Goal: Task Accomplishment & Management: Use online tool/utility

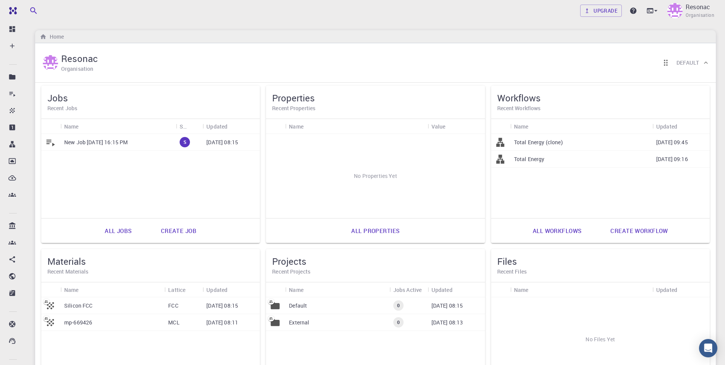
click at [467, 15] on div "Upgrade Resonac Organisation" at bounding box center [375, 11] width 699 height 20
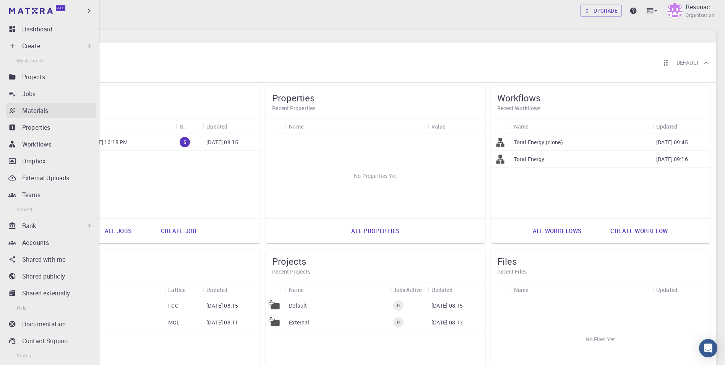
click at [36, 111] on p "Materials" at bounding box center [35, 110] width 26 height 9
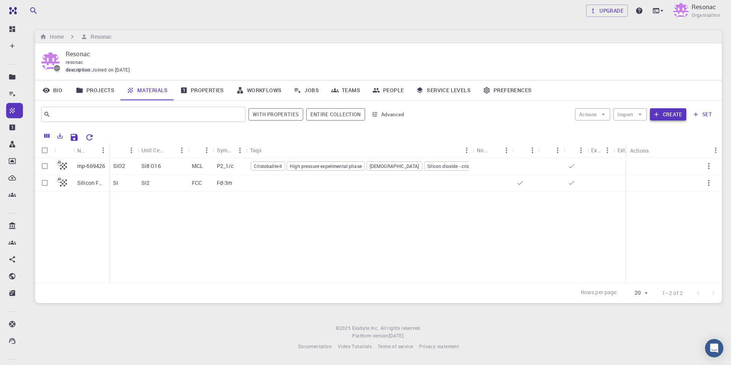
click at [666, 114] on button "Create" at bounding box center [668, 114] width 36 height 12
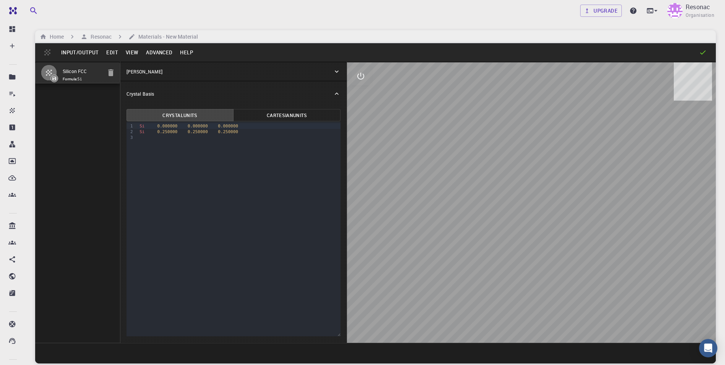
click at [139, 69] on p "[PERSON_NAME]" at bounding box center [144, 71] width 36 height 7
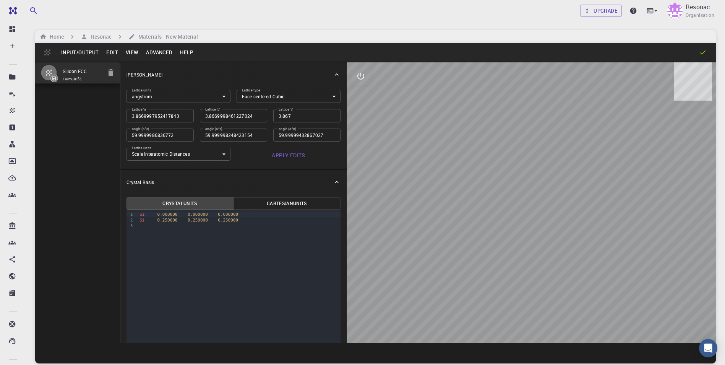
click at [86, 53] on button "Input/Output" at bounding box center [79, 52] width 45 height 12
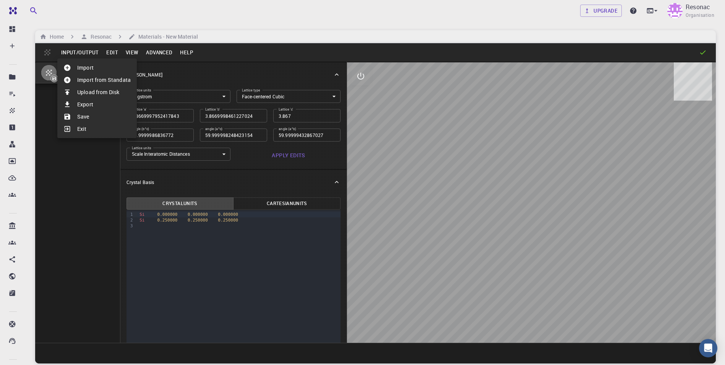
click at [115, 79] on li "Import from Standata" at bounding box center [96, 80] width 79 height 12
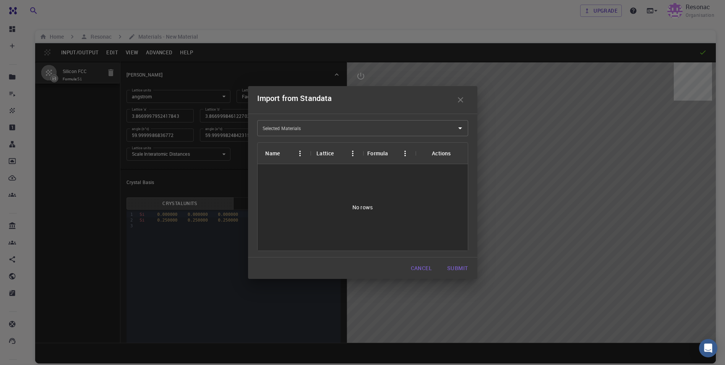
click at [418, 125] on input "Selected Materials" at bounding box center [357, 128] width 193 height 12
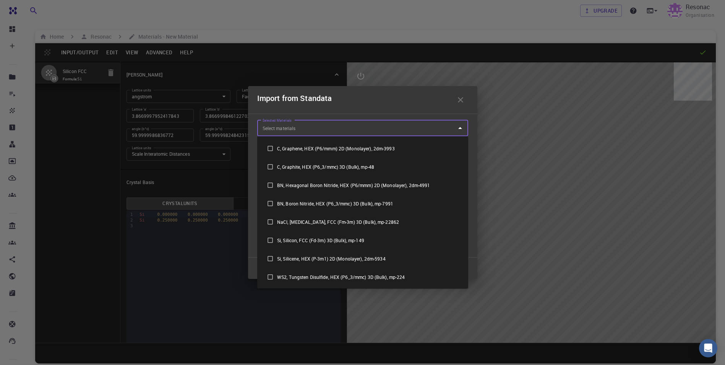
click at [432, 128] on input "Selected Materials" at bounding box center [357, 128] width 193 height 12
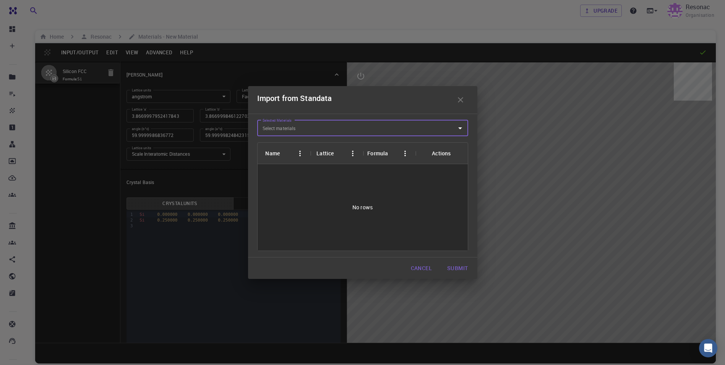
click at [429, 130] on input "Selected Materials" at bounding box center [357, 128] width 193 height 12
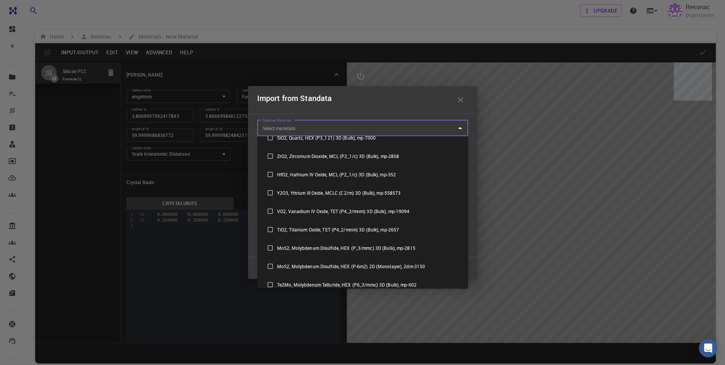
scroll to position [76, 0]
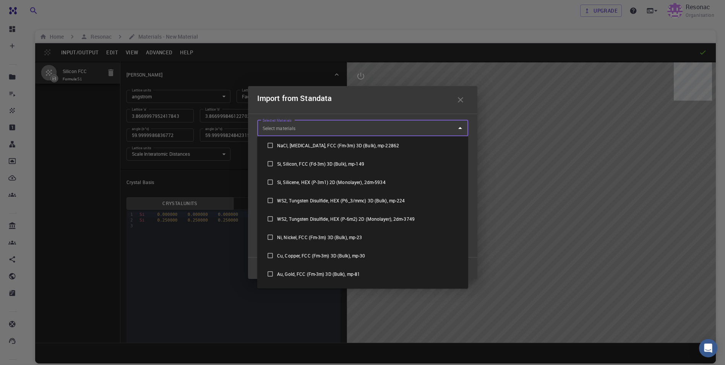
click at [383, 128] on input "Selected Materials" at bounding box center [357, 128] width 193 height 12
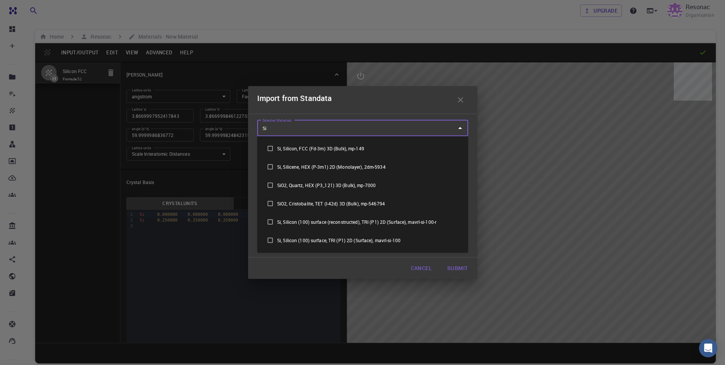
type input "Sil"
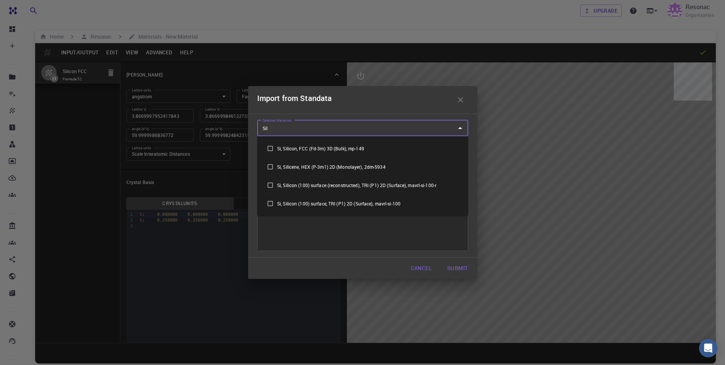
click at [349, 144] on li "Si, Silicon, FCC (Fd-3m) 3D (Bulk), mp-149" at bounding box center [362, 148] width 211 height 18
checkbox input "true"
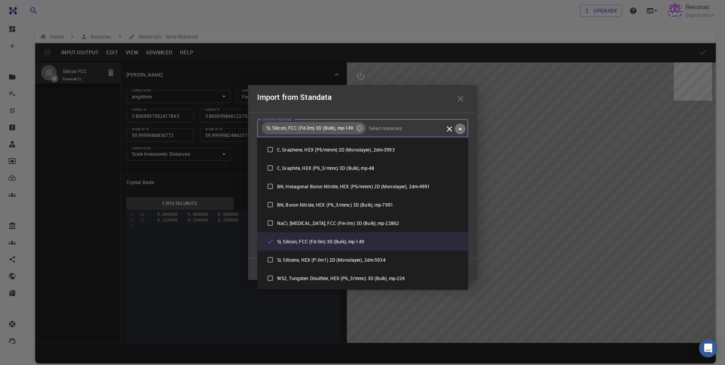
click at [459, 129] on icon "Close" at bounding box center [460, 129] width 4 height 2
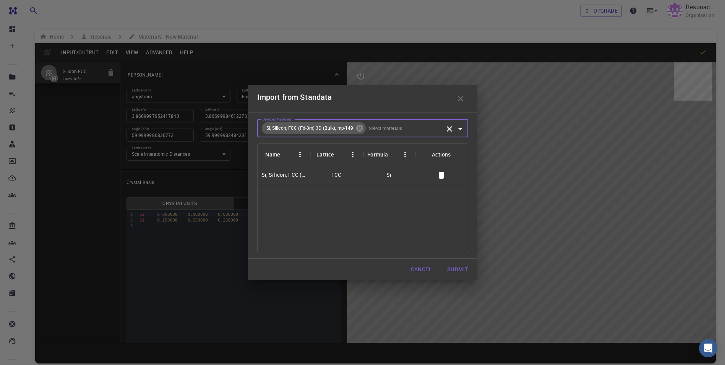
click at [457, 268] on button "Submit" at bounding box center [457, 268] width 33 height 15
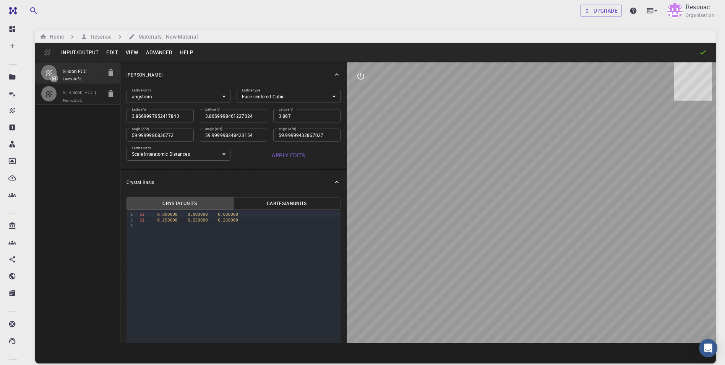
click at [78, 102] on span "Formula: Si" at bounding box center [82, 100] width 39 height 6
type input "3.866976"
type input "3.866975"
type input "60"
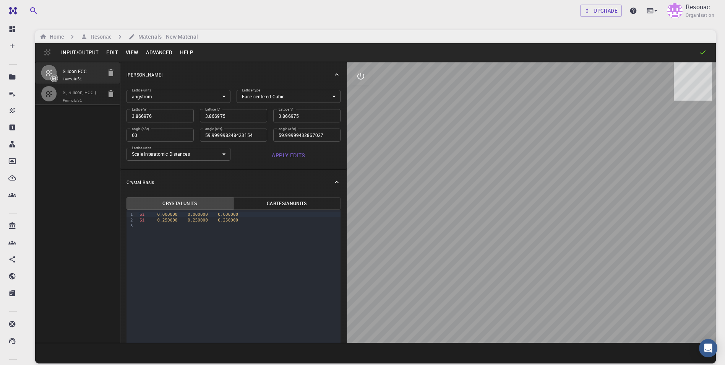
type input "60"
click at [88, 55] on button "Input/Output" at bounding box center [79, 52] width 45 height 12
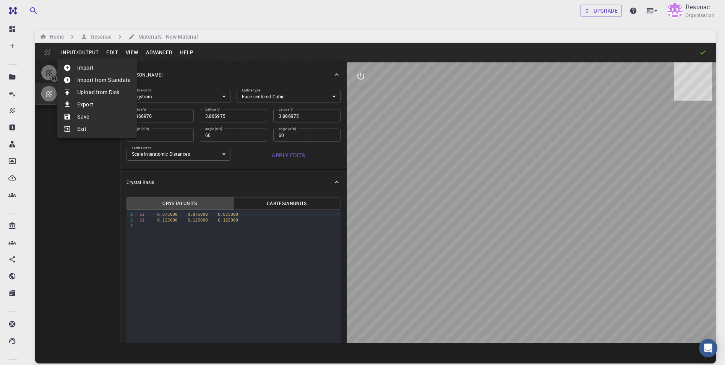
click at [87, 68] on li "Import" at bounding box center [96, 68] width 79 height 12
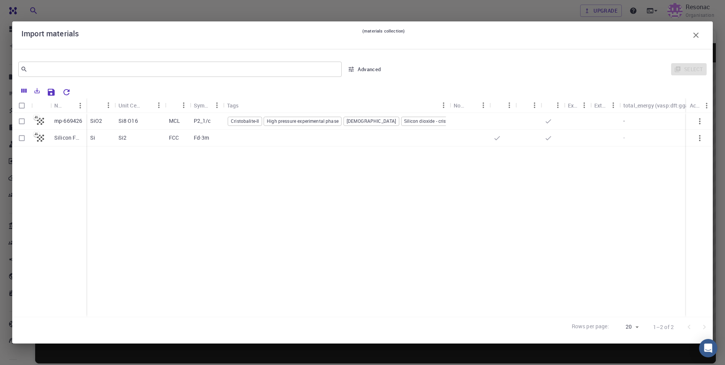
click at [66, 123] on p "mp-669426" at bounding box center [68, 121] width 28 height 8
checkbox input "true"
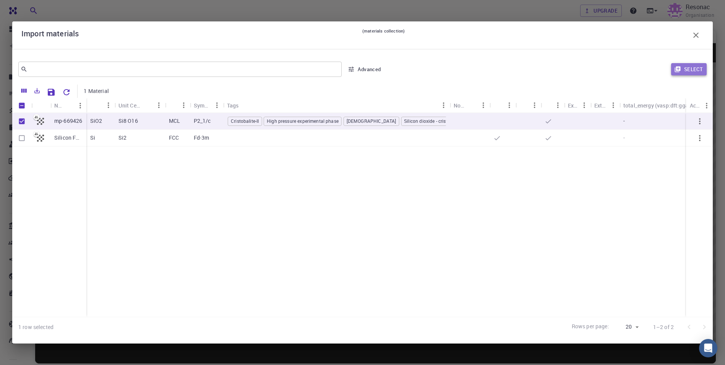
click at [690, 70] on button "Select" at bounding box center [689, 69] width 36 height 12
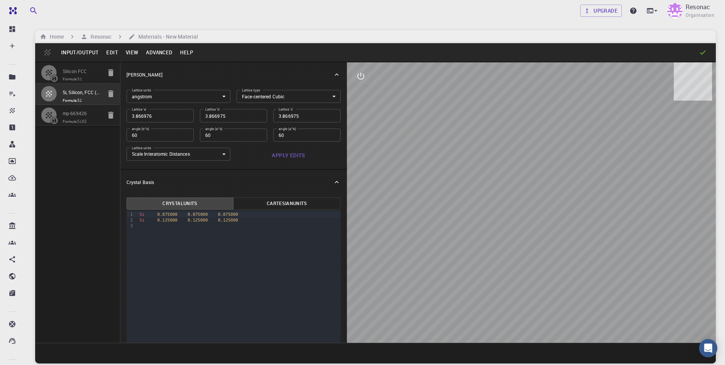
click at [83, 121] on code "SiO2" at bounding box center [82, 121] width 9 height 4
type input "MCL"
type input "5.007623"
type input "8.734118"
type input "10.01097172"
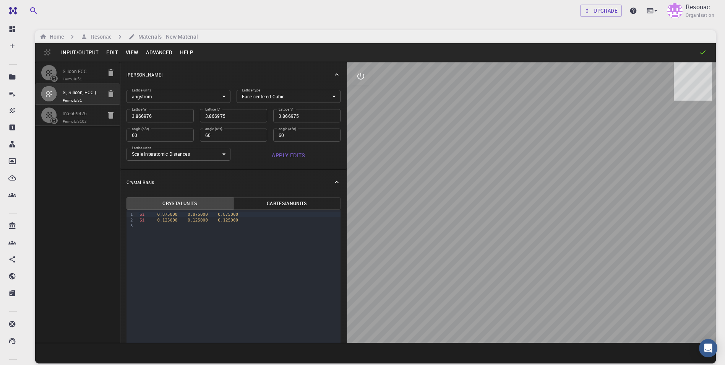
type input "55.831983140000006"
type input "90"
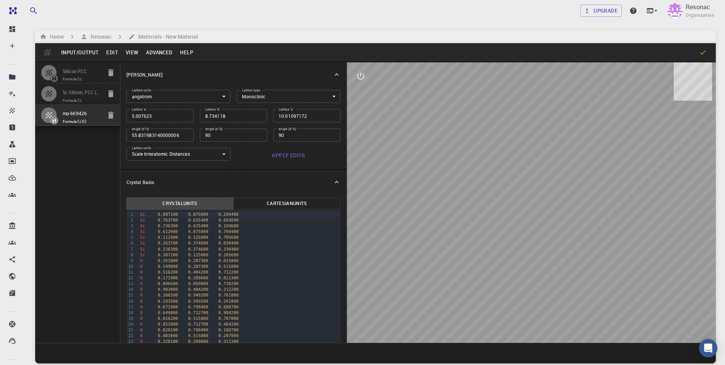
drag, startPoint x: 464, startPoint y: 164, endPoint x: 400, endPoint y: 199, distance: 73.5
drag, startPoint x: 400, startPoint y: 199, endPoint x: 423, endPoint y: 147, distance: 57.3
click at [425, 154] on div at bounding box center [531, 202] width 369 height 280
click at [358, 74] on icon "interactive" at bounding box center [360, 75] width 9 height 9
click at [359, 97] on icon "view" at bounding box center [360, 94] width 9 height 9
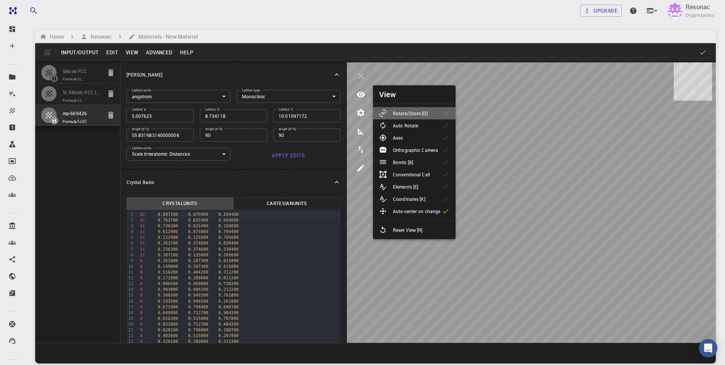
drag, startPoint x: 437, startPoint y: 111, endPoint x: 429, endPoint y: 132, distance: 22.5
click at [428, 132] on ul "Rotate/Zoom [O] Auto Rotate Axes Orthographic Camera Bonds [B] Conventional Cel…" at bounding box center [414, 171] width 83 height 135
click at [418, 115] on p "Rotate/Zoom [O]" at bounding box center [410, 113] width 35 height 7
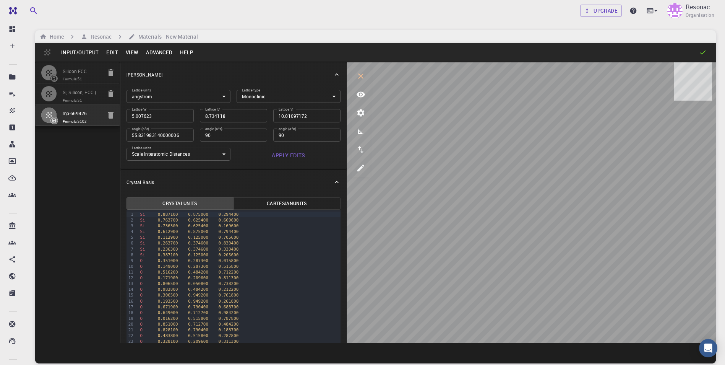
click at [76, 50] on button "Input/Output" at bounding box center [79, 52] width 45 height 12
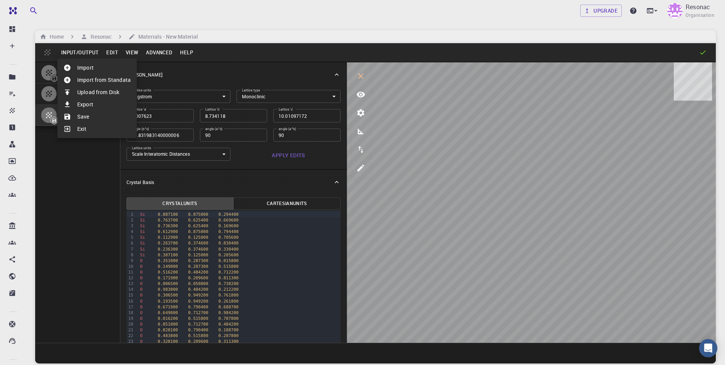
click at [86, 92] on li "Upload from Disk" at bounding box center [96, 92] width 79 height 12
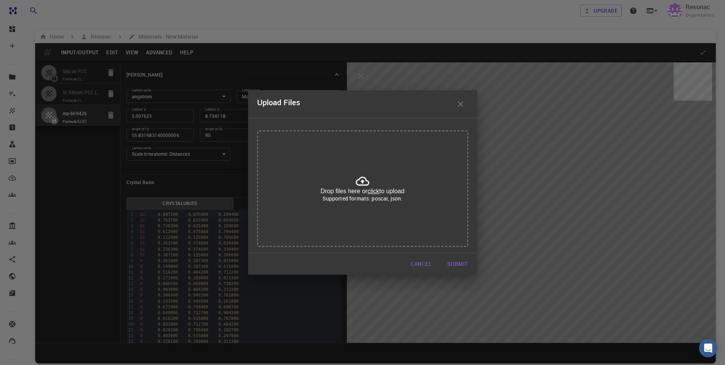
click at [457, 102] on icon "button" at bounding box center [460, 103] width 9 height 9
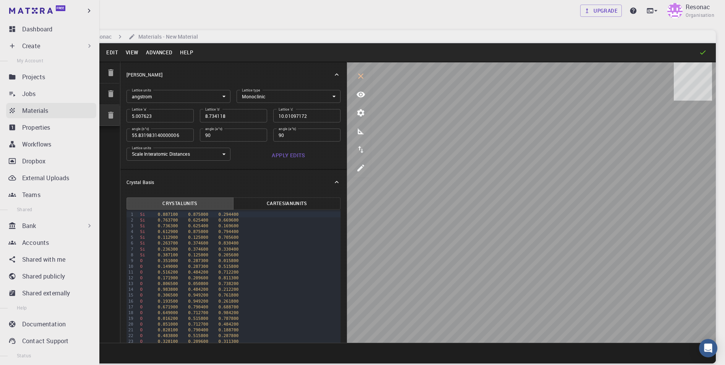
drag, startPoint x: 13, startPoint y: 111, endPoint x: 80, endPoint y: 118, distance: 67.2
click at [14, 111] on icon at bounding box center [12, 111] width 8 height 8
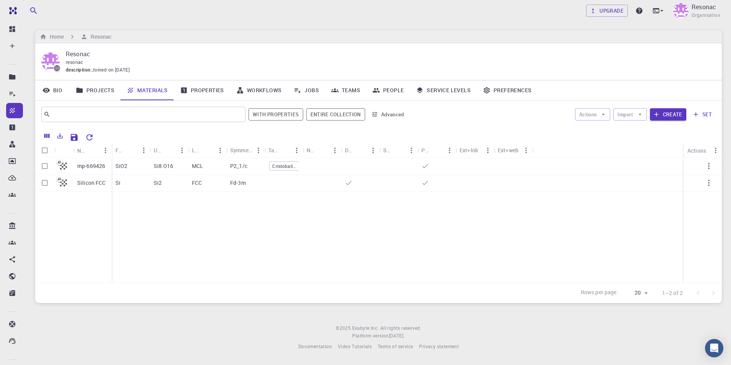
click at [254, 32] on div "Home Resonac" at bounding box center [378, 36] width 686 height 13
click at [91, 167] on p "mp-669426" at bounding box center [91, 166] width 28 height 8
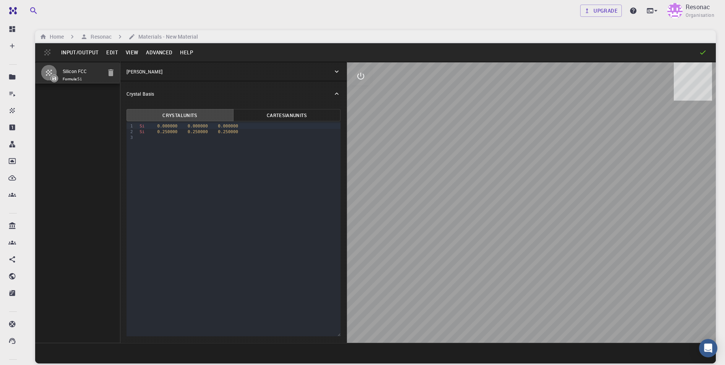
click at [156, 51] on button "Advanced" at bounding box center [159, 52] width 34 height 12
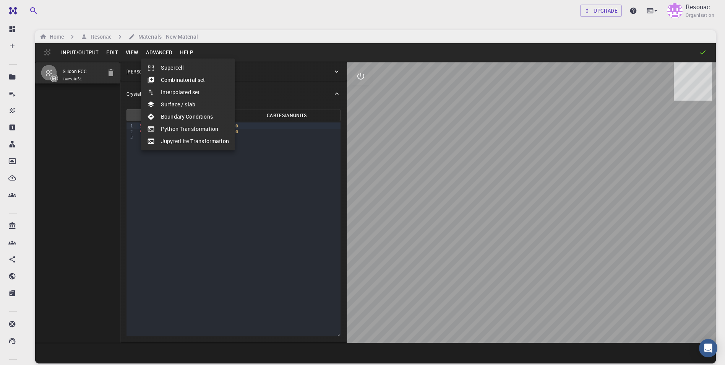
click at [191, 138] on li "JupyterLite Transformation" at bounding box center [188, 141] width 94 height 12
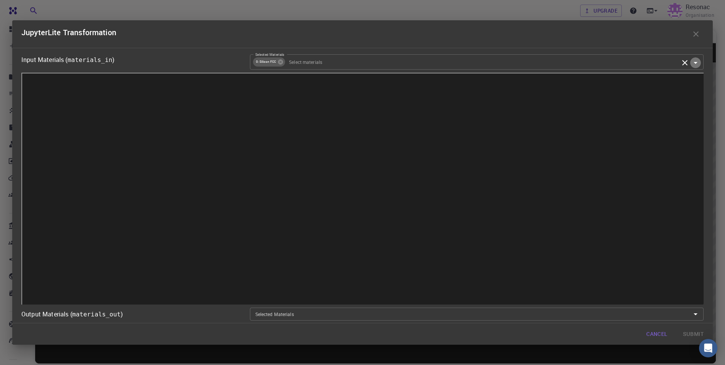
click at [695, 63] on icon "Open" at bounding box center [696, 63] width 4 height 2
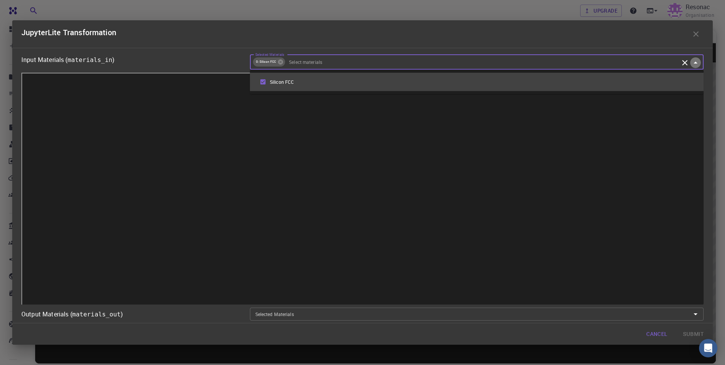
click at [695, 63] on icon "Close" at bounding box center [696, 63] width 4 height 2
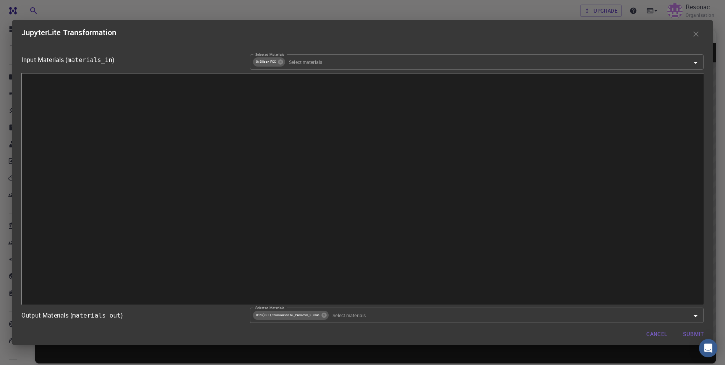
click at [690, 333] on button "Submit" at bounding box center [693, 333] width 33 height 15
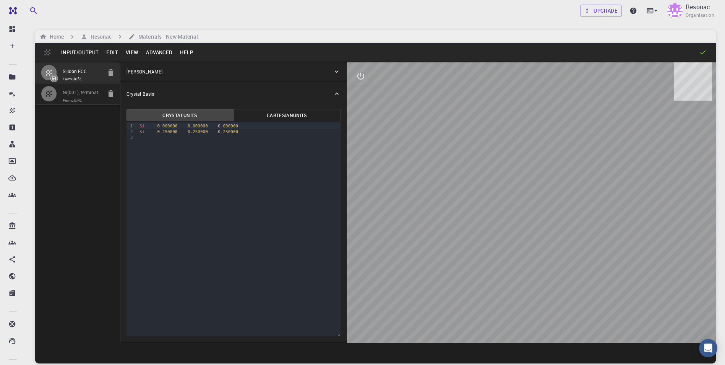
click at [80, 96] on input "Ni(001), termination Ni_P4/mmm_2, Slab" at bounding box center [82, 92] width 39 height 9
type input "TRI"
type input "3.505798652"
type input "20.517395956"
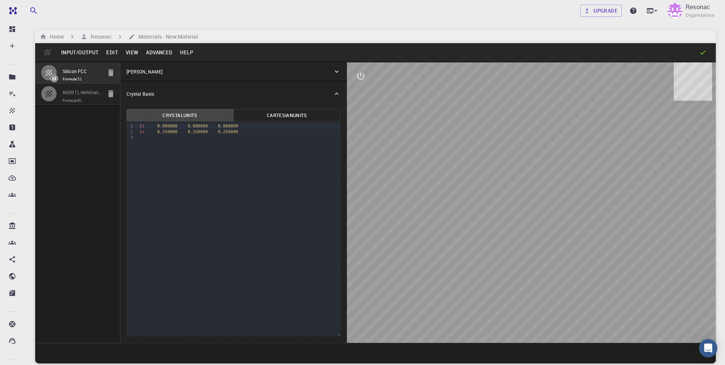
type input "90"
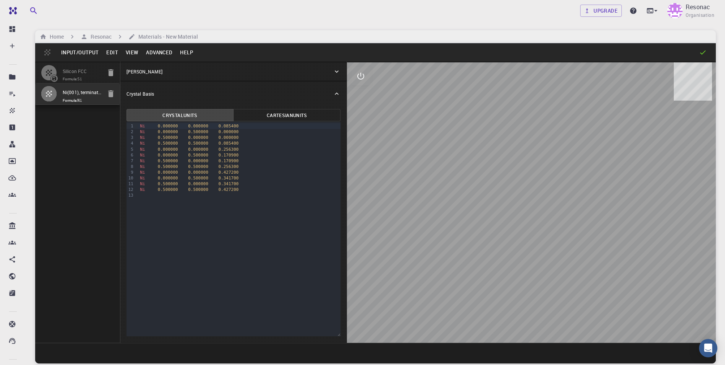
drag, startPoint x: 404, startPoint y: 189, endPoint x: 482, endPoint y: 203, distance: 79.6
click at [482, 203] on div at bounding box center [531, 202] width 369 height 280
click at [361, 76] on icon "interactive" at bounding box center [360, 76] width 7 height 7
click at [357, 92] on icon "view" at bounding box center [360, 94] width 9 height 9
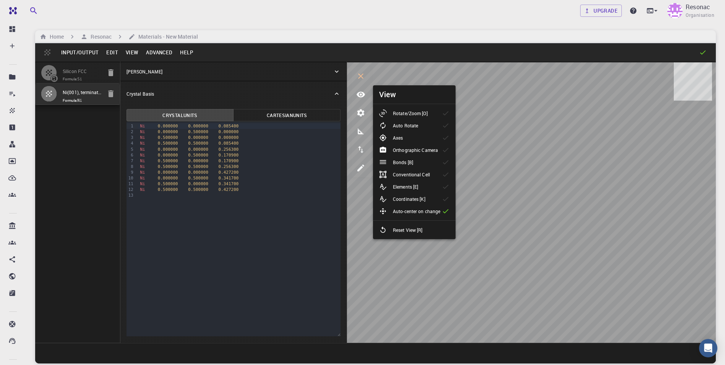
click at [413, 109] on div "Rotate/Zoom [O]" at bounding box center [406, 113] width 55 height 8
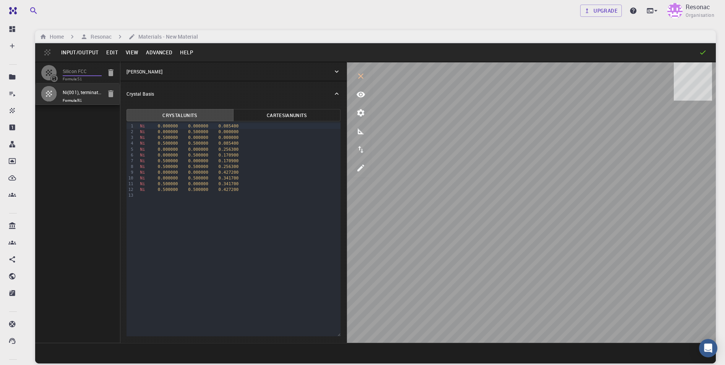
click at [72, 72] on input "Silicon FCC" at bounding box center [82, 71] width 39 height 9
type input "FCC"
type input "3.8669997952417843"
type input "3.8669998461227024"
type input "3.867"
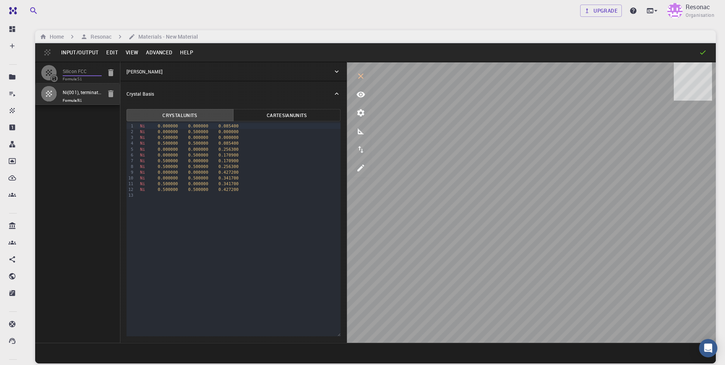
type input "59.9999986836772"
type input "59.999998248423154"
type input "59.99999432867027"
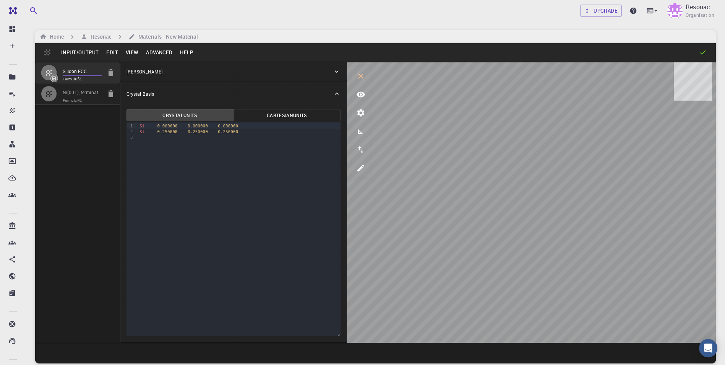
click at [73, 94] on input "Ni(001), termination Ni_P4/mmm_2, Slab" at bounding box center [82, 92] width 39 height 9
type input "TRI"
type input "3.505798652"
type input "20.517395956"
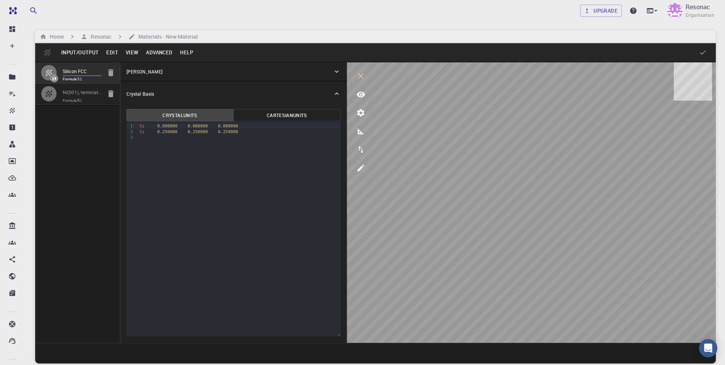
type input "90"
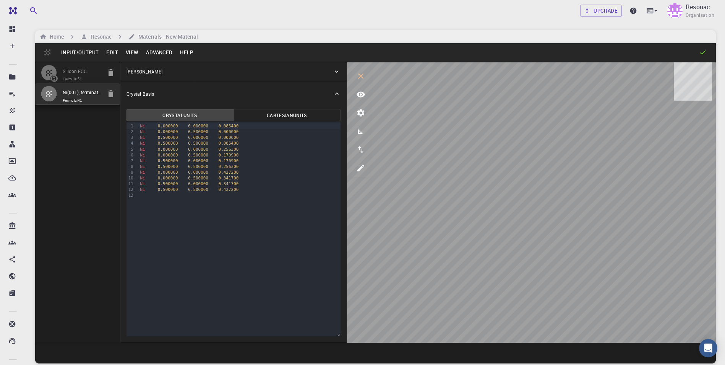
click at [152, 52] on button "Advanced" at bounding box center [159, 52] width 34 height 12
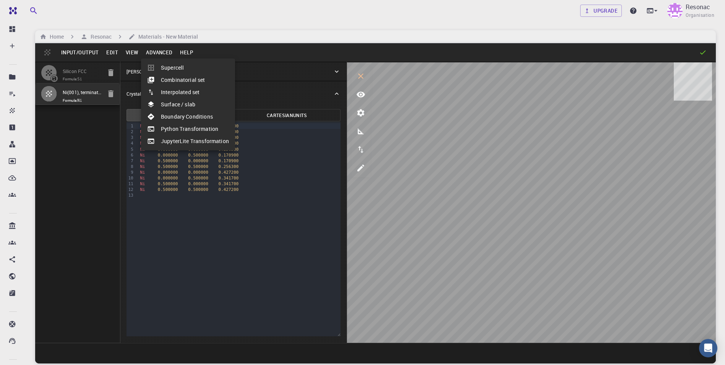
click at [187, 141] on li "JupyterLite Transformation" at bounding box center [188, 141] width 94 height 12
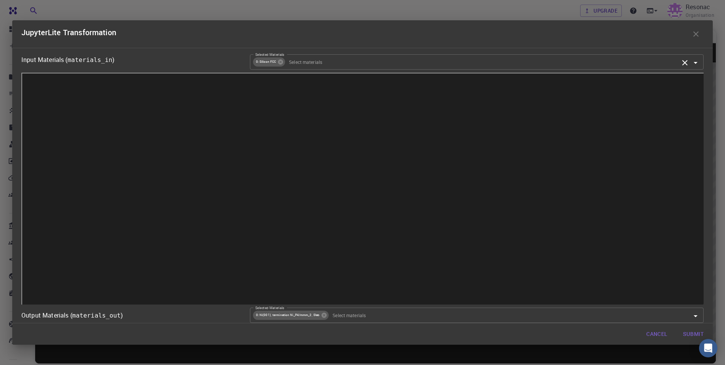
click at [321, 64] on input "Selected Materials" at bounding box center [482, 62] width 393 height 8
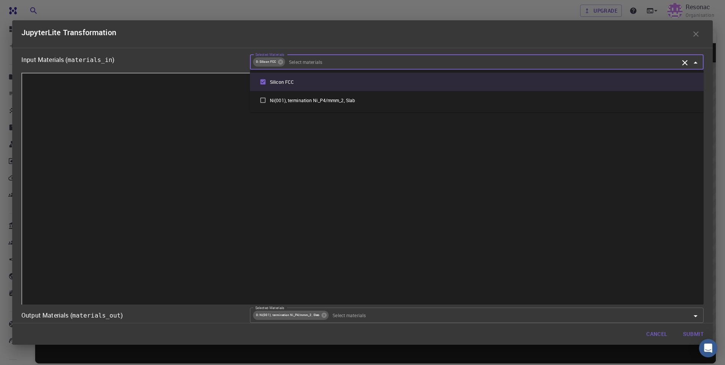
click at [261, 100] on input "checkbox" at bounding box center [263, 100] width 14 height 14
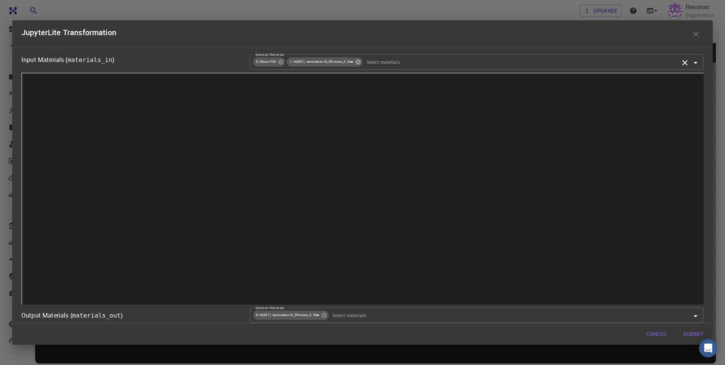
click at [355, 60] on icon at bounding box center [358, 62] width 6 height 6
click at [697, 34] on icon "button" at bounding box center [695, 33] width 9 height 9
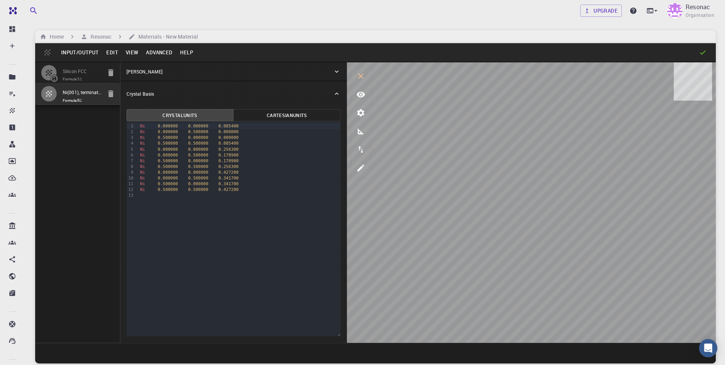
click at [81, 53] on button "Input/Output" at bounding box center [79, 52] width 45 height 12
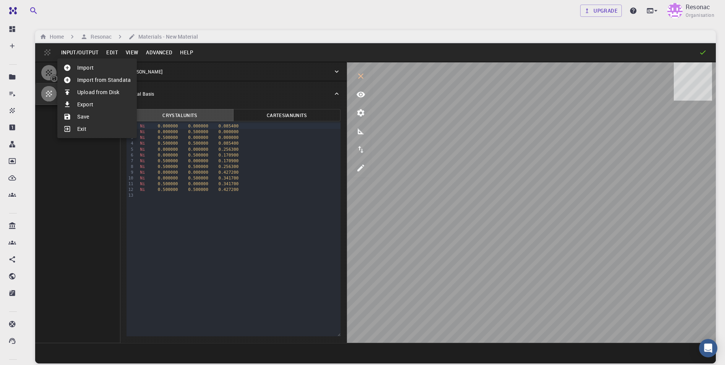
drag, startPoint x: 62, startPoint y: 188, endPoint x: 49, endPoint y: 144, distance: 45.7
click at [62, 188] on div at bounding box center [362, 182] width 725 height 365
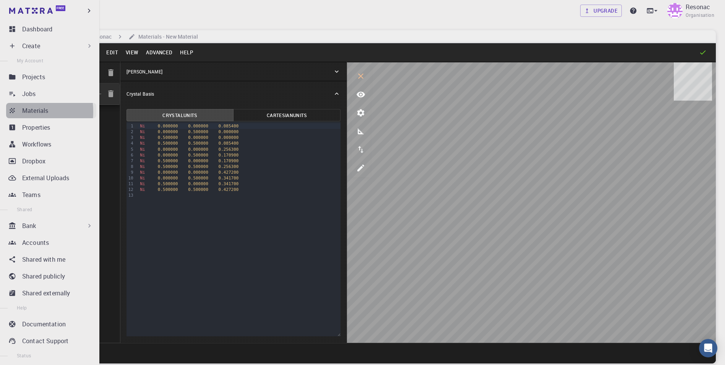
click at [15, 112] on icon at bounding box center [12, 111] width 8 height 8
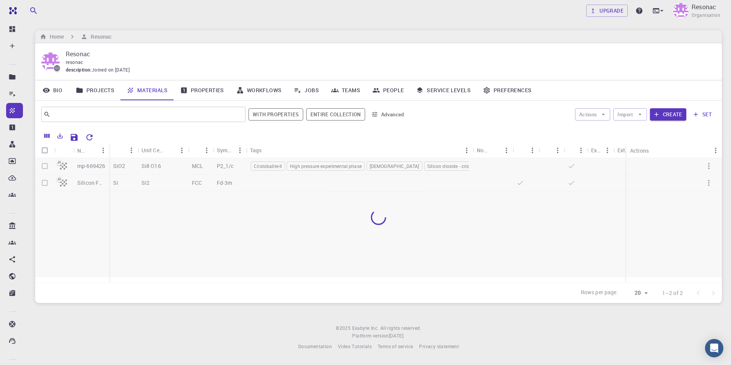
click at [300, 14] on div "Upgrade Resonac Organisation" at bounding box center [378, 11] width 705 height 20
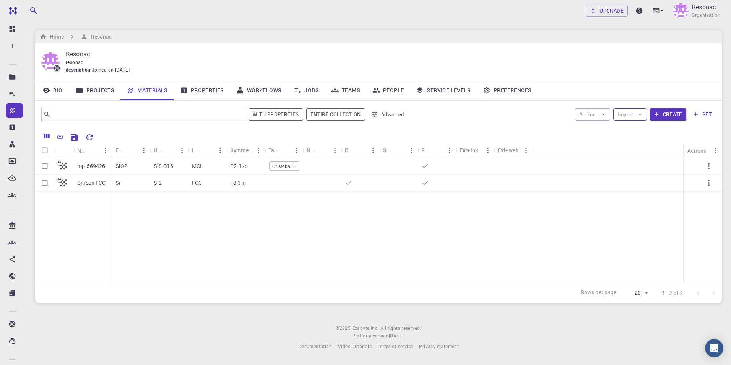
click at [630, 113] on button "Import" at bounding box center [629, 114] width 33 height 12
click at [635, 133] on span "Upload File" at bounding box center [629, 136] width 31 height 6
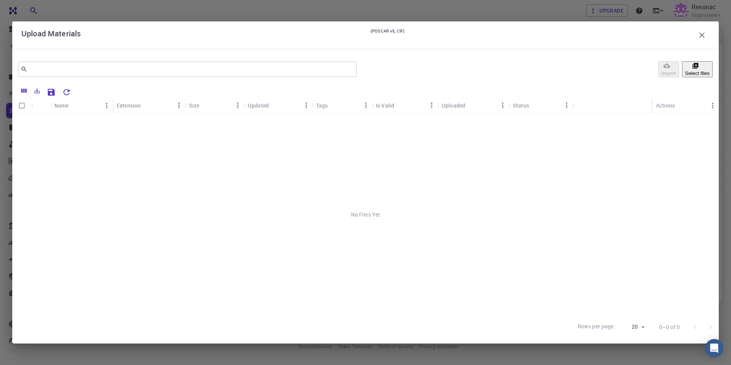
click at [685, 69] on button "Select files" at bounding box center [697, 69] width 31 height 16
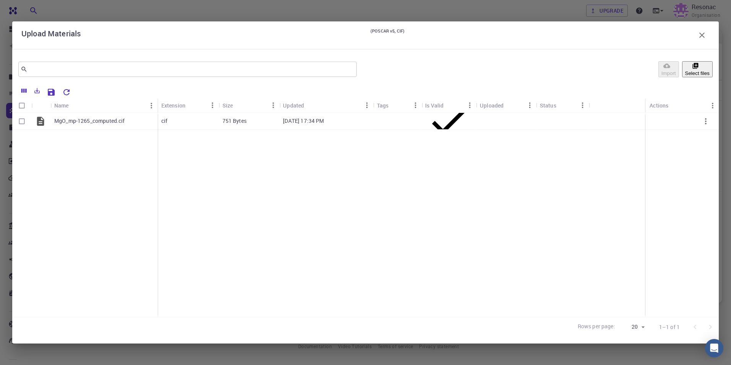
click at [75, 188] on div "MgO_mp-1265_computed.cif" at bounding box center [84, 215] width 145 height 204
click at [20, 121] on input "Select row" at bounding box center [22, 121] width 15 height 15
checkbox input "true"
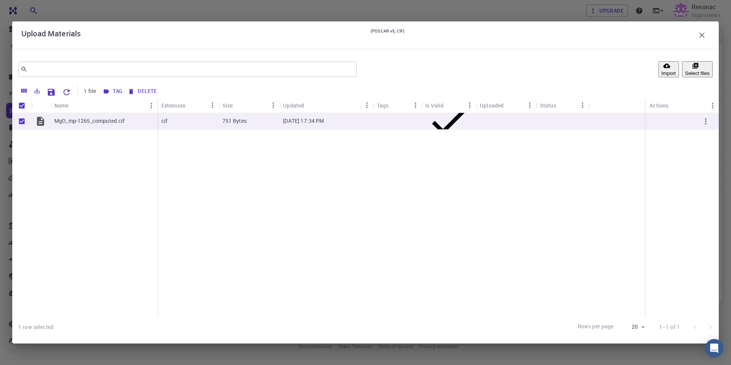
click at [112, 93] on button "Tag" at bounding box center [112, 91] width 25 height 12
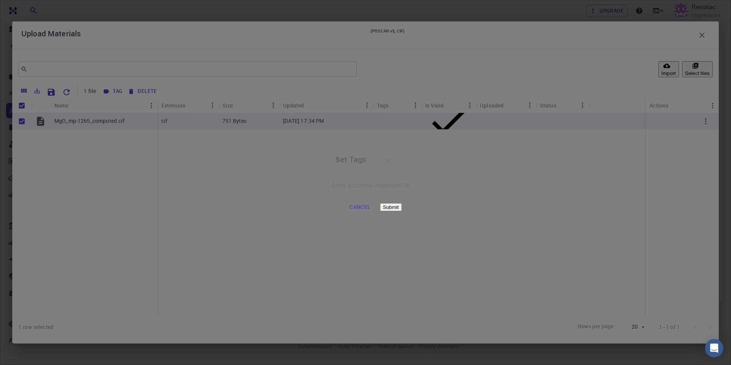
click at [349, 188] on input "text" at bounding box center [370, 185] width 89 height 21
type input "MgO"
click at [402, 211] on button "Submit" at bounding box center [391, 207] width 22 height 8
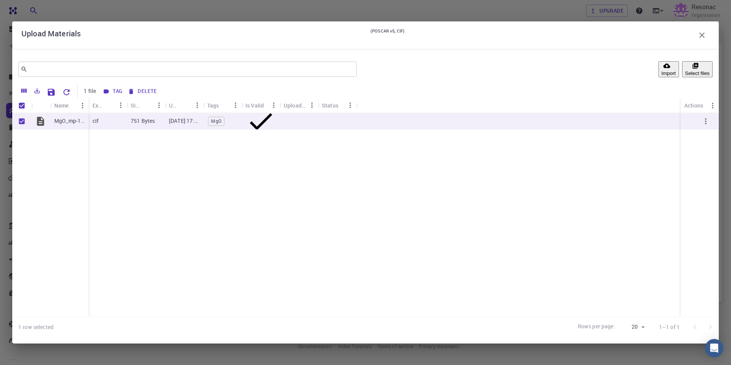
click at [658, 68] on button "Import" at bounding box center [668, 69] width 21 height 16
checkbox input "false"
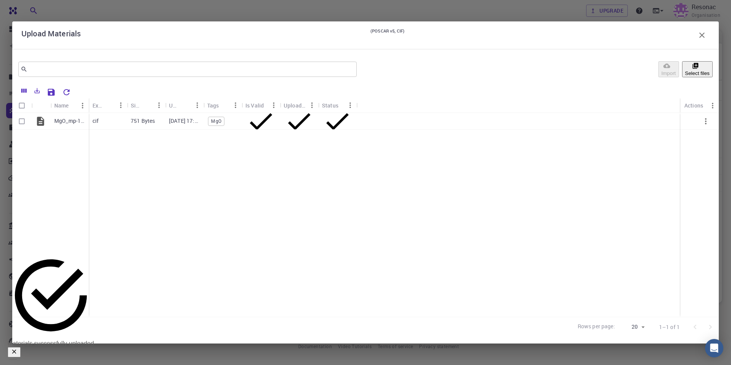
click at [701, 36] on icon "button" at bounding box center [701, 34] width 5 height 5
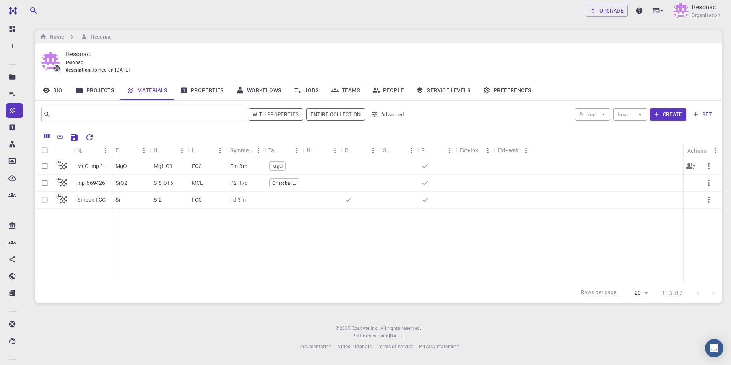
click at [88, 164] on p "MgO_mp-1265_computed" at bounding box center [92, 166] width 31 height 8
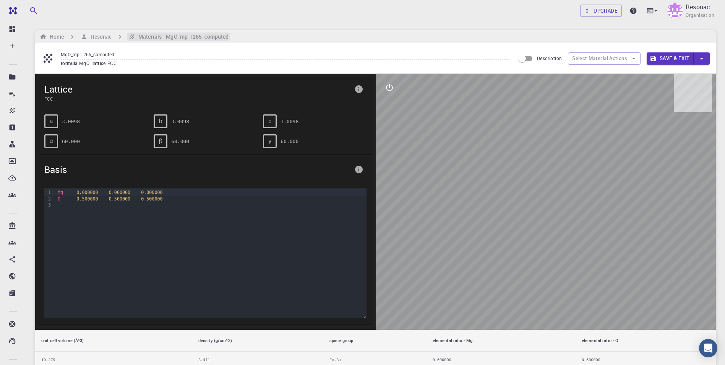
click at [152, 36] on h6 "Materials - MgO_mp-1265_computed" at bounding box center [181, 36] width 93 height 8
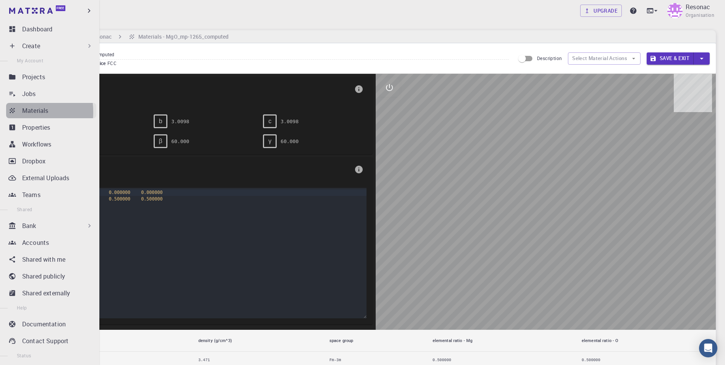
click at [11, 112] on icon at bounding box center [12, 111] width 8 height 8
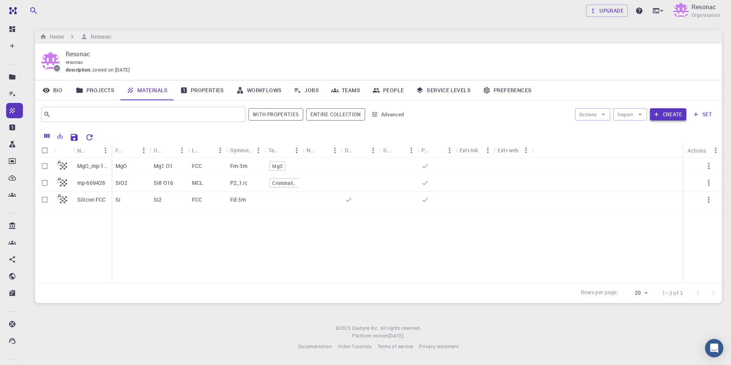
click at [670, 115] on button "Create" at bounding box center [668, 114] width 36 height 12
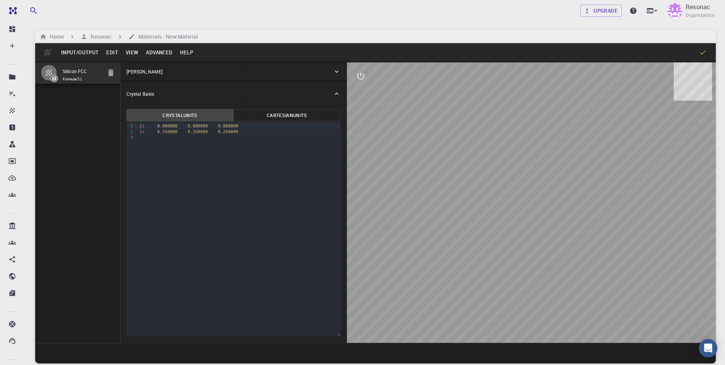
click at [76, 52] on button "Input/Output" at bounding box center [79, 52] width 45 height 12
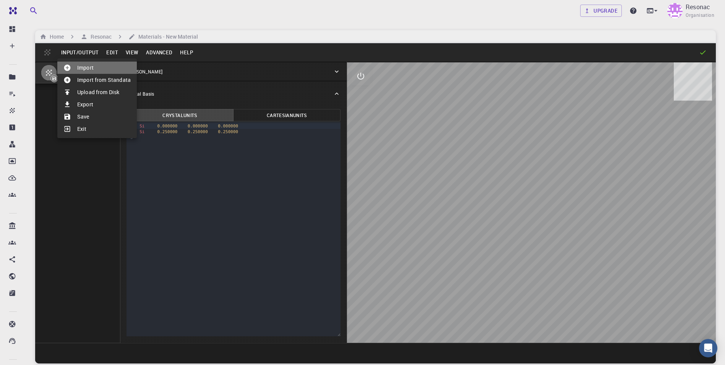
click at [83, 66] on li "Import" at bounding box center [96, 68] width 79 height 12
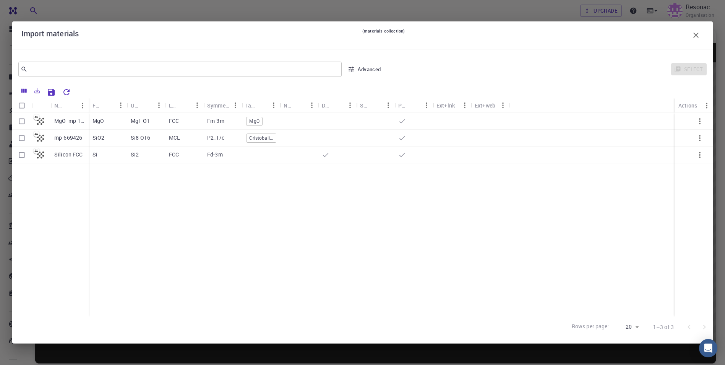
click at [65, 122] on p "MgO_mp-1265_computed" at bounding box center [69, 121] width 31 height 8
checkbox input "true"
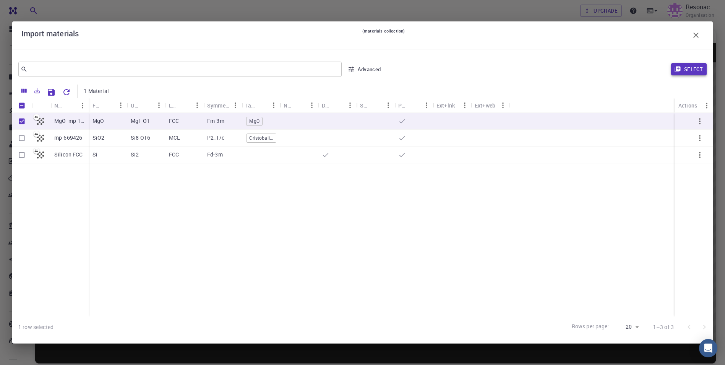
click at [689, 70] on button "Select" at bounding box center [689, 69] width 36 height 12
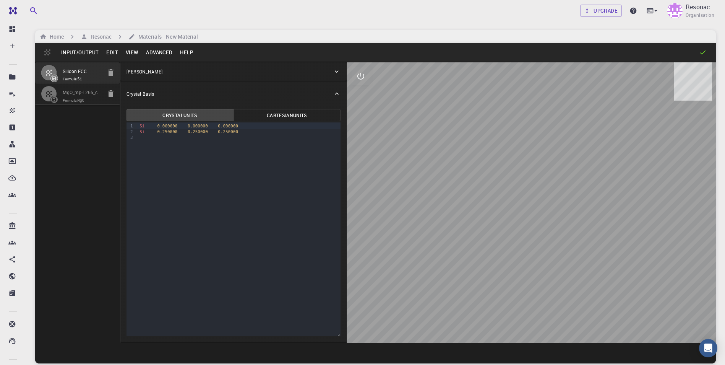
click at [75, 97] on input "MgO_mp-1265_computed" at bounding box center [82, 92] width 39 height 9
type input "3.0097887"
type input "59.999999999999986"
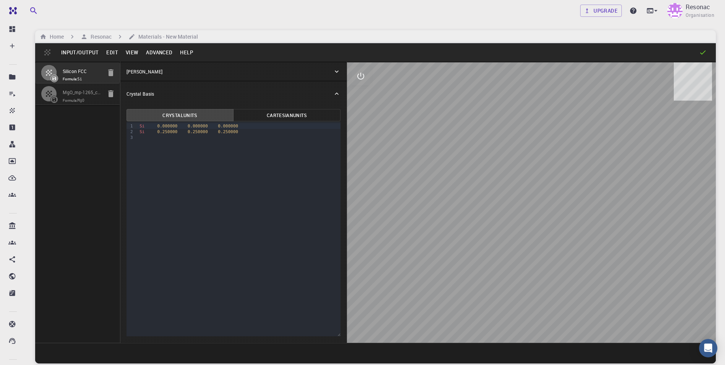
type input "59.999999999999986"
type input "59.99999999999999"
click at [109, 74] on icon "button" at bounding box center [110, 72] width 5 height 7
type input "3.8669997952417843"
type input "3.8669998461227024"
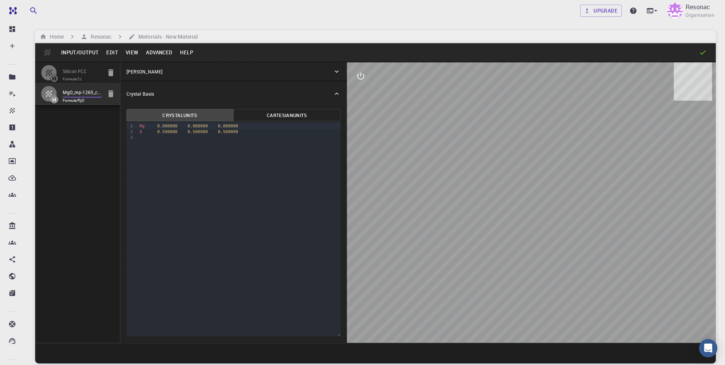
type input "3.867"
type input "59.9999986836772"
type input "59.999998248423154"
type input "59.99999432867027"
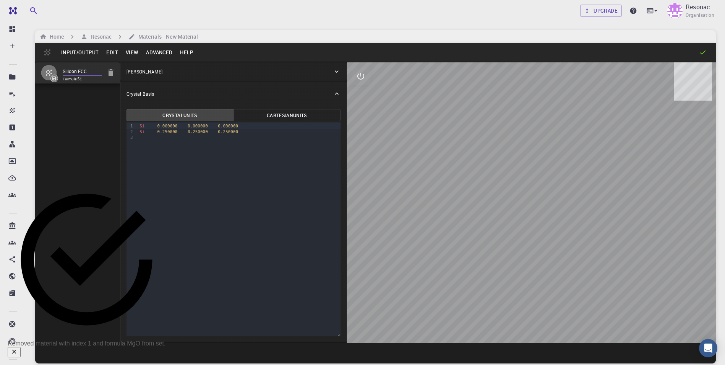
click at [73, 72] on input "Silicon FCC" at bounding box center [82, 71] width 39 height 9
click at [75, 137] on div "Silicon FCC Formula: Si" at bounding box center [77, 202] width 85 height 281
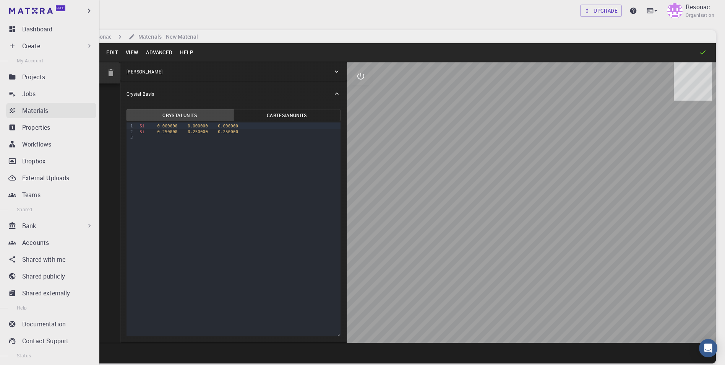
click at [11, 109] on icon at bounding box center [12, 111] width 8 height 8
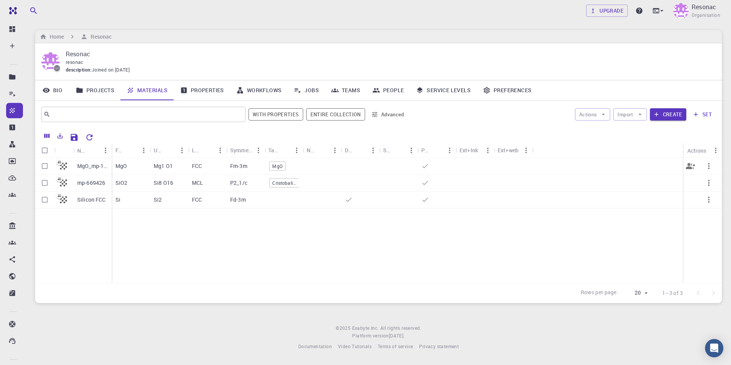
click at [92, 164] on p "MgO_mp-1265_computed" at bounding box center [92, 166] width 31 height 8
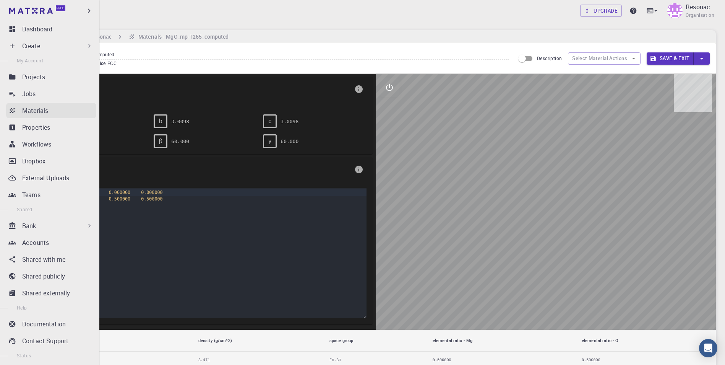
click at [14, 109] on icon at bounding box center [12, 110] width 5 height 5
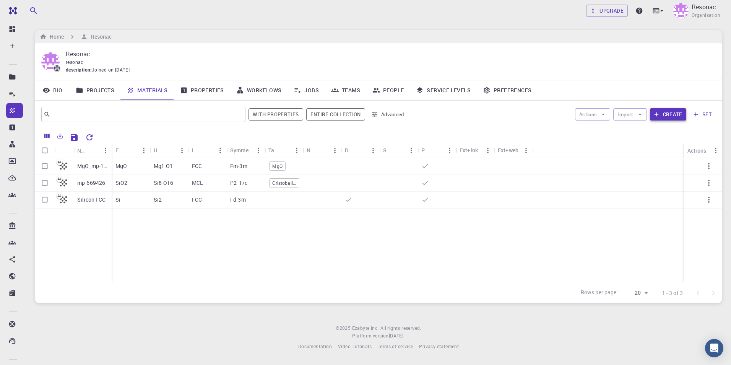
click at [664, 117] on button "Create" at bounding box center [668, 114] width 36 height 12
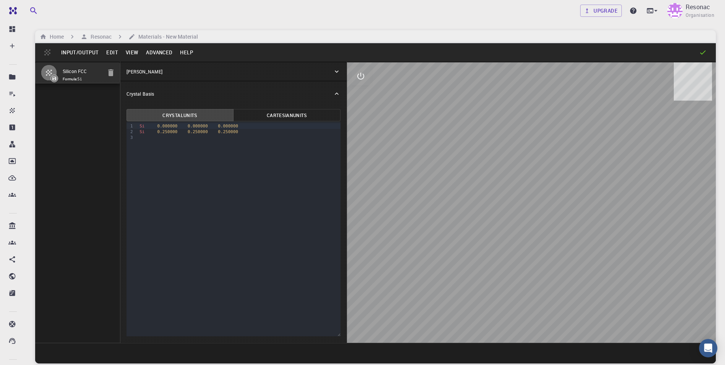
click at [74, 52] on button "Input/Output" at bounding box center [79, 52] width 45 height 12
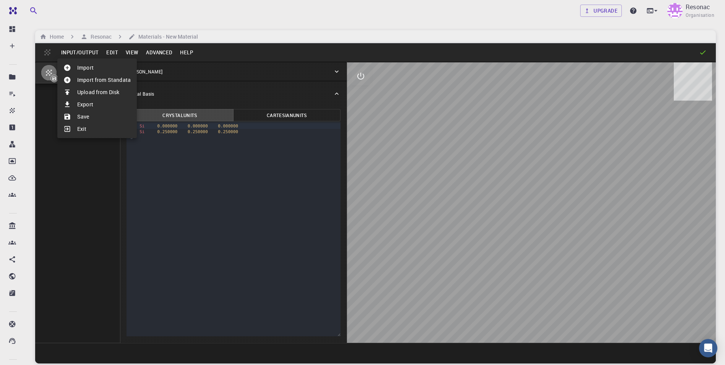
click at [81, 68] on li "Import" at bounding box center [96, 68] width 79 height 12
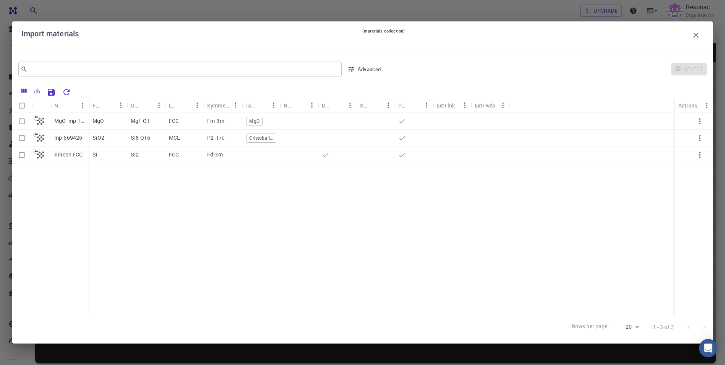
click at [61, 123] on p "MgO_mp-1265_computed" at bounding box center [69, 121] width 31 height 8
checkbox input "true"
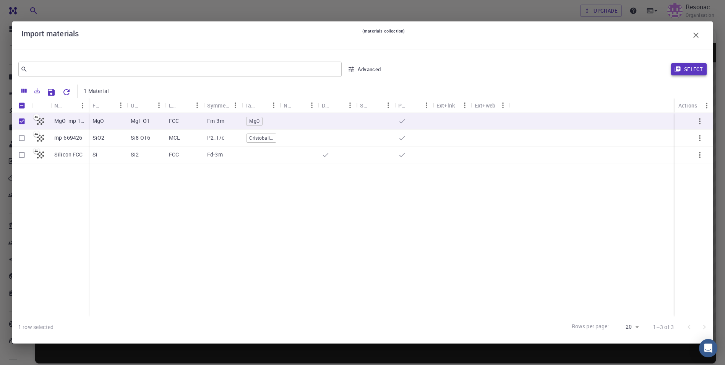
click at [687, 71] on button "Select" at bounding box center [689, 69] width 36 height 12
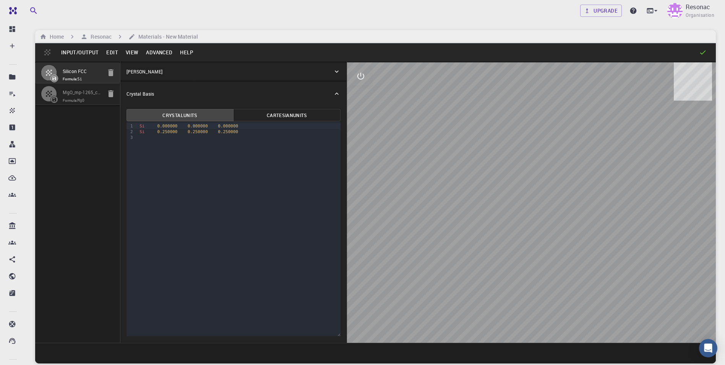
click at [110, 73] on icon "button" at bounding box center [110, 72] width 5 height 7
type input "3.0097887"
type input "59.999999999999986"
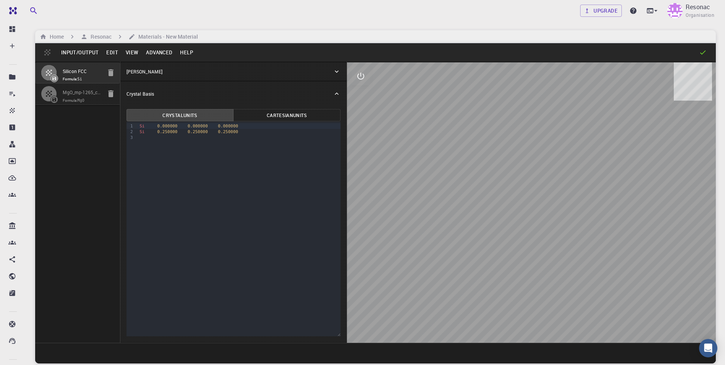
type input "59.999999999999986"
type input "59.99999999999999"
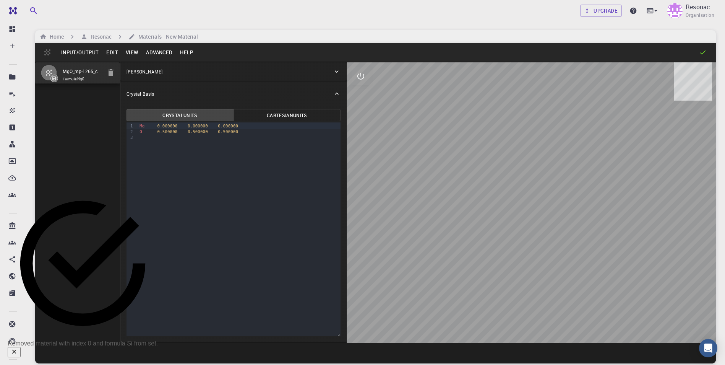
click at [78, 128] on div "MgO_mp-1265_computed Formula: MgO" at bounding box center [77, 202] width 85 height 281
click at [284, 118] on button "Cartesian Units" at bounding box center [286, 115] width 107 height 12
drag, startPoint x: 192, startPoint y: 109, endPoint x: 190, endPoint y: 113, distance: 4.5
click at [191, 109] on button "Crystal Units" at bounding box center [179, 115] width 107 height 12
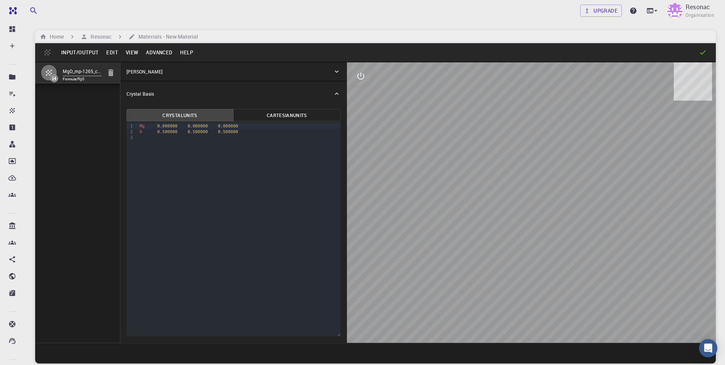
click at [162, 50] on button "Advanced" at bounding box center [159, 52] width 34 height 12
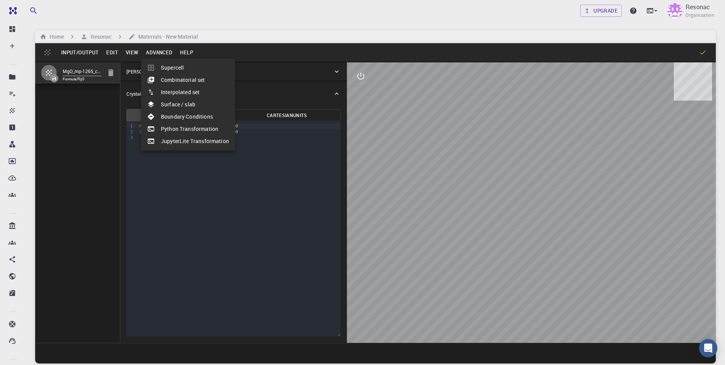
click at [175, 69] on li "Supercell" at bounding box center [188, 68] width 94 height 12
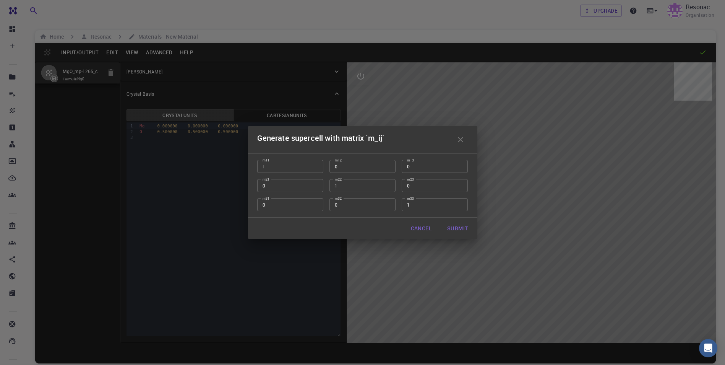
drag, startPoint x: 263, startPoint y: 169, endPoint x: 241, endPoint y: 168, distance: 22.2
click at [241, 168] on div "Generate supercell with matrix `m_ij` m11 1 m11 m12 0 m12 m13 0 m13 m21 0 m21 m…" at bounding box center [362, 182] width 725 height 365
click at [314, 165] on input "2" at bounding box center [290, 166] width 66 height 13
type input "3"
click at [315, 165] on input "3" at bounding box center [290, 166] width 66 height 13
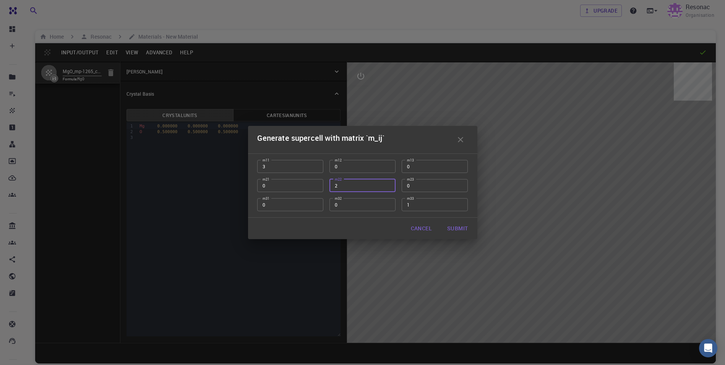
click at [389, 183] on input "2" at bounding box center [362, 185] width 66 height 13
type input "3"
click at [389, 183] on input "3" at bounding box center [362, 185] width 66 height 13
click at [458, 204] on input "2" at bounding box center [435, 204] width 66 height 13
type input "3"
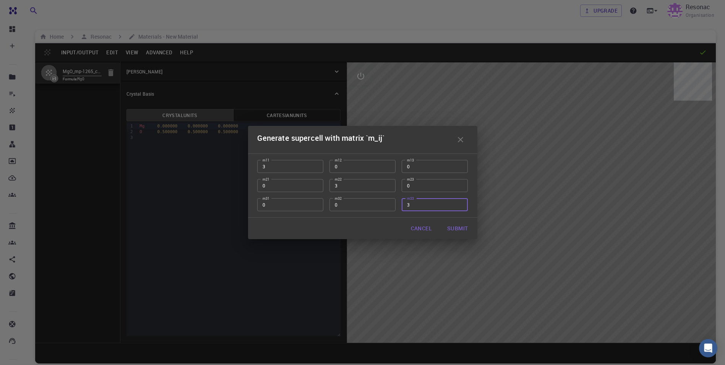
click at [458, 203] on input "3" at bounding box center [435, 204] width 66 height 13
click at [451, 228] on button "Submit" at bounding box center [457, 227] width 33 height 15
type input "TRI"
type input "9.0293661"
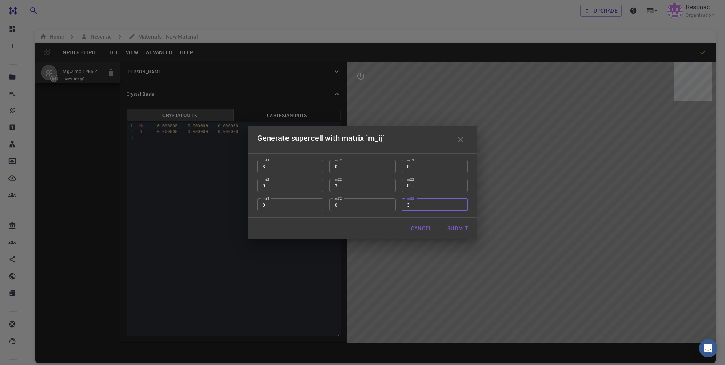
type input "9.0293661"
type input "59.99999999999997"
type input "59.99999999999998"
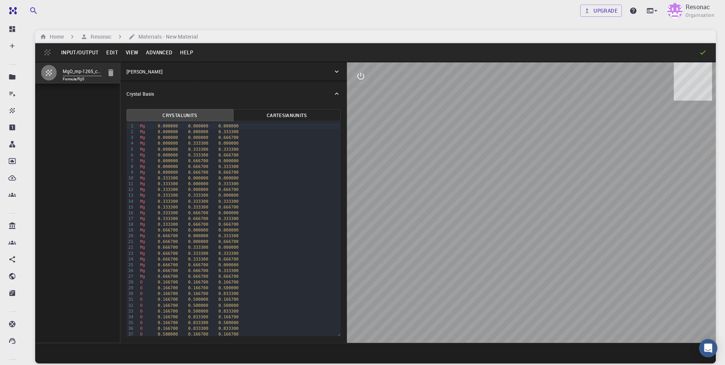
click at [363, 74] on icon "interactive" at bounding box center [360, 75] width 9 height 9
click at [358, 96] on icon "view" at bounding box center [361, 95] width 8 height 6
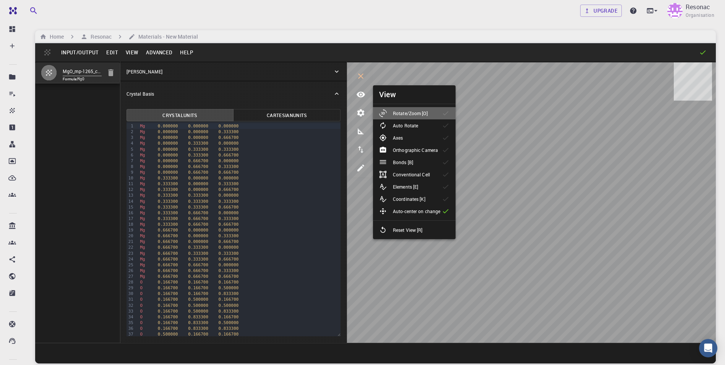
click at [405, 112] on p "Rotate/Zoom [O]" at bounding box center [410, 113] width 35 height 7
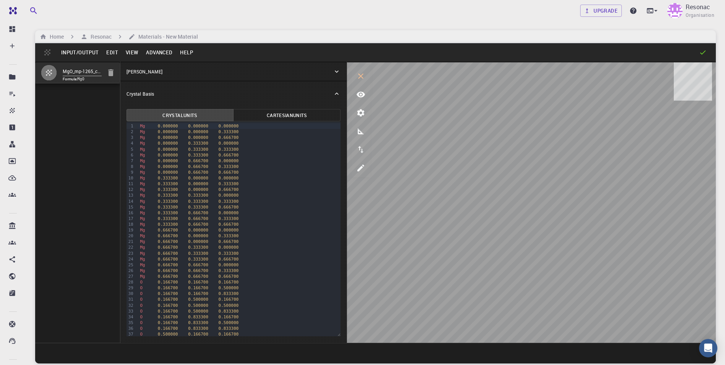
click at [111, 51] on button "Edit" at bounding box center [111, 52] width 19 height 12
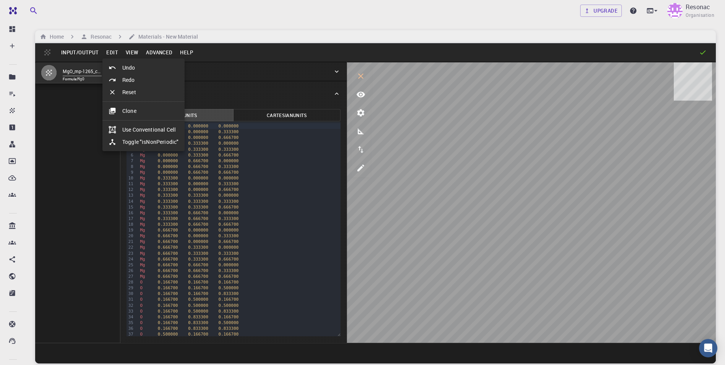
click at [358, 170] on div at bounding box center [362, 182] width 725 height 365
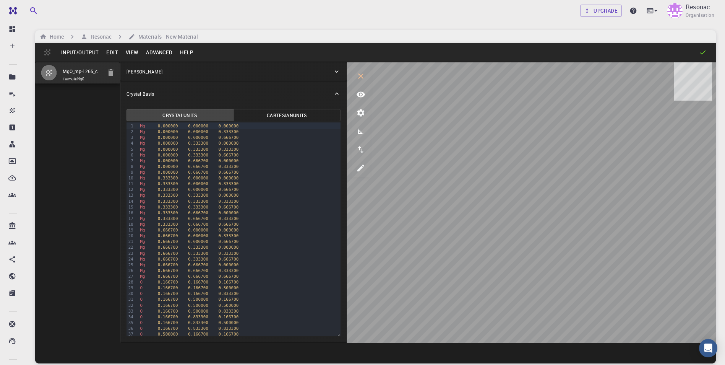
click at [359, 168] on icon "edit [e]" at bounding box center [360, 167] width 9 height 9
select select "Color"
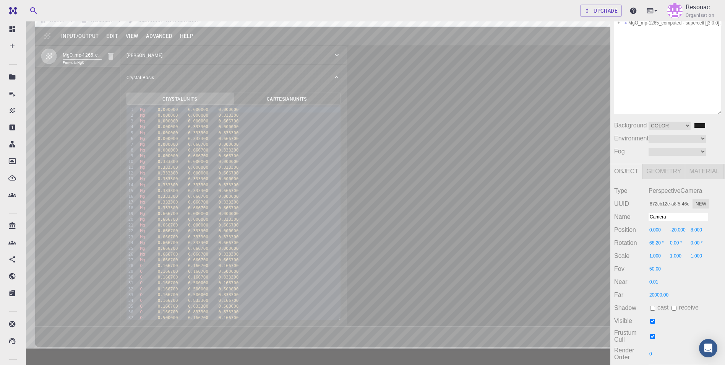
scroll to position [58, 0]
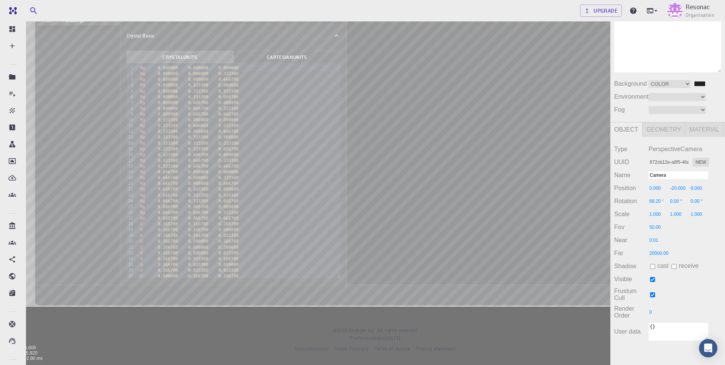
click at [429, 156] on div "Camera OrthographicCamera PerspectiveCamera Objects 62 Vertices 15,606 Triangle…" at bounding box center [305, 159] width 610 height 410
click at [449, 135] on div "Camera OrthographicCamera PerspectiveCamera Objects 62 Vertices 15,606 Triangle…" at bounding box center [305, 159] width 610 height 410
click at [375, 151] on div "Camera OrthographicCamera PerspectiveCamera Objects 62 Vertices 15,606 Triangle…" at bounding box center [305, 159] width 610 height 410
click at [374, 152] on div "Camera OrthographicCamera PerspectiveCamera Objects 62 Vertices 15,606 Triangle…" at bounding box center [305, 159] width 610 height 410
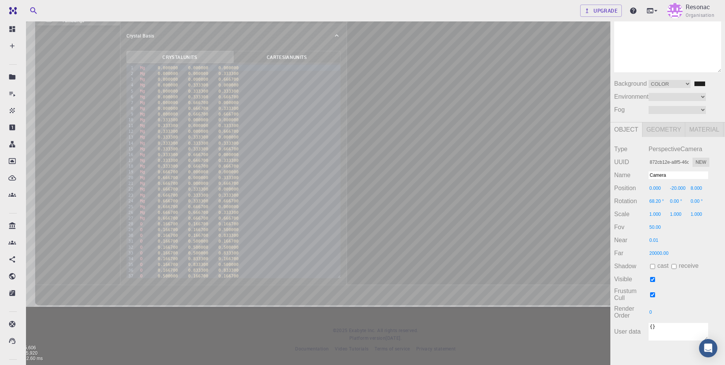
scroll to position [97, 0]
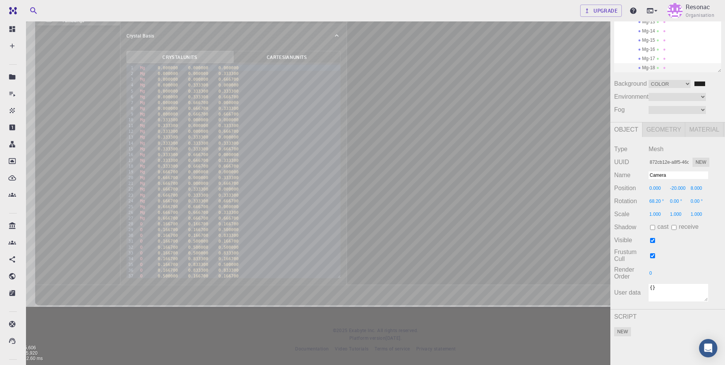
click at [419, 216] on div "Camera OrthographicCamera PerspectiveCamera Objects 62 Vertices 15,606 Triangle…" at bounding box center [305, 159] width 610 height 410
click at [647, 34] on div "Mg-18" at bounding box center [667, 29] width 107 height 9
click at [648, 25] on div "Mg-17" at bounding box center [667, 20] width 107 height 9
click at [648, 34] on div "Mg-18" at bounding box center [667, 29] width 107 height 9
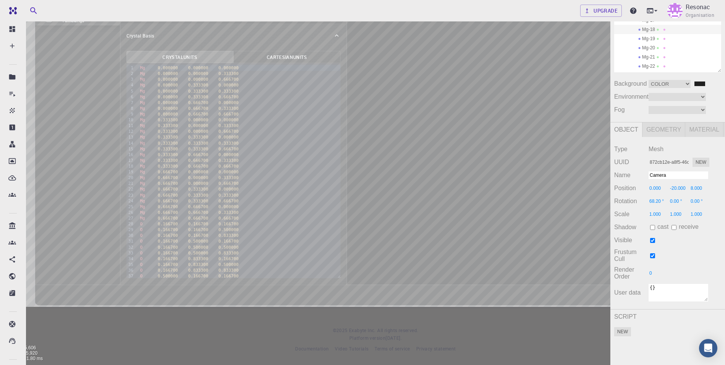
drag, startPoint x: 9, startPoint y: 227, endPoint x: 8, endPoint y: 232, distance: 5.4
click at [0, 0] on div "Exit" at bounding box center [0, 0] width 0 height 0
type input "9.029365994008769"
type input "9.029366212037736"
type input "9.029366493225098"
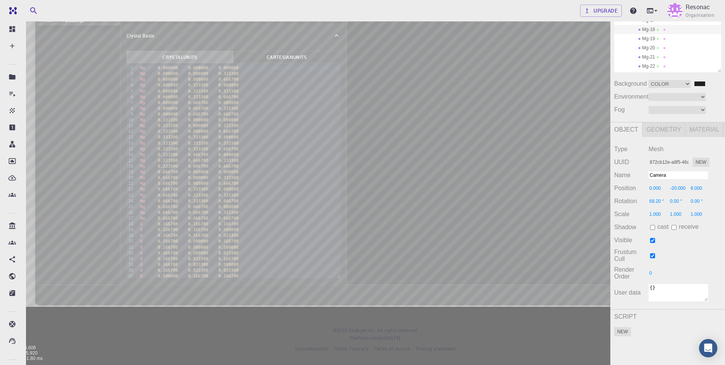
type input "59.999998969849834"
type input "59.99999817108495"
type input "59.999998570899194"
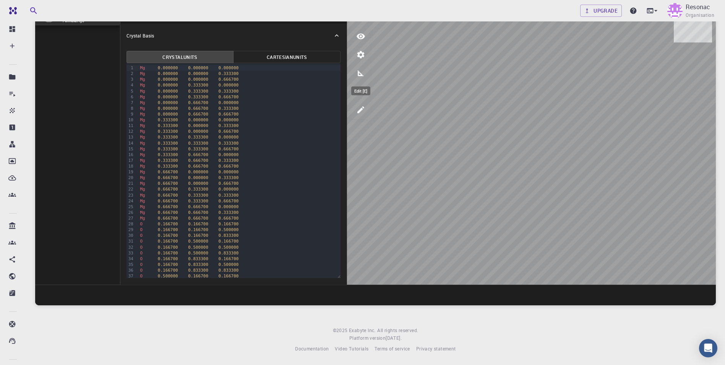
click at [363, 112] on icon "edit [e]" at bounding box center [360, 109] width 9 height 9
select select "Color"
click at [361, 112] on icon "edit [e]" at bounding box center [360, 109] width 9 height 9
select select "Color"
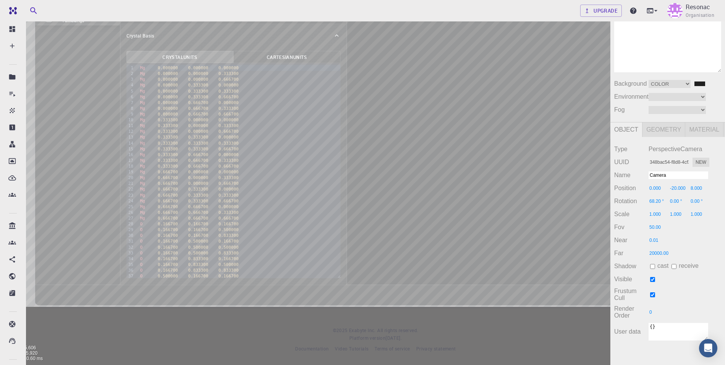
click at [352, 162] on div "Camera OrthographicCamera PerspectiveCamera Objects 62 Vertices 15,606 Triangle…" at bounding box center [305, 159] width 610 height 410
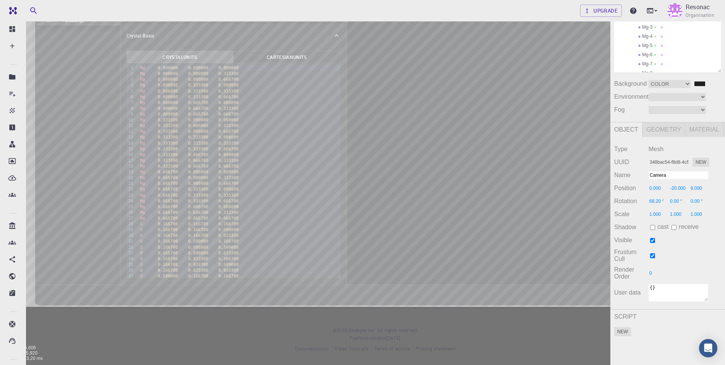
scroll to position [15, 0]
click at [660, 191] on input "0.000" at bounding box center [658, 188] width 21 height 7
type input "3"
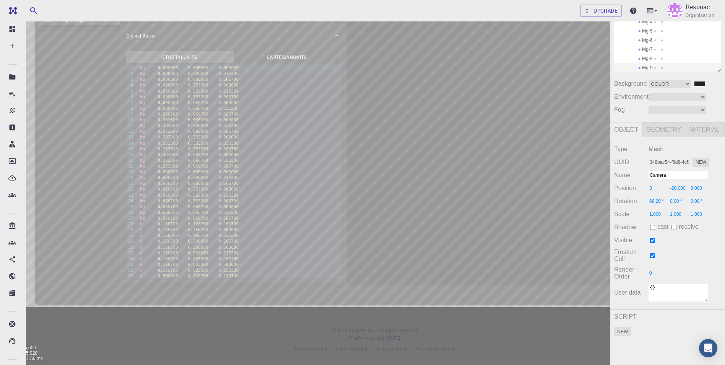
scroll to position [39, 0]
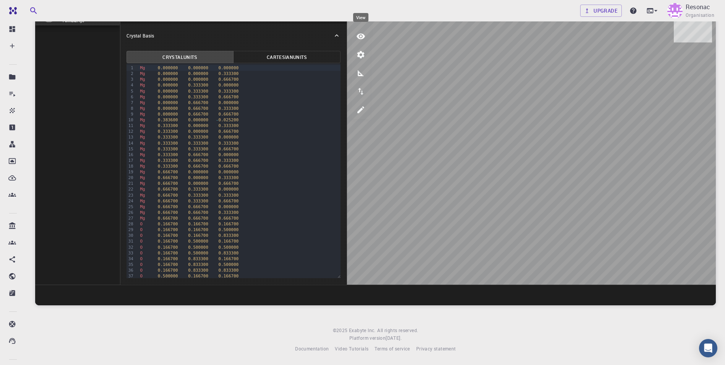
click at [362, 41] on icon "view" at bounding box center [360, 36] width 9 height 9
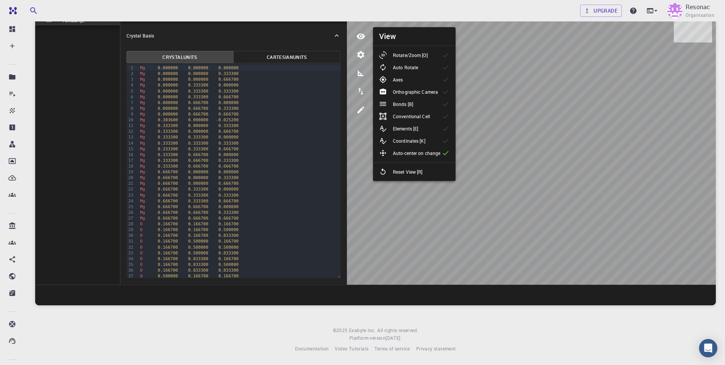
click at [394, 53] on p "Rotate/Zoom [O]" at bounding box center [410, 55] width 35 height 7
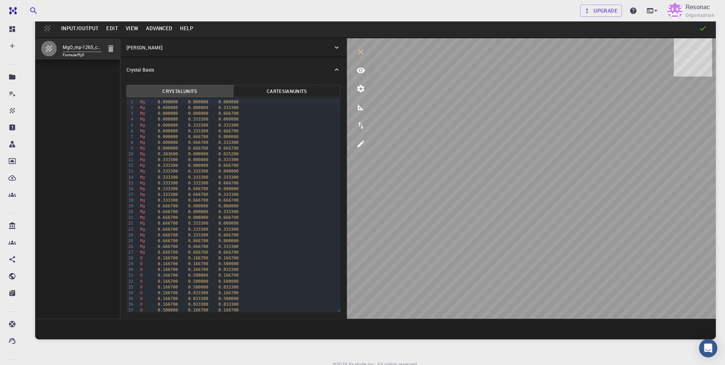
scroll to position [0, 0]
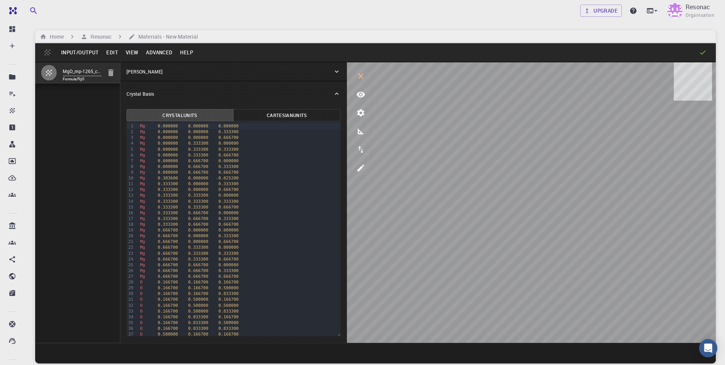
click at [78, 54] on button "Input/Output" at bounding box center [79, 52] width 45 height 12
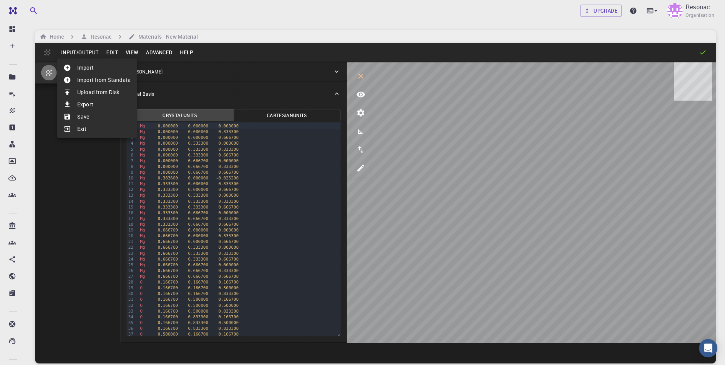
click at [82, 119] on li "Save" at bounding box center [96, 116] width 79 height 12
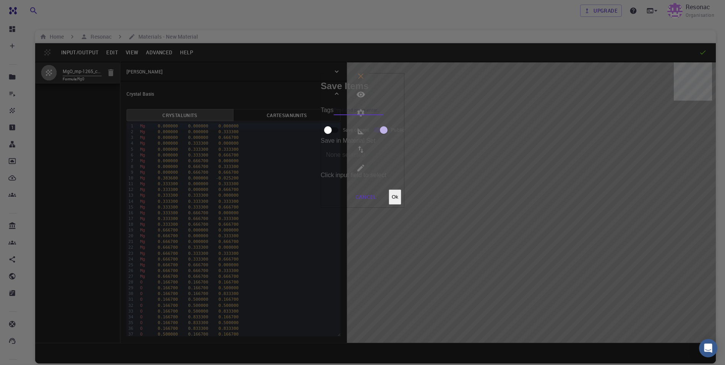
click at [334, 115] on input "Tags" at bounding box center [359, 110] width 50 height 10
type input "MgO_mod"
click at [340, 123] on input "Save current" at bounding box center [328, 130] width 44 height 15
click at [345, 123] on input "Save all" at bounding box center [338, 130] width 44 height 15
checkbox input "false"
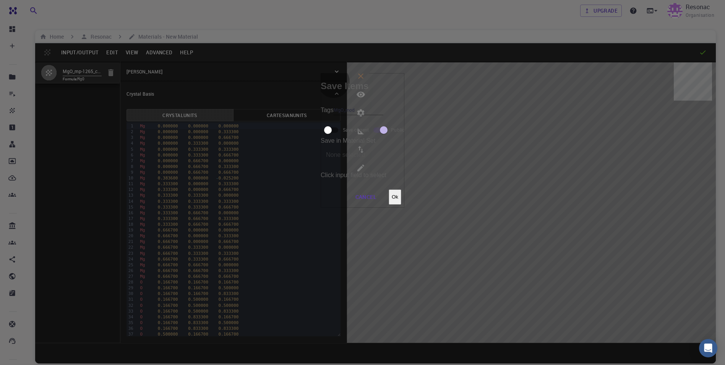
click at [401, 189] on button "Ok" at bounding box center [395, 196] width 13 height 15
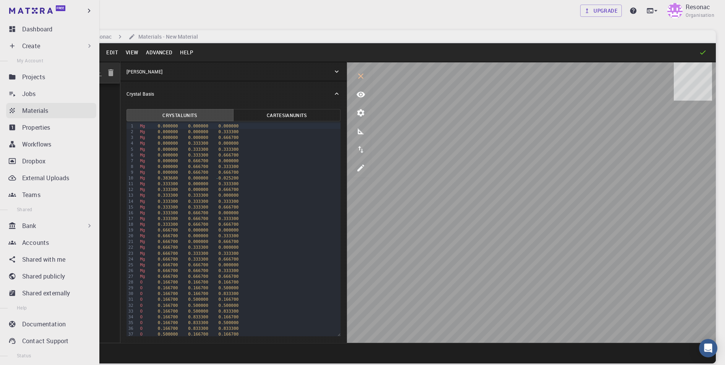
click at [17, 110] on link "Materials" at bounding box center [51, 110] width 90 height 15
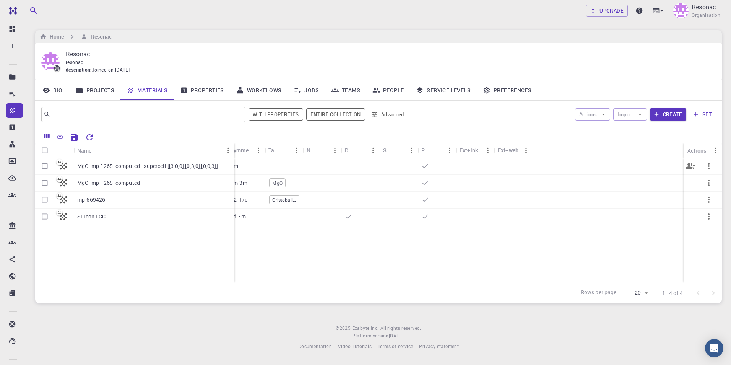
drag, startPoint x: 110, startPoint y: 152, endPoint x: 211, endPoint y: 244, distance: 136.0
click at [233, 174] on div "Name Formula Unit Cell Formula Lattice Symmetry Tags Non-periodic Default Share…" at bounding box center [378, 212] width 686 height 139
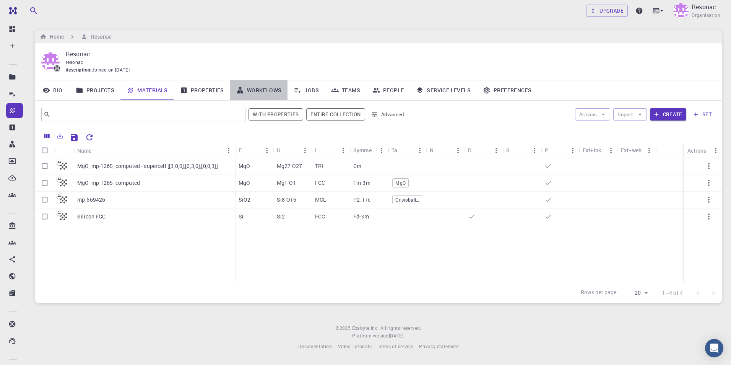
click at [253, 88] on link "Workflows" at bounding box center [259, 90] width 58 height 20
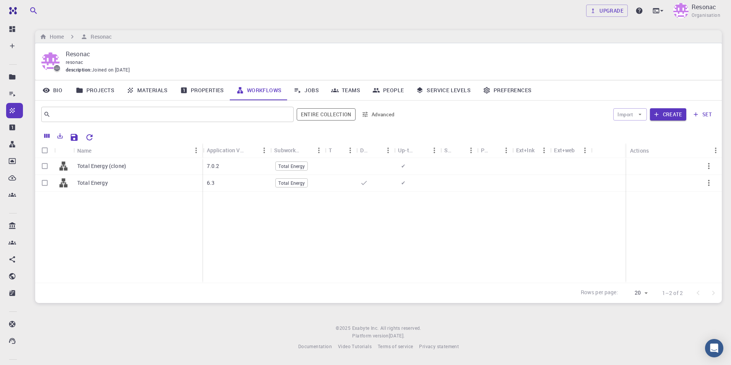
drag, startPoint x: 142, startPoint y: 149, endPoint x: 202, endPoint y: 151, distance: 60.4
click at [202, 151] on div "Name" at bounding box center [203, 150] width 8 height 15
click at [91, 164] on p "Total Energy (clone)" at bounding box center [101, 166] width 49 height 8
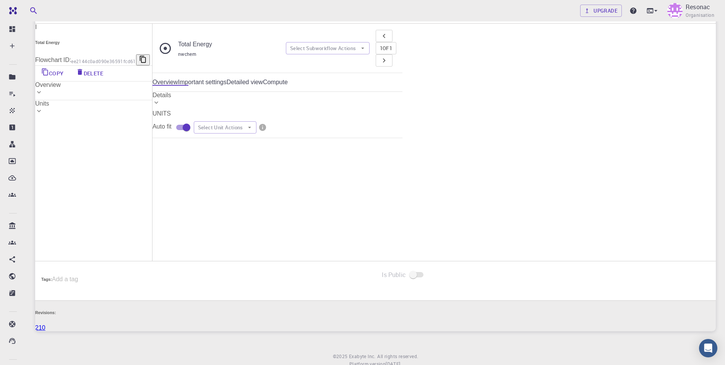
scroll to position [38, 0]
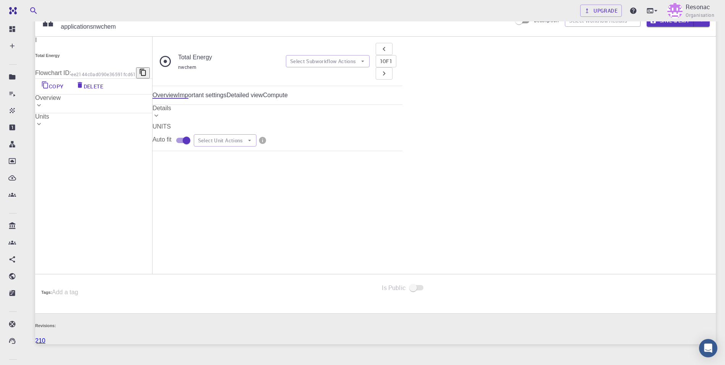
click at [331, 285] on button "Edit" at bounding box center [310, 295] width 41 height 20
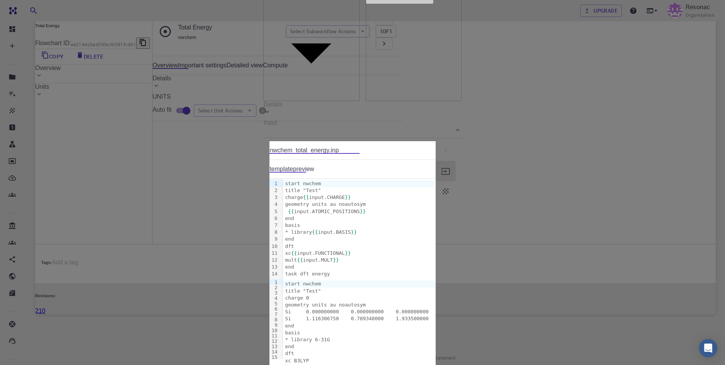
scroll to position [76, 0]
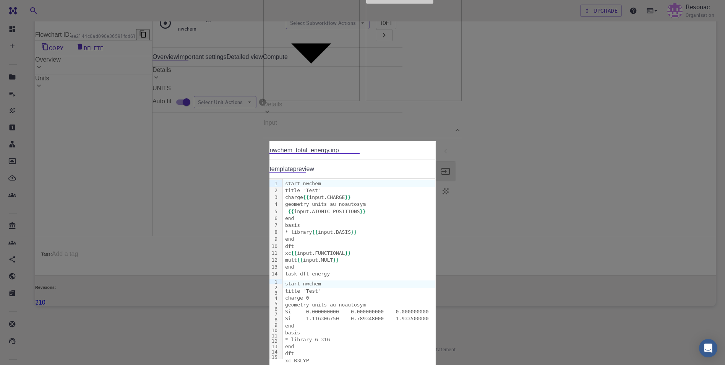
click at [293, 172] on link "preview" at bounding box center [303, 168] width 21 height 7
click at [283, 315] on div "Si 1.116306750 0.789348000 1.933500000" at bounding box center [359, 318] width 152 height 7
click at [283, 308] on div "Si 0.000000000 0.000000000 0.000000000" at bounding box center [359, 311] width 152 height 7
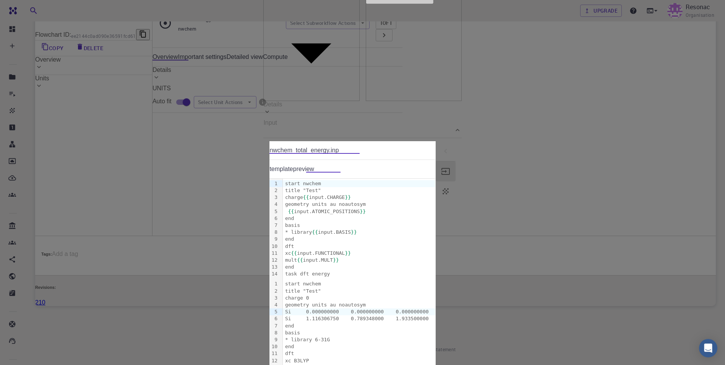
type input "Si_molecule"
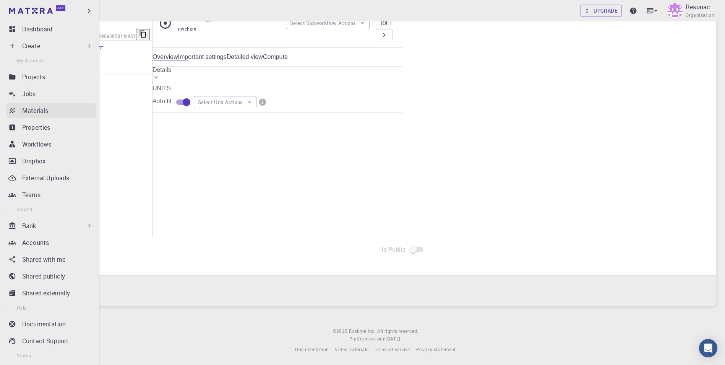
click at [9, 109] on icon at bounding box center [12, 111] width 8 height 8
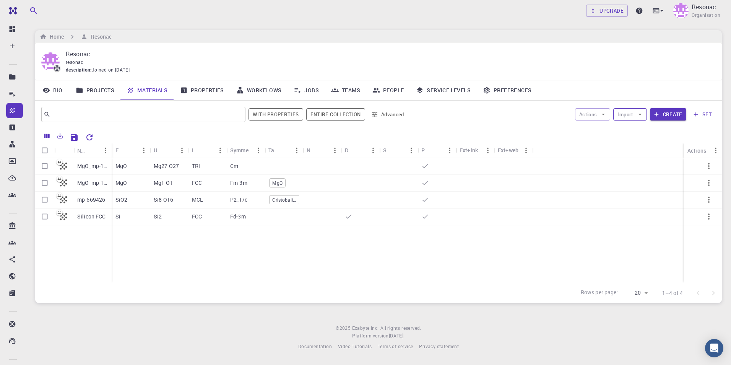
click at [642, 118] on button "Import" at bounding box center [629, 114] width 33 height 12
click at [649, 149] on span "Import From Bank" at bounding box center [638, 152] width 49 height 6
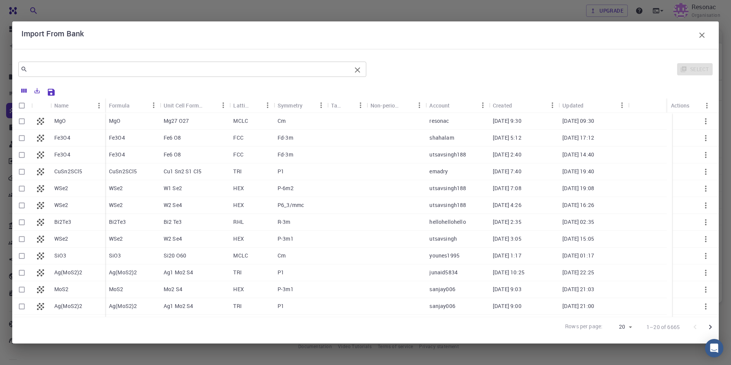
click at [225, 72] on input "text" at bounding box center [190, 69] width 324 height 11
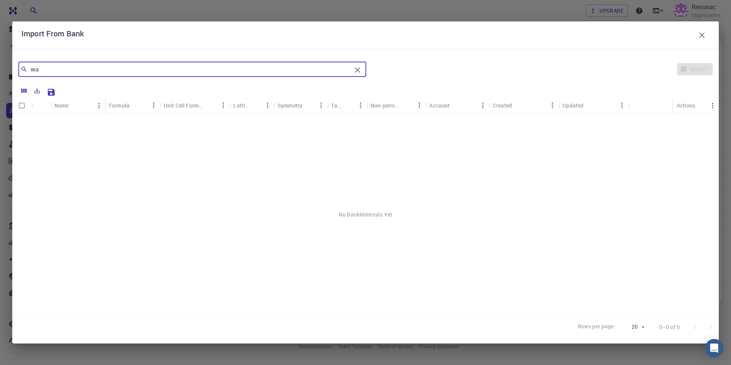
type input "w"
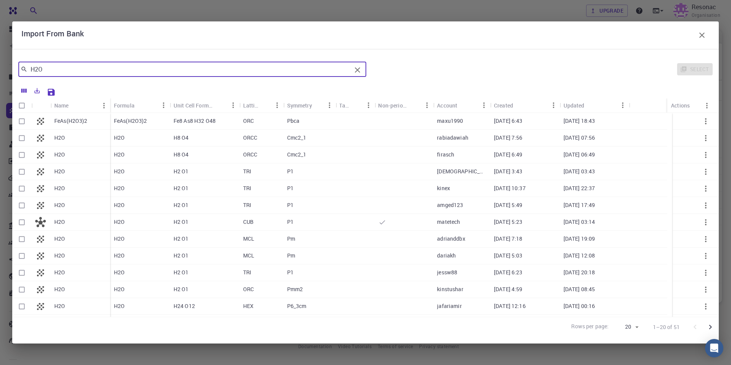
type input "H2O"
click at [20, 221] on input "Select row" at bounding box center [22, 222] width 15 height 15
checkbox input "true"
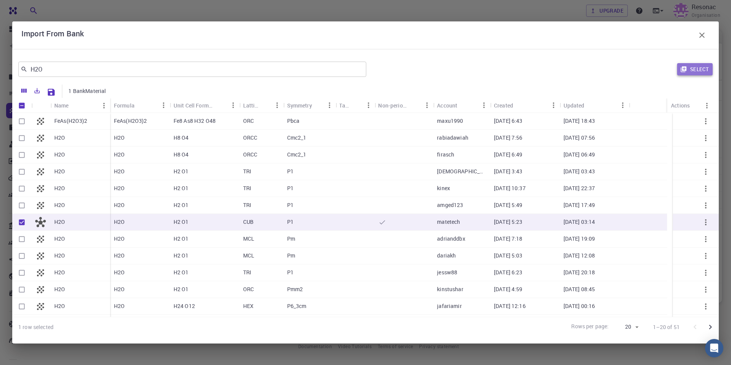
click at [697, 71] on button "Select" at bounding box center [695, 69] width 36 height 12
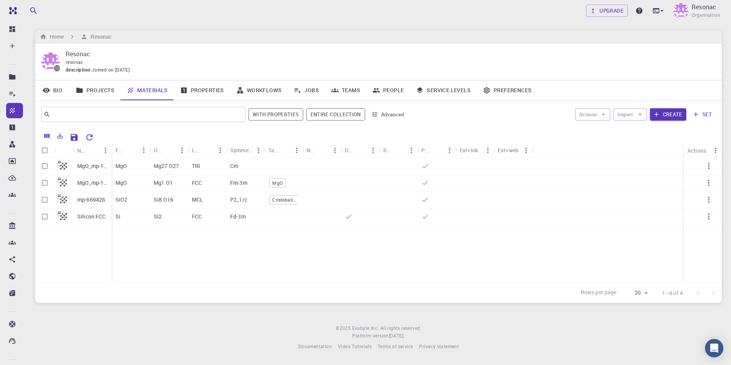
click at [130, 12] on div "Upgrade Resonac Organisation" at bounding box center [378, 11] width 705 height 20
click at [626, 111] on button "Import" at bounding box center [629, 114] width 33 height 12
click at [638, 149] on span "Import From Bank" at bounding box center [638, 152] width 49 height 6
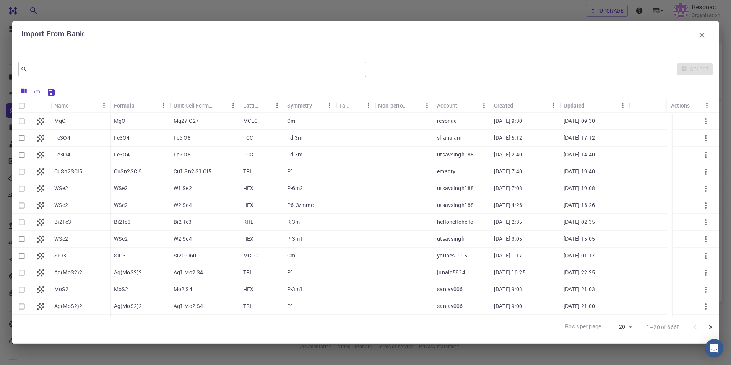
click at [699, 36] on icon "button" at bounding box center [701, 35] width 9 height 9
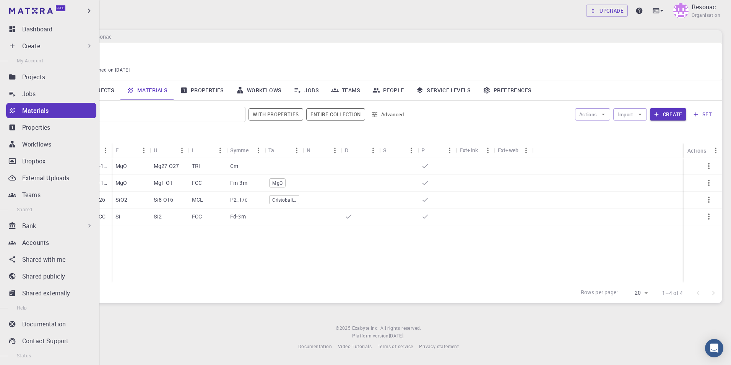
click at [66, 225] on div "Bank" at bounding box center [57, 225] width 71 height 9
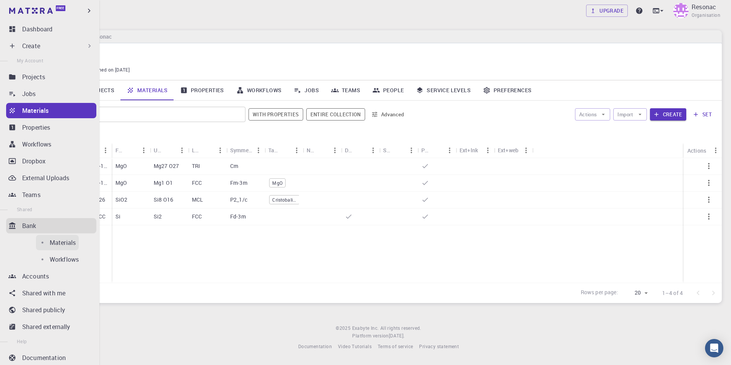
click at [50, 244] on p "Materials" at bounding box center [63, 242] width 26 height 9
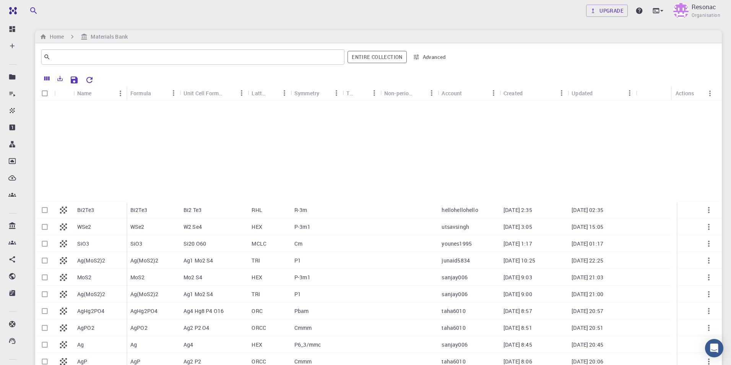
scroll to position [154, 0]
click at [180, 58] on input "text" at bounding box center [189, 57] width 279 height 11
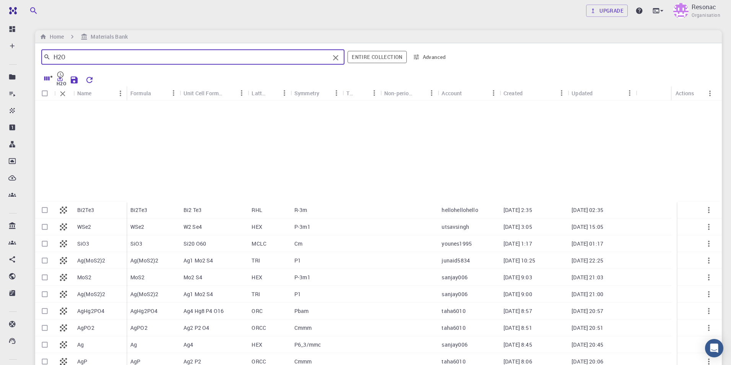
type input "H2O"
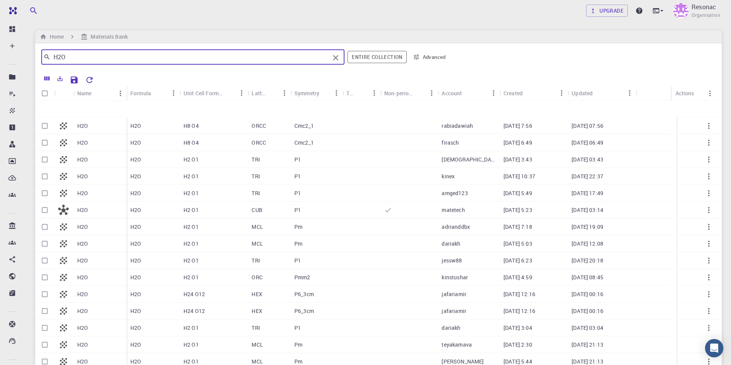
scroll to position [0, 0]
click at [114, 210] on div "H2O" at bounding box center [99, 209] width 53 height 17
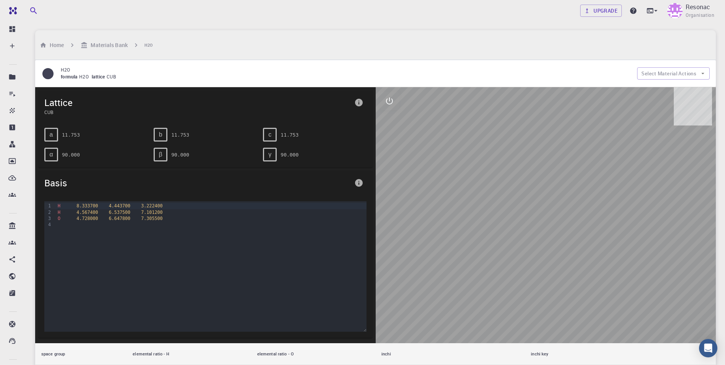
drag, startPoint x: 497, startPoint y: 182, endPoint x: 517, endPoint y: 185, distance: 19.3
click at [497, 215] on div at bounding box center [546, 215] width 340 height 256
drag, startPoint x: 504, startPoint y: 162, endPoint x: 460, endPoint y: 177, distance: 46.3
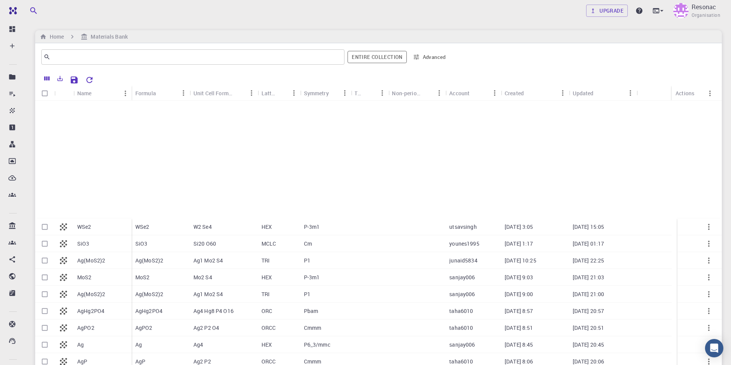
scroll to position [154, 0]
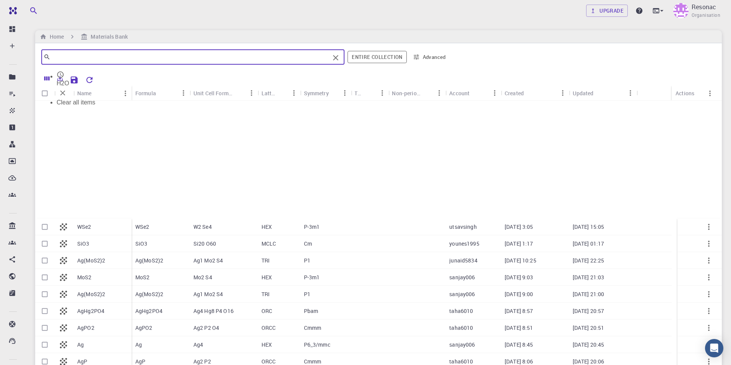
click at [187, 54] on input "text" at bounding box center [189, 57] width 279 height 11
type input "H2O"
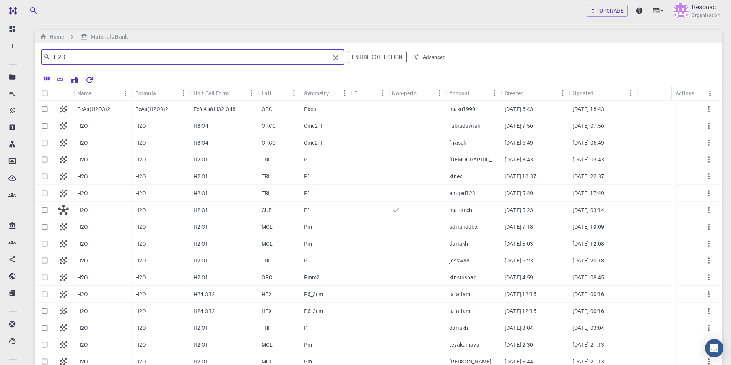
click at [45, 210] on input "Select row" at bounding box center [44, 210] width 15 height 15
checkbox input "true"
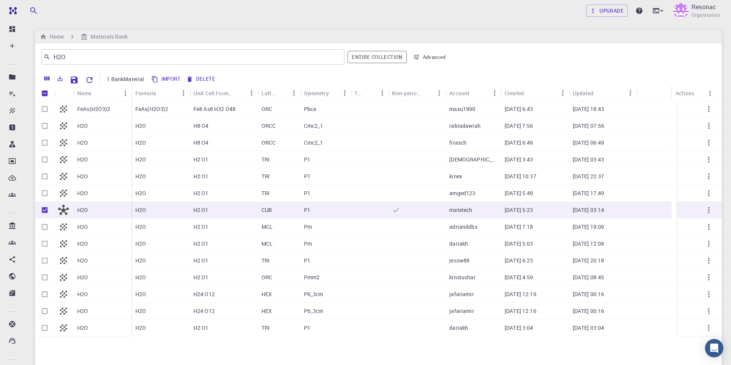
click at [170, 79] on button "Import" at bounding box center [166, 79] width 35 height 12
checkbox input "false"
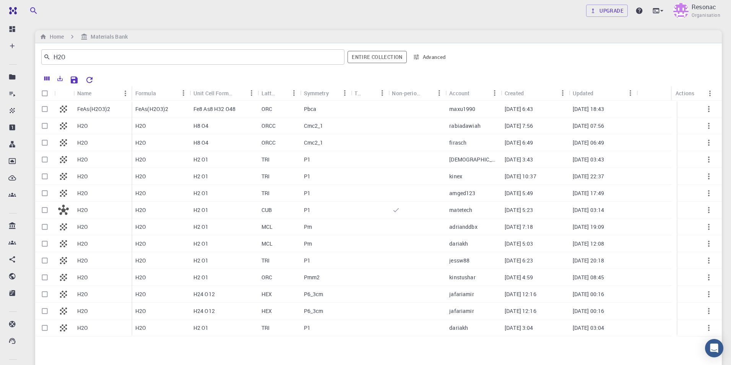
click at [41, 209] on input "Select row" at bounding box center [44, 210] width 15 height 15
checkbox input "true"
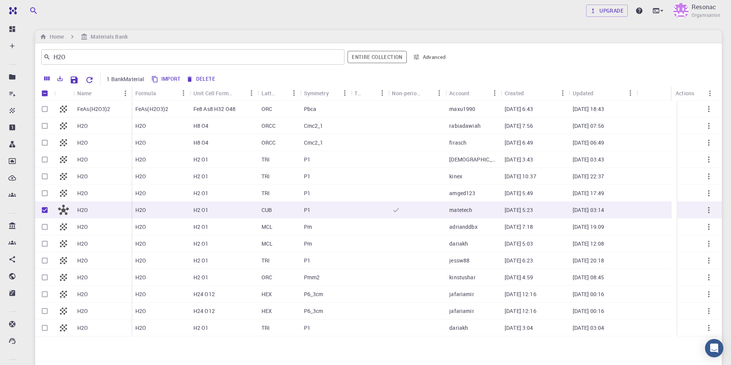
click at [704, 209] on icon "button" at bounding box center [708, 209] width 9 height 9
click at [687, 217] on icon at bounding box center [683, 213] width 7 height 7
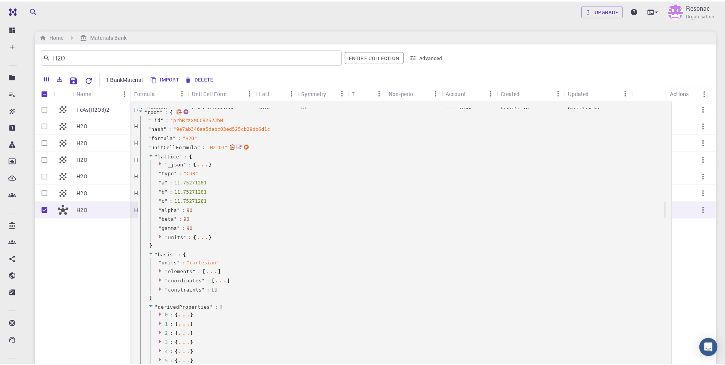
scroll to position [76, 0]
click at [62, 204] on icon at bounding box center [63, 209] width 11 height 11
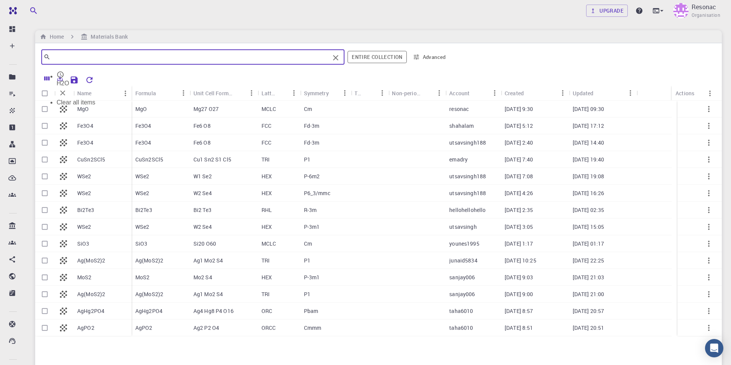
click at [164, 54] on input "text" at bounding box center [189, 57] width 279 height 11
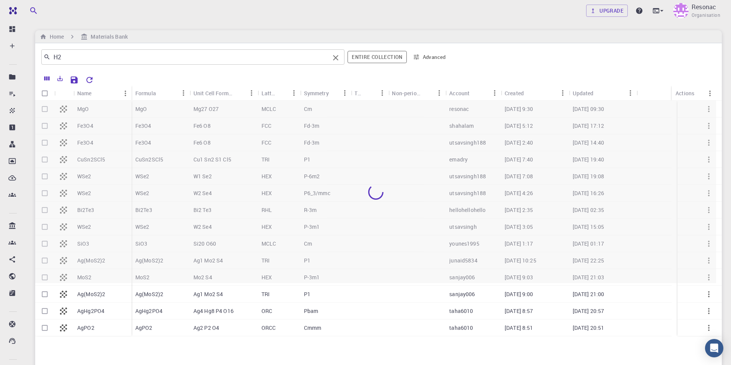
click at [139, 55] on input "H2" at bounding box center [189, 57] width 279 height 11
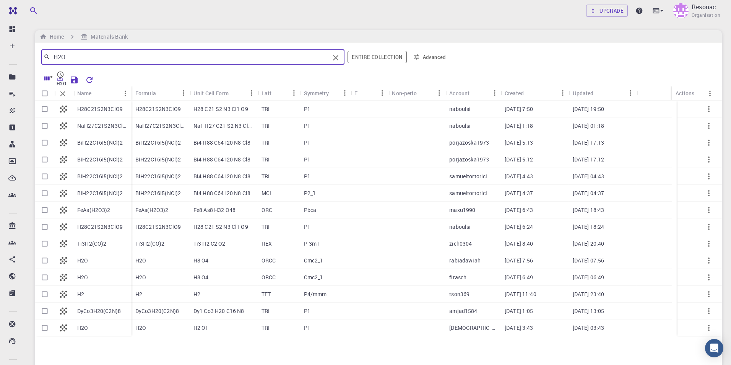
type input "H2O"
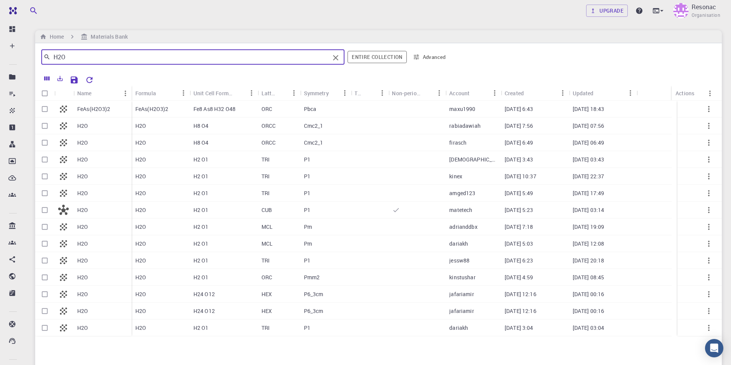
click at [704, 192] on icon "button" at bounding box center [708, 192] width 9 height 9
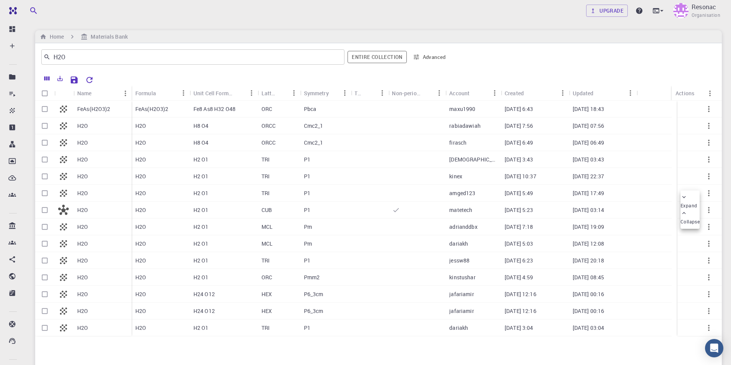
click at [676, 193] on div at bounding box center [365, 182] width 731 height 365
click at [704, 192] on icon "button" at bounding box center [708, 192] width 9 height 9
click at [43, 195] on div at bounding box center [365, 182] width 731 height 365
click at [45, 193] on input "Select row" at bounding box center [44, 193] width 15 height 15
checkbox input "true"
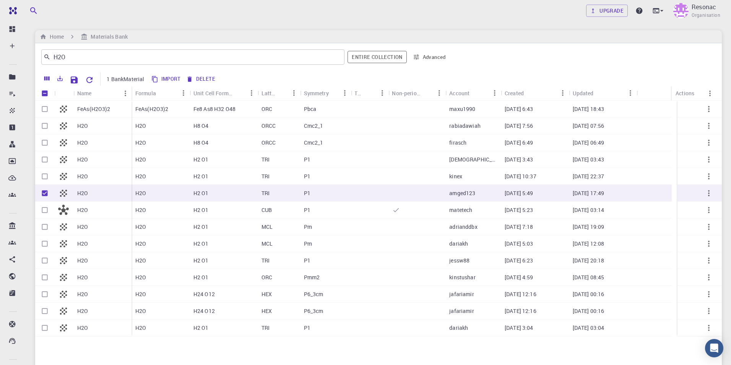
click at [704, 196] on icon "button" at bounding box center [708, 192] width 9 height 9
click at [168, 78] on div at bounding box center [365, 182] width 731 height 365
click at [167, 78] on button "Import" at bounding box center [166, 79] width 35 height 12
checkbox input "false"
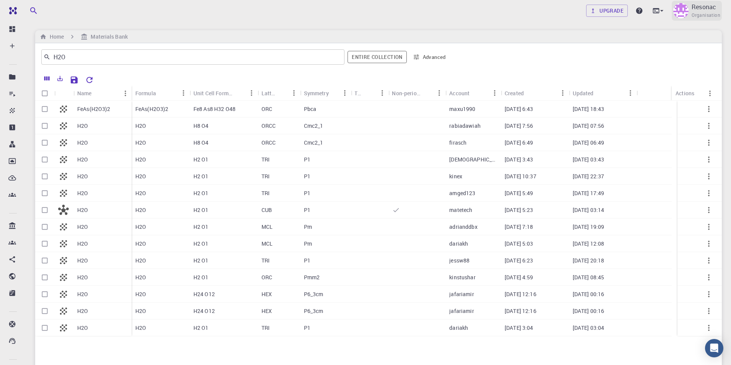
click at [685, 14] on img at bounding box center [680, 10] width 15 height 15
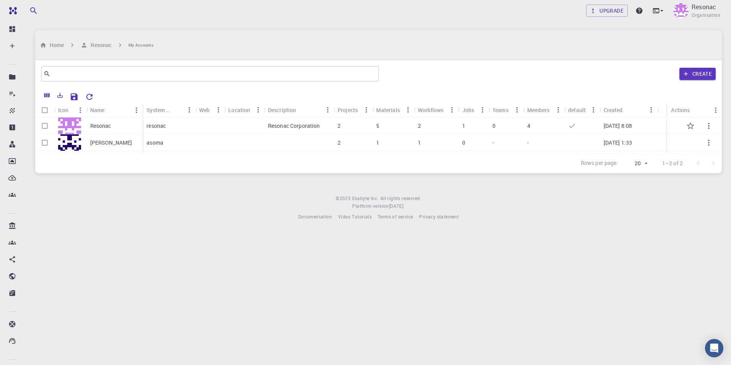
click at [102, 122] on p "Resonac" at bounding box center [100, 126] width 21 height 8
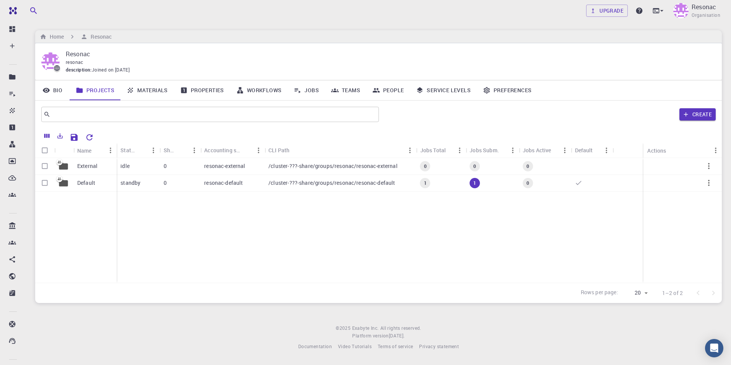
drag, startPoint x: 152, startPoint y: 91, endPoint x: 147, endPoint y: 92, distance: 4.4
click at [152, 91] on link "Materials" at bounding box center [146, 90] width 53 height 20
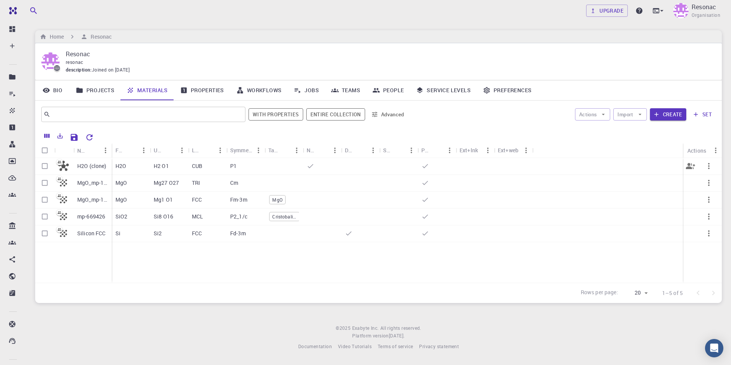
click at [94, 165] on p "H2O (clone)" at bounding box center [91, 166] width 29 height 8
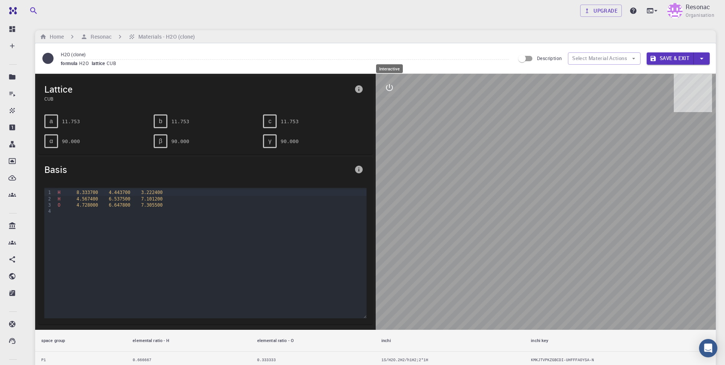
click at [392, 89] on icon "interactive" at bounding box center [389, 87] width 7 height 7
click at [389, 105] on icon "view" at bounding box center [389, 106] width 8 height 6
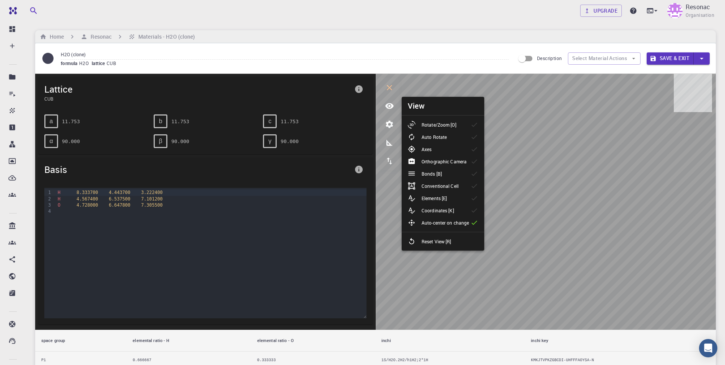
click at [440, 125] on p "Rotate/Zoom [O]" at bounding box center [438, 124] width 35 height 7
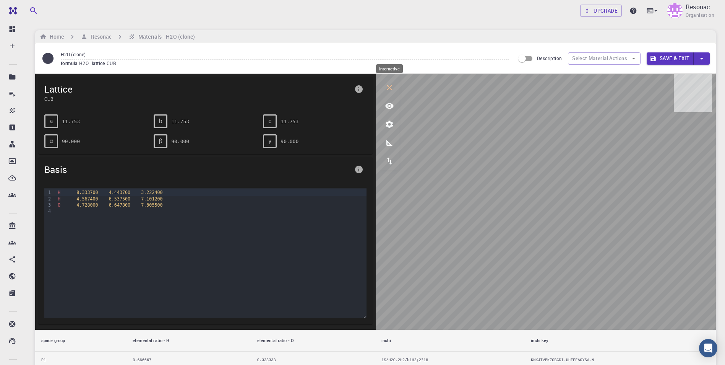
click at [389, 88] on icon "interactive" at bounding box center [389, 87] width 5 height 5
click at [387, 88] on icon "interactive" at bounding box center [389, 87] width 9 height 9
click at [391, 88] on icon "interactive" at bounding box center [389, 87] width 9 height 9
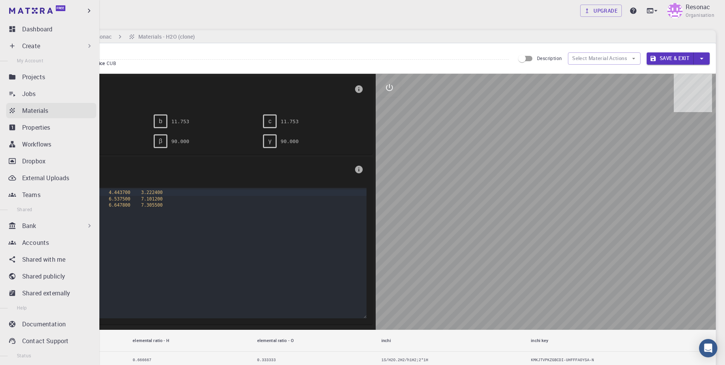
click at [11, 112] on icon at bounding box center [12, 110] width 5 height 5
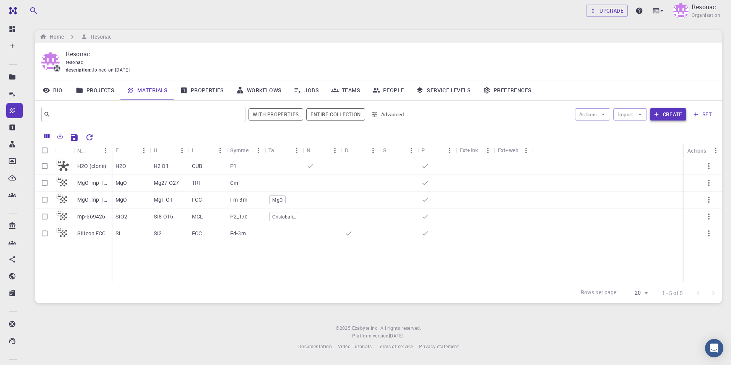
click at [668, 115] on button "Create" at bounding box center [668, 114] width 36 height 12
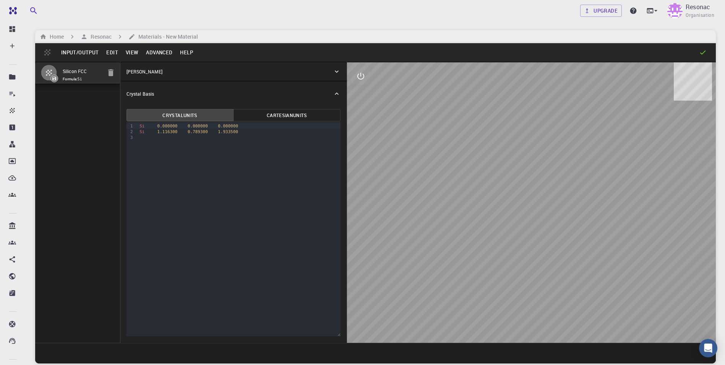
click at [84, 53] on button "Input/Output" at bounding box center [79, 52] width 45 height 12
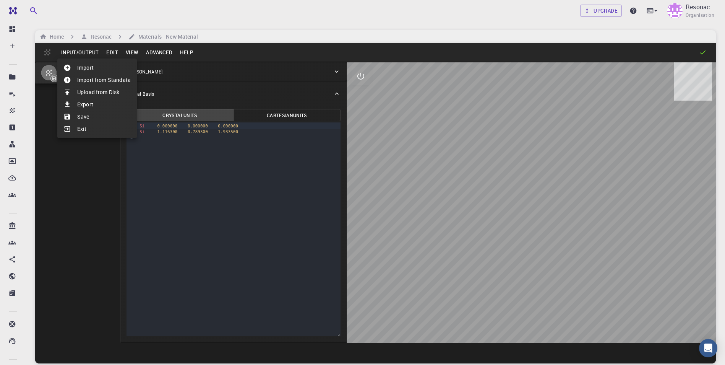
click at [85, 68] on li "Import" at bounding box center [96, 68] width 79 height 12
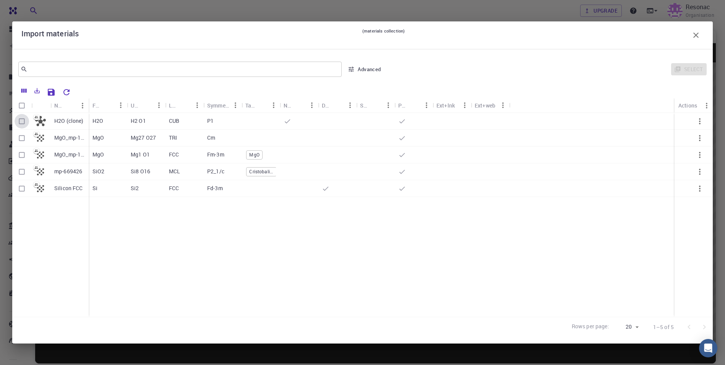
click at [21, 122] on input "Select row" at bounding box center [22, 121] width 15 height 15
checkbox input "true"
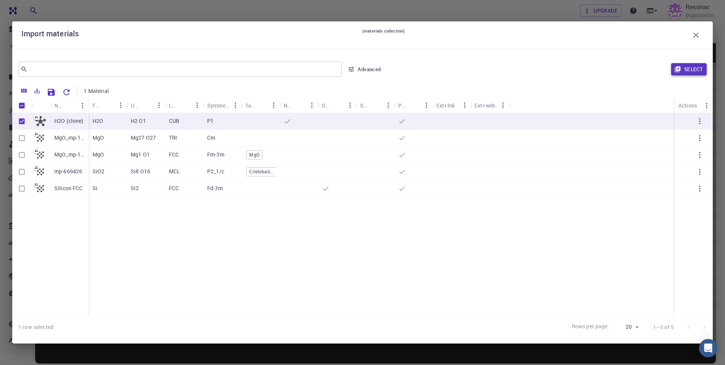
click at [692, 68] on button "Select" at bounding box center [689, 69] width 36 height 12
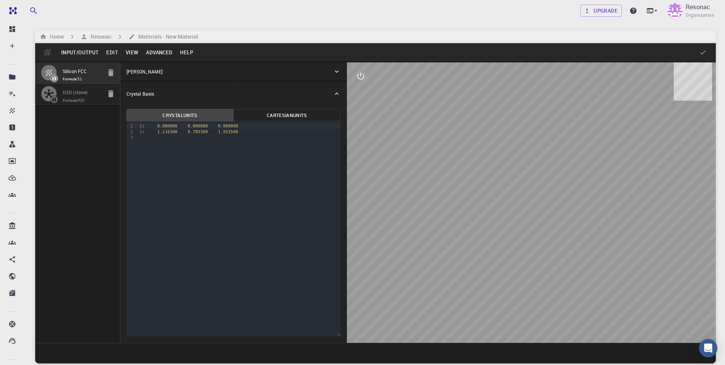
click at [111, 71] on icon "button" at bounding box center [110, 72] width 5 height 7
type input "CUB"
type input "11.752713234"
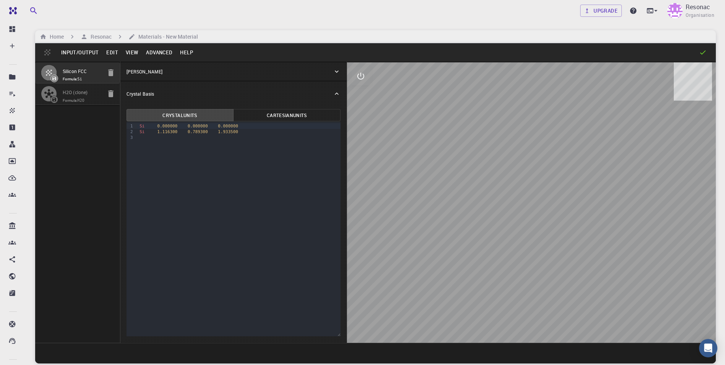
type input "90"
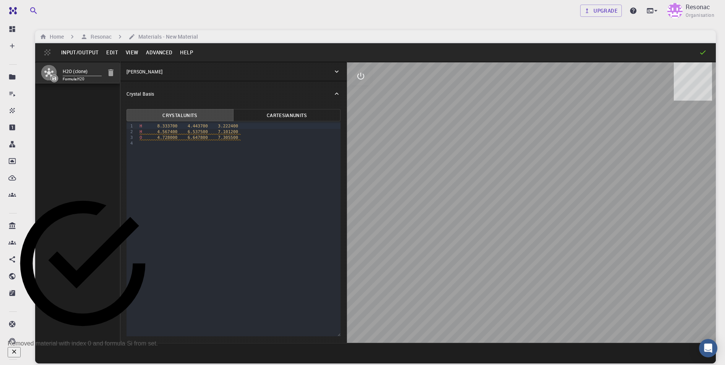
click at [361, 75] on icon "interactive" at bounding box center [360, 75] width 9 height 9
click at [361, 166] on icon "edit [e]" at bounding box center [360, 167] width 7 height 7
select select "Color"
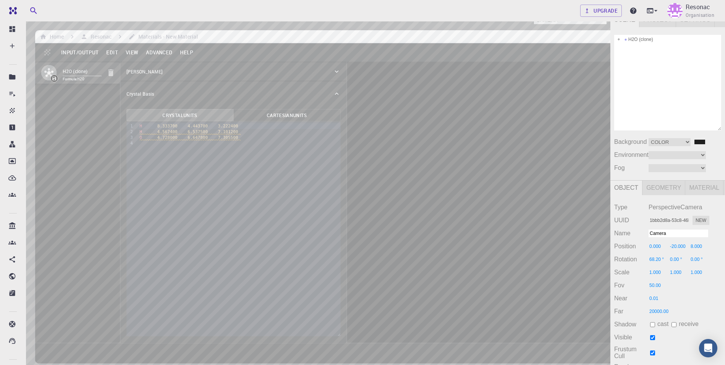
click at [435, 117] on div "Camera OrthographicCamera PerspectiveCamera Objects 11 Vertices 867 Triangles 1…" at bounding box center [305, 217] width 610 height 410
click at [402, 65] on div "Camera OrthographicCamera PerspectiveCamera Objects 11 Vertices 867 Triangles 1…" at bounding box center [305, 217] width 610 height 410
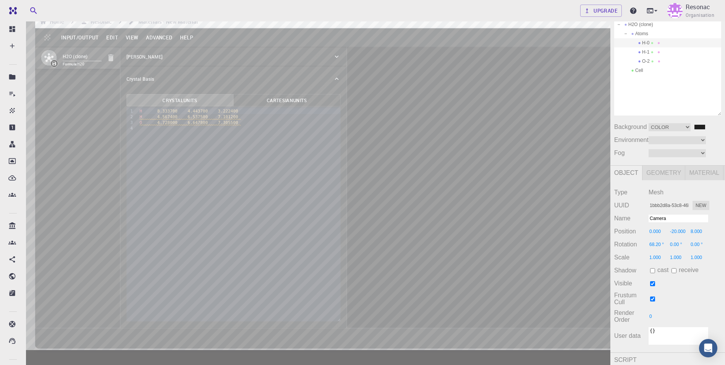
scroll to position [18, 0]
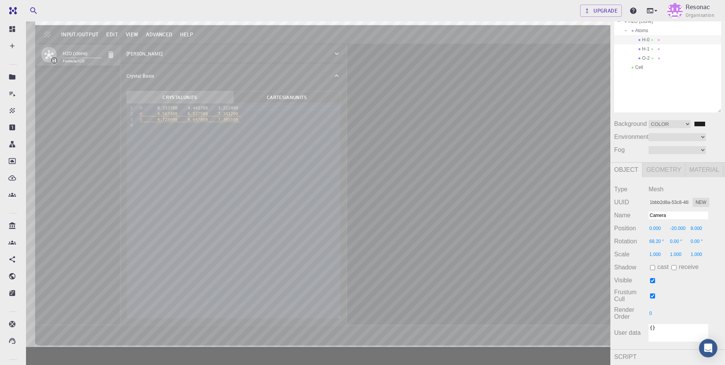
click at [433, 105] on div "Camera OrthographicCamera PerspectiveCamera Objects 11 Vertices 867 Triangles 1…" at bounding box center [305, 199] width 610 height 410
click at [386, 105] on div "Camera OrthographicCamera PerspectiveCamera Objects 11 Vertices 867 Triangles 1…" at bounding box center [305, 199] width 610 height 410
click at [340, 210] on div "Camera OrthographicCamera PerspectiveCamera Objects 11 Vertices 867 Triangles 1…" at bounding box center [305, 199] width 610 height 410
click at [332, 193] on div "Camera OrthographicCamera PerspectiveCamera Objects 11 Vertices 867 Triangles 1…" at bounding box center [305, 199] width 610 height 410
click at [362, 209] on div "Camera OrthographicCamera PerspectiveCamera Objects 11 Vertices 867 Triangles 1…" at bounding box center [305, 199] width 610 height 410
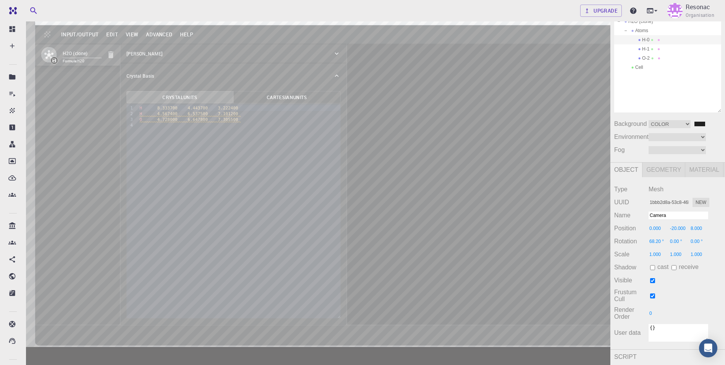
click at [335, 193] on div "Camera OrthographicCamera PerspectiveCamera Objects 11 Vertices 867 Triangles 1…" at bounding box center [305, 199] width 610 height 410
click at [332, 191] on div "Camera OrthographicCamera PerspectiveCamera Objects 11 Vertices 867 Triangles 1…" at bounding box center [305, 199] width 610 height 410
click at [360, 190] on div "Camera OrthographicCamera PerspectiveCamera Objects 11 Vertices 867 Triangles 1…" at bounding box center [305, 199] width 610 height 410
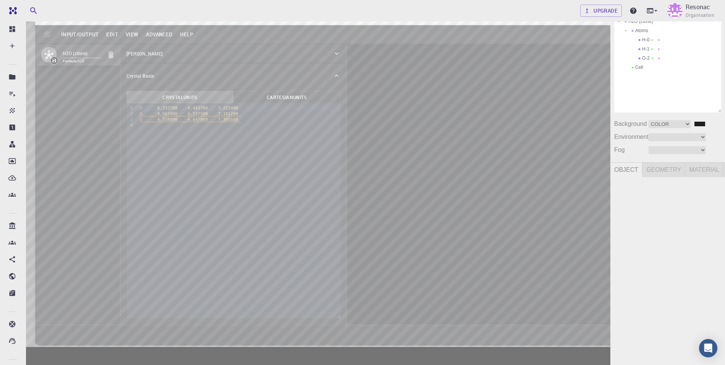
click at [353, 207] on div "Camera OrthographicCamera PerspectiveCamera Objects 11 Vertices 867 Triangles 1…" at bounding box center [305, 199] width 610 height 410
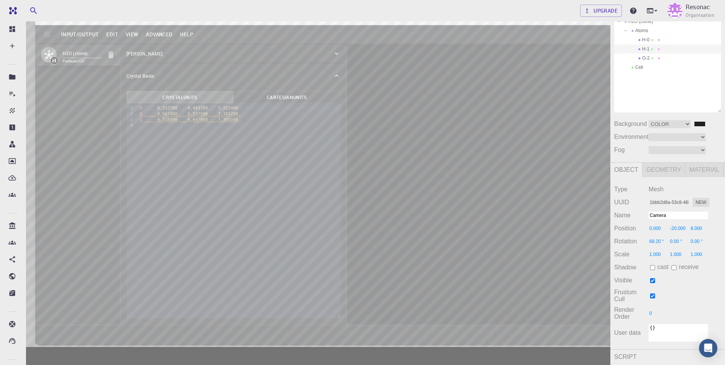
click at [365, 203] on div "Camera OrthographicCamera PerspectiveCamera Objects 11 Vertices 867 Triangles 1…" at bounding box center [305, 199] width 610 height 410
click at [370, 200] on div "Camera OrthographicCamera PerspectiveCamera Objects 11 Vertices 867 Triangles 1…" at bounding box center [305, 199] width 610 height 410
click at [395, 177] on div "Camera OrthographicCamera PerspectiveCamera Objects 11 Vertices 867 Triangles 1…" at bounding box center [305, 199] width 610 height 410
click at [330, 216] on div "Camera OrthographicCamera PerspectiveCamera Objects 11 Vertices 867 Triangles 1…" at bounding box center [305, 199] width 610 height 410
click at [381, 233] on div "Camera OrthographicCamera PerspectiveCamera Objects 11 Vertices 867 Triangles 1…" at bounding box center [305, 199] width 610 height 410
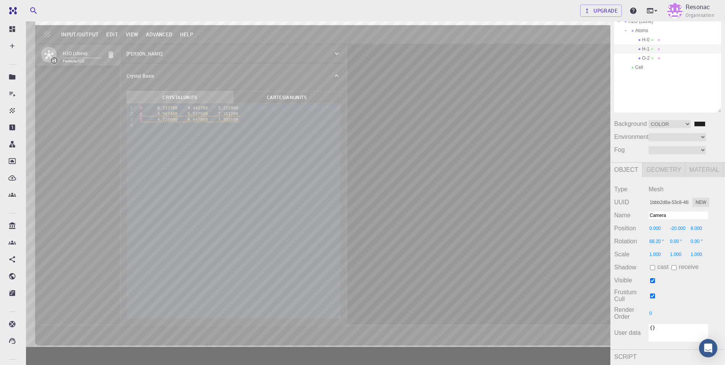
click at [278, 273] on div "Camera OrthographicCamera PerspectiveCamera Objects 11 Vertices 867 Triangles 1…" at bounding box center [305, 199] width 610 height 410
click at [278, 263] on div "Camera OrthographicCamera PerspectiveCamera Objects 11 Vertices 867 Triangles 1…" at bounding box center [305, 199] width 610 height 410
click at [318, 246] on div "Camera OrthographicCamera PerspectiveCamera Objects 11 Vertices 867 Triangles 1…" at bounding box center [305, 199] width 610 height 410
click at [317, 216] on div "Camera OrthographicCamera PerspectiveCamera Objects 11 Vertices 867 Triangles 1…" at bounding box center [305, 199] width 610 height 410
click at [319, 216] on div "Camera OrthographicCamera PerspectiveCamera Objects 11 Vertices 867 Triangles 1…" at bounding box center [305, 199] width 610 height 410
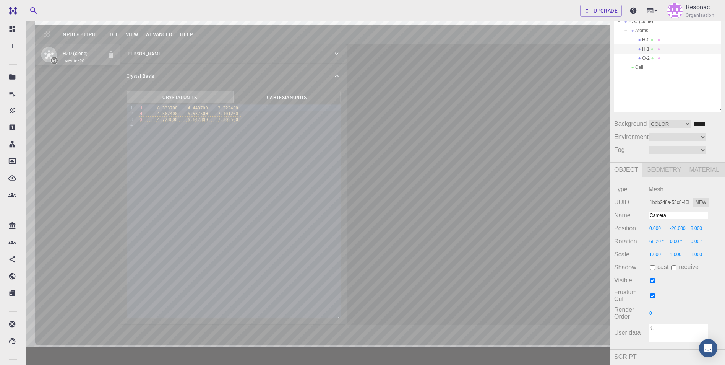
click at [352, 225] on div "Camera OrthographicCamera PerspectiveCamera Objects 11 Vertices 867 Triangles 1…" at bounding box center [305, 199] width 610 height 410
click at [360, 235] on div "Camera OrthographicCamera PerspectiveCamera Objects 11 Vertices 867 Triangles 1…" at bounding box center [305, 199] width 610 height 410
click at [294, 218] on div "Camera OrthographicCamera PerspectiveCamera Objects 11 Vertices 867 Triangles 1…" at bounding box center [305, 199] width 610 height 410
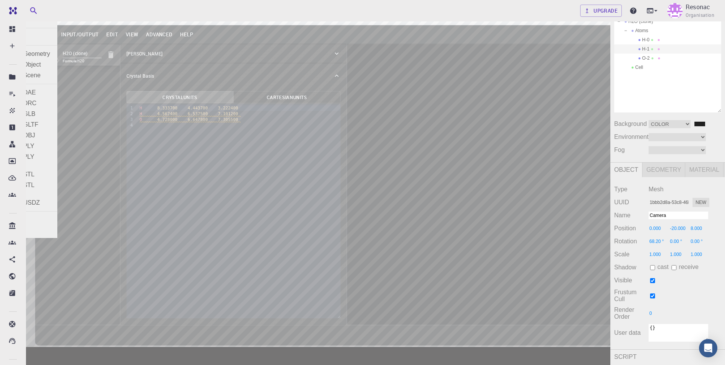
click at [13, 228] on div "Exit" at bounding box center [28, 230] width 57 height 11
type input "11.752713203430176"
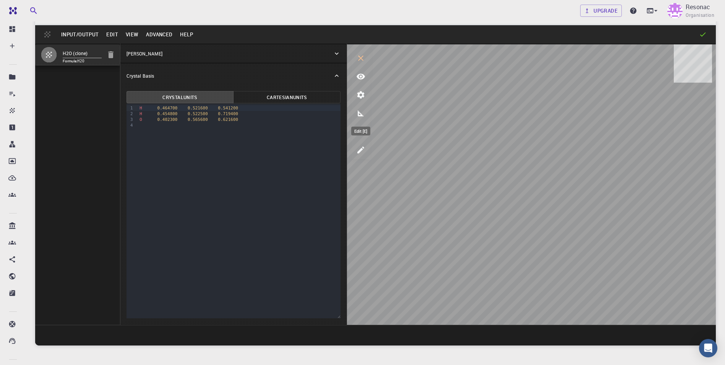
click at [365, 149] on icon "edit [e]" at bounding box center [360, 149] width 9 height 9
select select "Color"
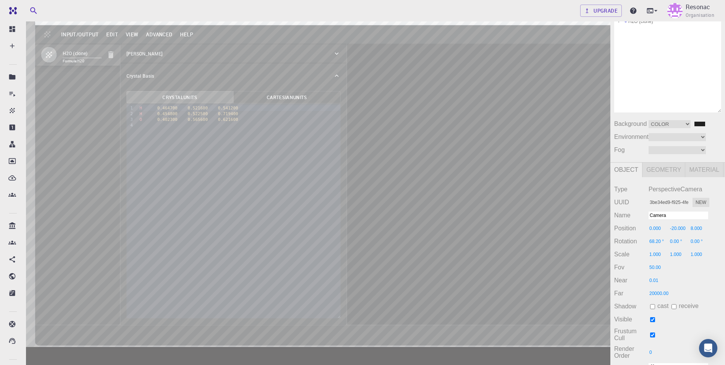
click at [0, 0] on div "Exit" at bounding box center [0, 0] width 0 height 0
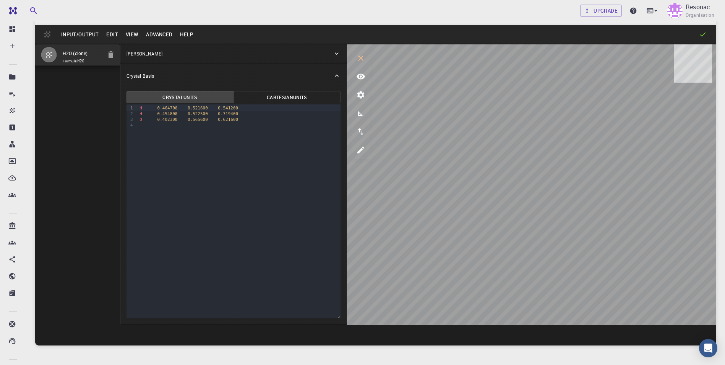
click at [80, 34] on button "Input/Output" at bounding box center [79, 34] width 45 height 12
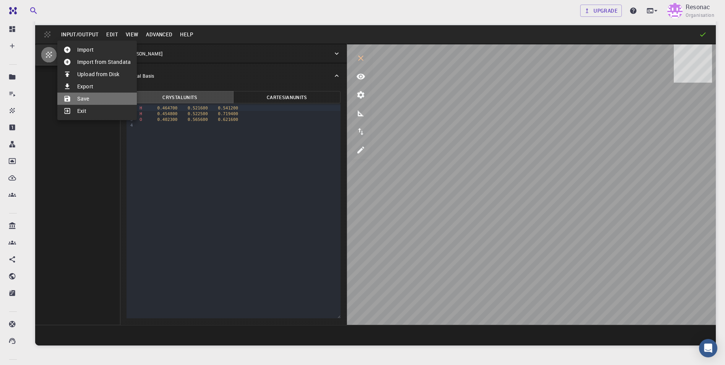
click at [79, 97] on li "Save" at bounding box center [96, 98] width 79 height 12
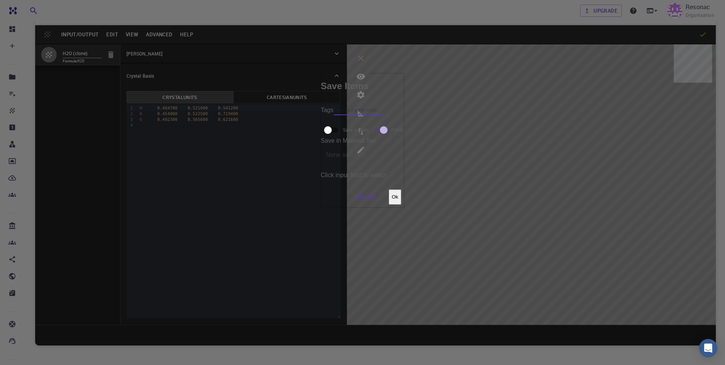
click at [334, 115] on input "Tags" at bounding box center [359, 110] width 50 height 10
type input "H2O_mod"
click at [401, 189] on button "Ok" at bounding box center [395, 196] width 13 height 15
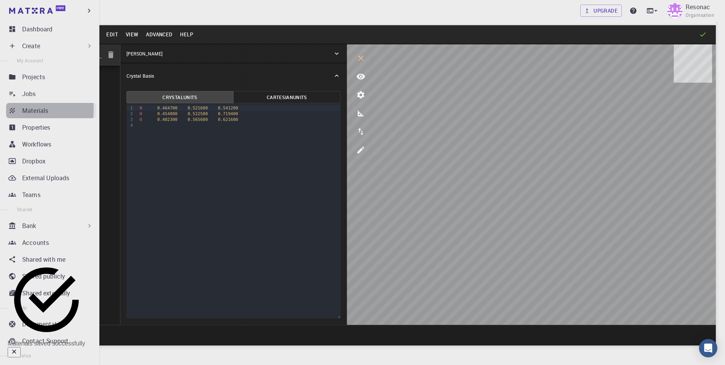
click at [8, 109] on link "Materials" at bounding box center [51, 110] width 90 height 15
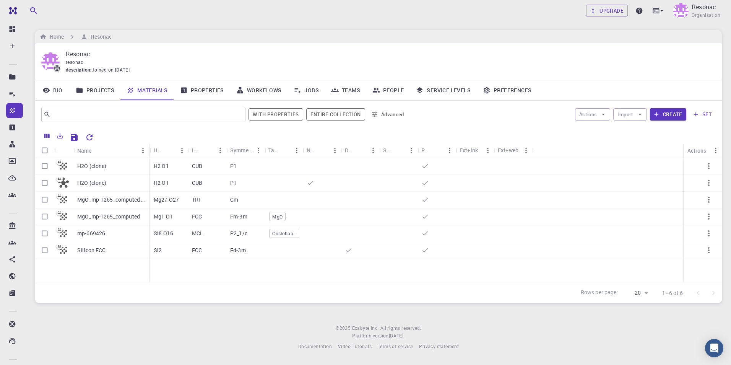
drag, startPoint x: 111, startPoint y: 148, endPoint x: 149, endPoint y: 148, distance: 37.4
click at [149, 148] on div "Name" at bounding box center [150, 150] width 8 height 15
click at [90, 169] on p "H2O (clone)" at bounding box center [91, 166] width 29 height 8
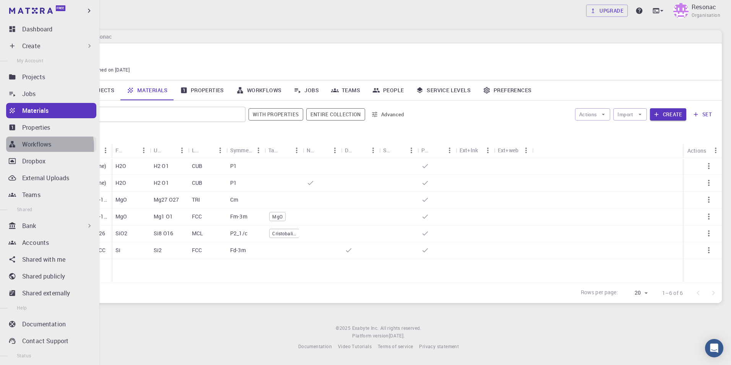
click at [35, 147] on p "Workflows" at bounding box center [36, 143] width 29 height 9
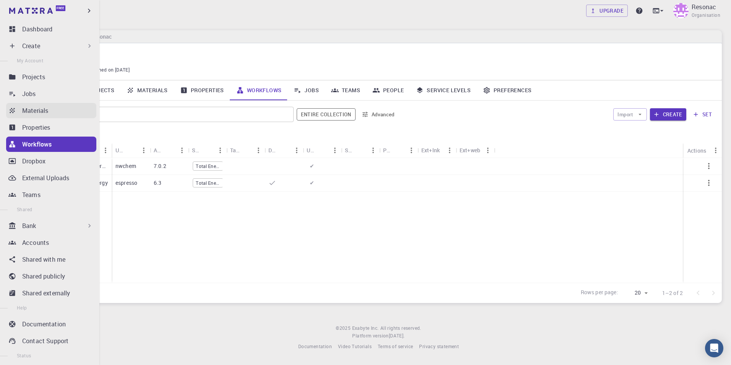
click at [10, 107] on icon at bounding box center [12, 111] width 8 height 8
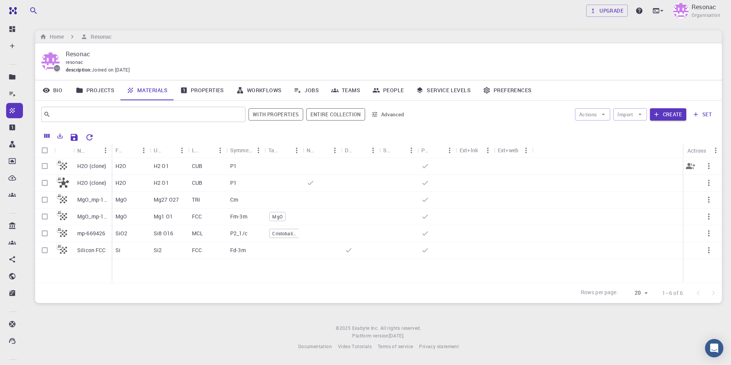
click at [708, 164] on icon "button" at bounding box center [709, 166] width 2 height 6
click at [699, 190] on span "Set default" at bounding box center [687, 193] width 24 height 6
click at [263, 90] on link "Workflows" at bounding box center [259, 90] width 58 height 20
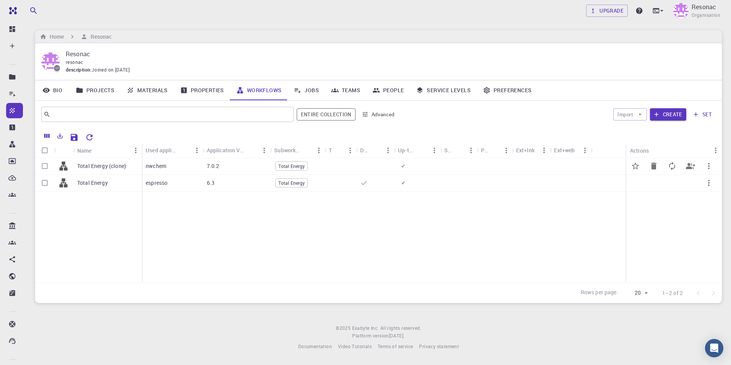
click at [102, 165] on p "Total Energy (clone)" at bounding box center [101, 166] width 49 height 8
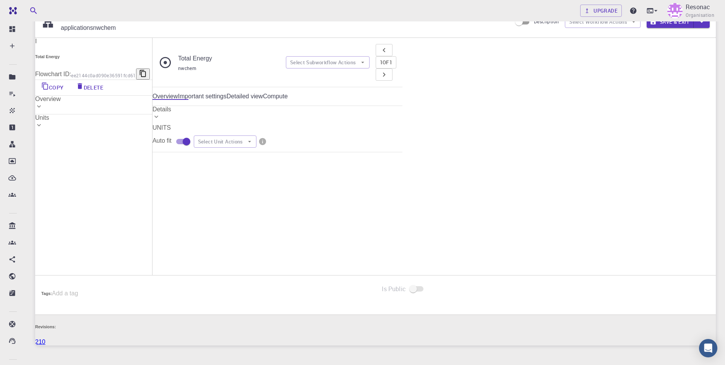
scroll to position [38, 0]
click at [331, 285] on button "Edit" at bounding box center [310, 295] width 41 height 20
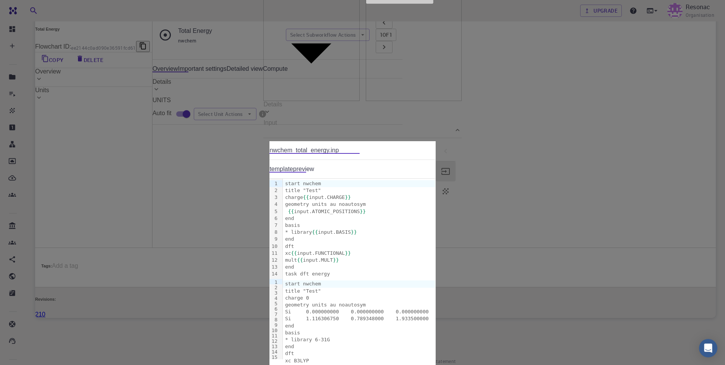
scroll to position [76, 0]
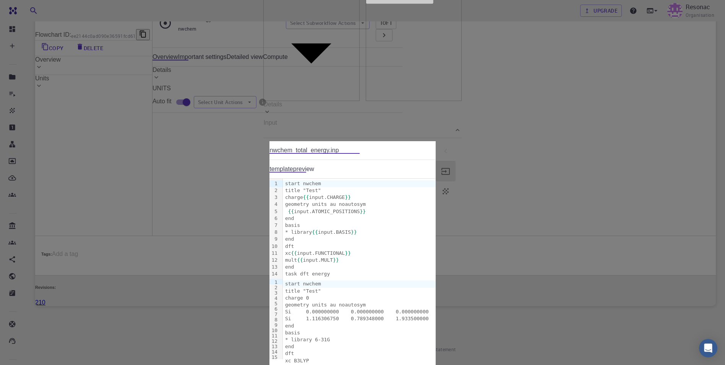
click at [293, 172] on link "preview" at bounding box center [303, 168] width 21 height 7
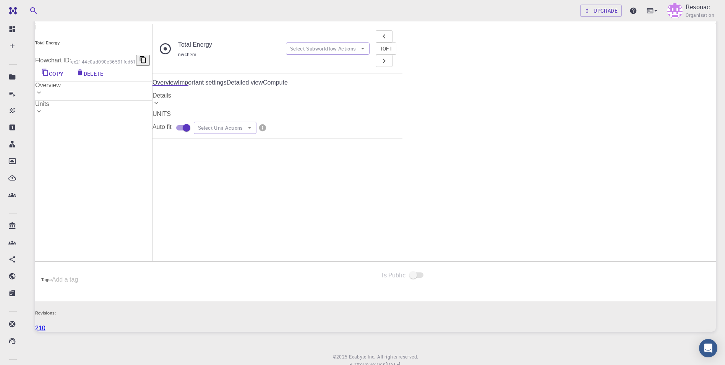
scroll to position [38, 0]
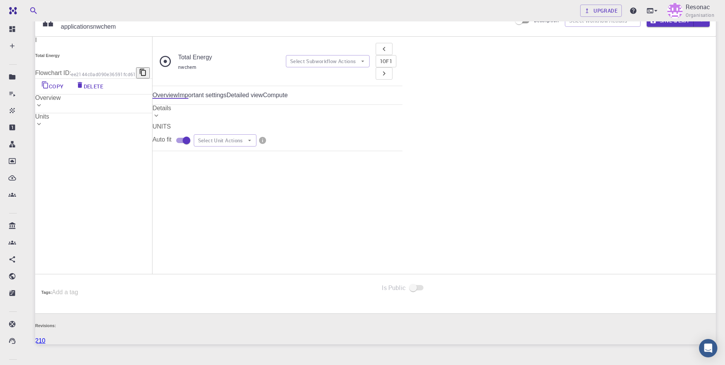
click at [70, 85] on button "Copy" at bounding box center [52, 86] width 35 height 15
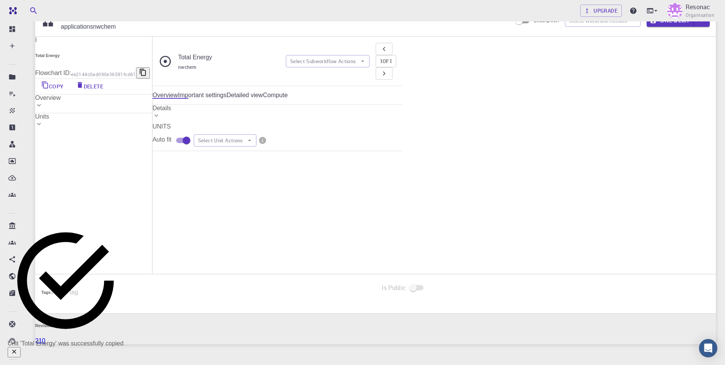
click at [130, 131] on div "I Total Energy Flowchart ID: ee2144c0ad090e36591fcd61 Copy Delete Overview Prop…" at bounding box center [93, 84] width 117 height 95
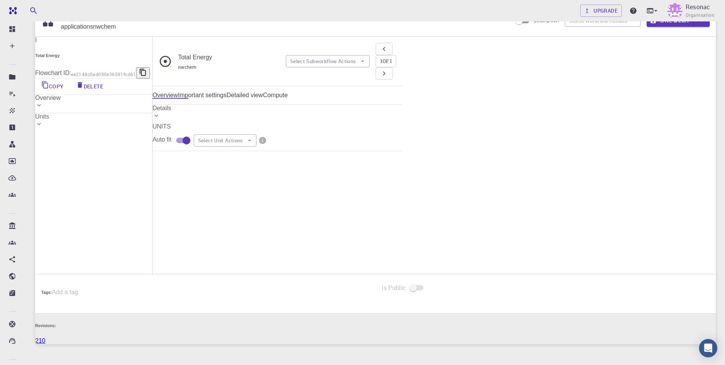
click at [337, 273] on span "Flowchart ID:" at bounding box center [313, 277] width 47 height 8
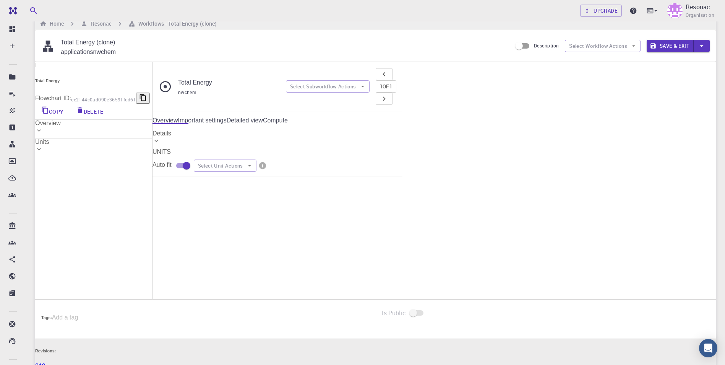
scroll to position [0, 0]
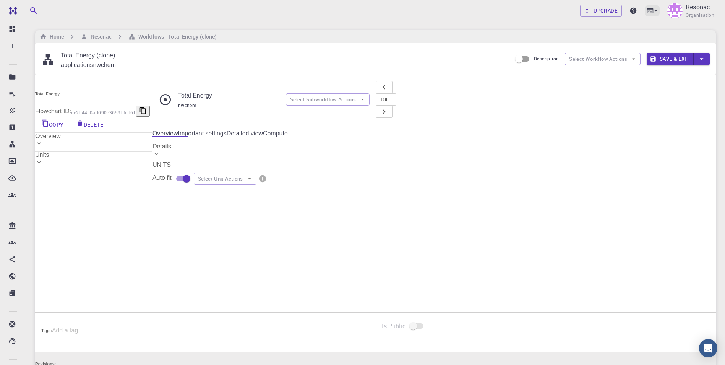
click at [656, 11] on icon at bounding box center [656, 11] width 8 height 8
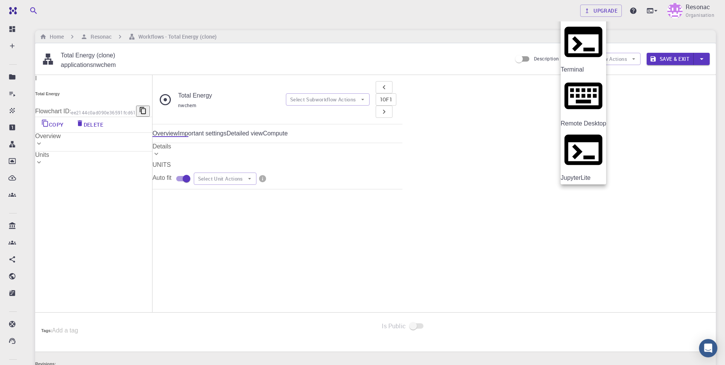
click at [587, 66] on div "Terminal" at bounding box center [583, 69] width 45 height 7
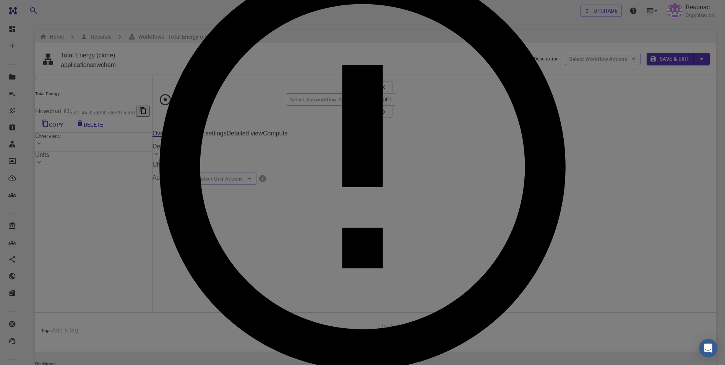
click at [485, 44] on div "This option is presently unavailable Your current account lacks privileges requ…" at bounding box center [362, 182] width 725 height 365
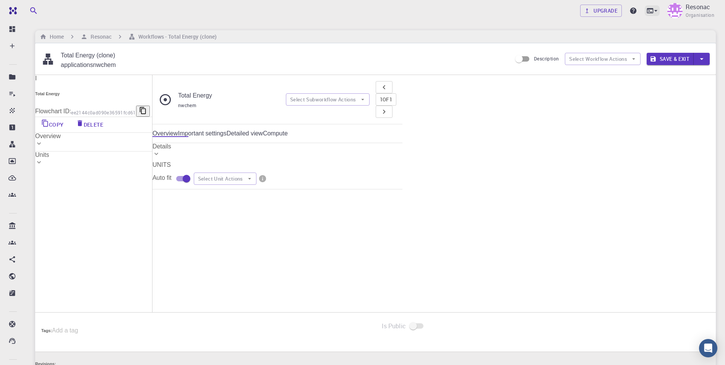
click at [658, 13] on icon at bounding box center [656, 11] width 8 height 8
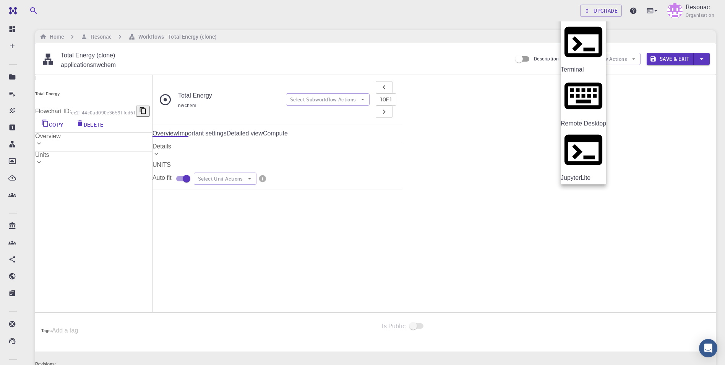
click at [522, 16] on div at bounding box center [362, 182] width 725 height 365
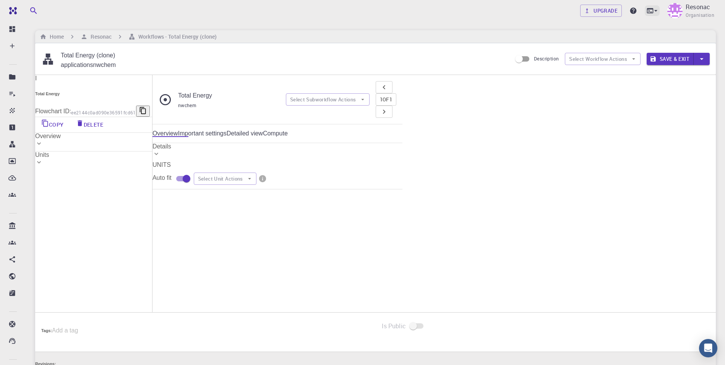
click at [653, 14] on icon at bounding box center [656, 11] width 8 height 8
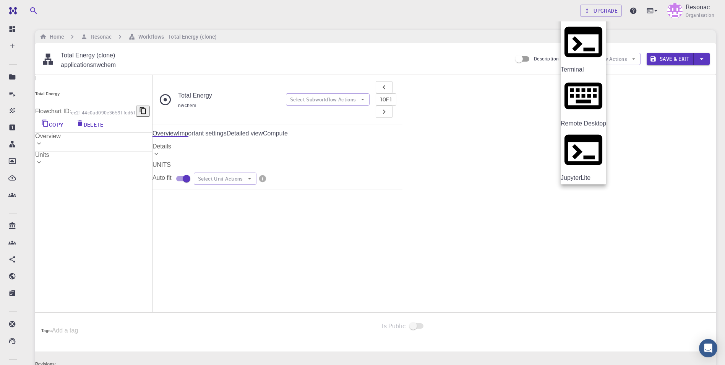
click at [594, 174] on div "JupyterLite" at bounding box center [583, 177] width 45 height 7
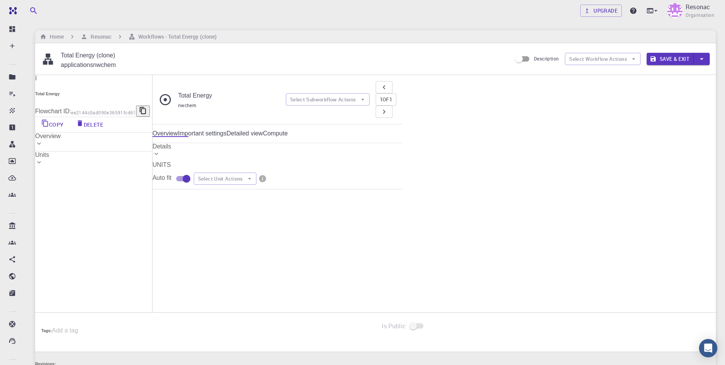
click at [656, 11] on icon at bounding box center [655, 11] width 3 height 2
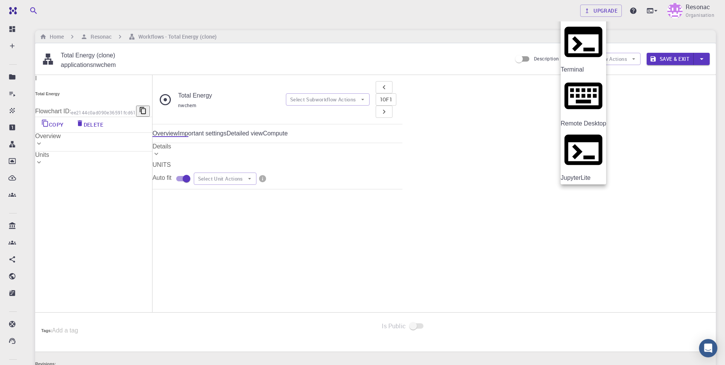
click at [520, 21] on div at bounding box center [362, 182] width 725 height 365
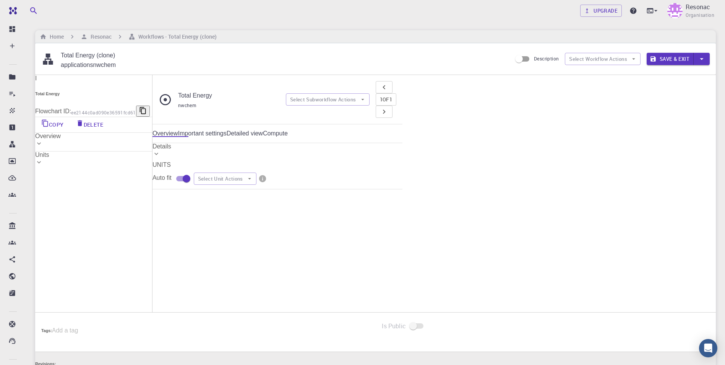
click at [152, 170] on div "I Total Energy Flowchart ID: ee2144c0ad090e36591fcd61 Copy Delete Overview Prop…" at bounding box center [93, 122] width 117 height 95
click at [652, 13] on icon at bounding box center [656, 11] width 8 height 8
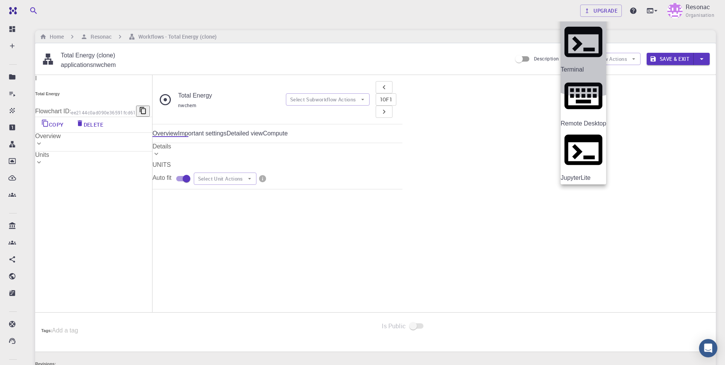
click at [587, 66] on div "Terminal" at bounding box center [583, 69] width 45 height 7
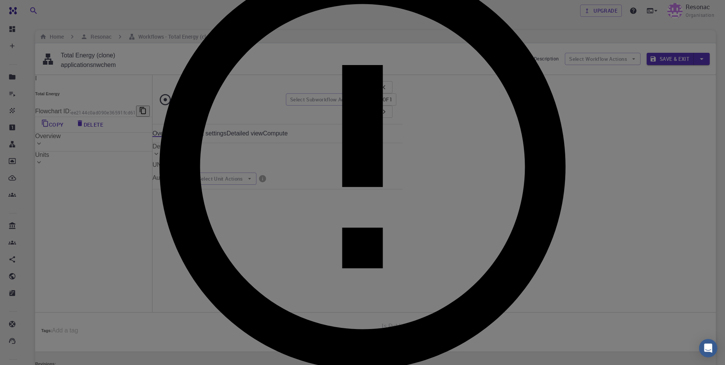
click at [427, 19] on div "This option is presently unavailable Your current account lacks privileges requ…" at bounding box center [362, 182] width 725 height 365
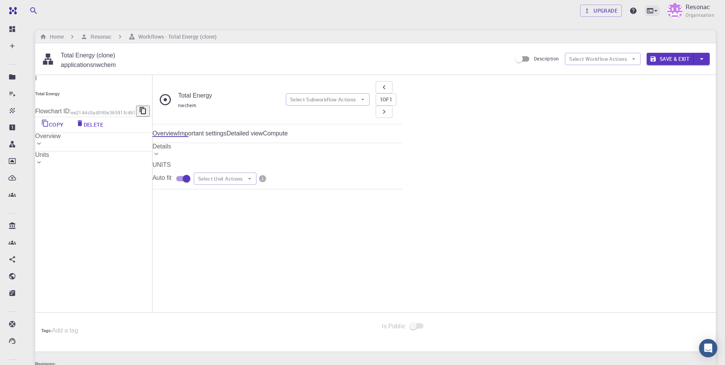
click at [648, 11] on icon at bounding box center [650, 11] width 8 height 8
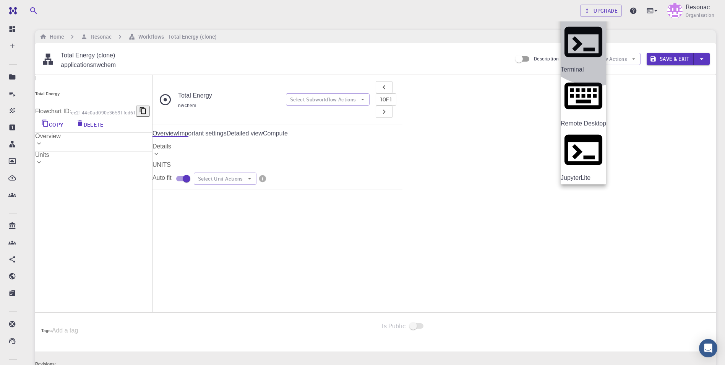
click at [595, 66] on div "Terminal" at bounding box center [583, 69] width 45 height 7
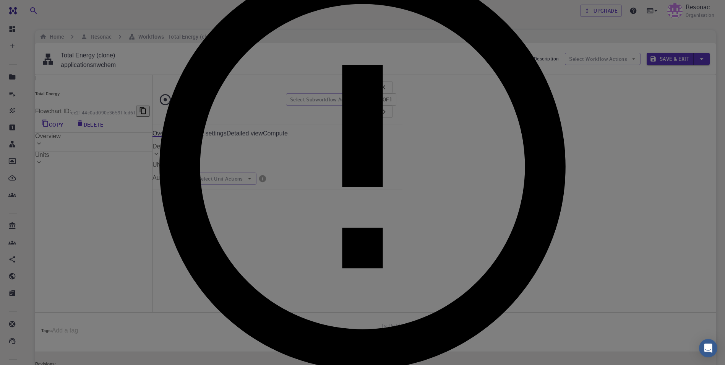
click at [481, 21] on div "This option is presently unavailable Your current account lacks privileges requ…" at bounding box center [362, 182] width 725 height 365
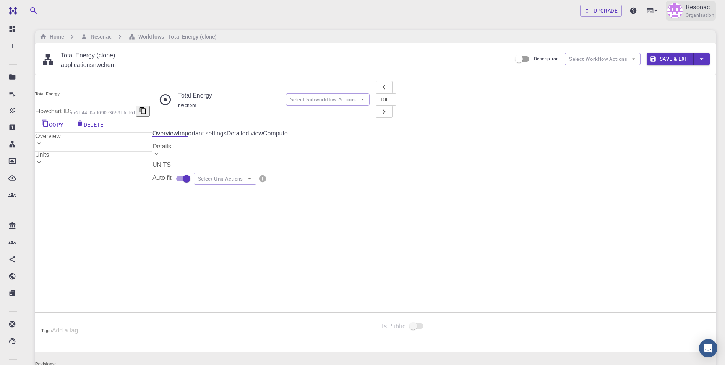
click at [675, 11] on img at bounding box center [674, 10] width 15 height 15
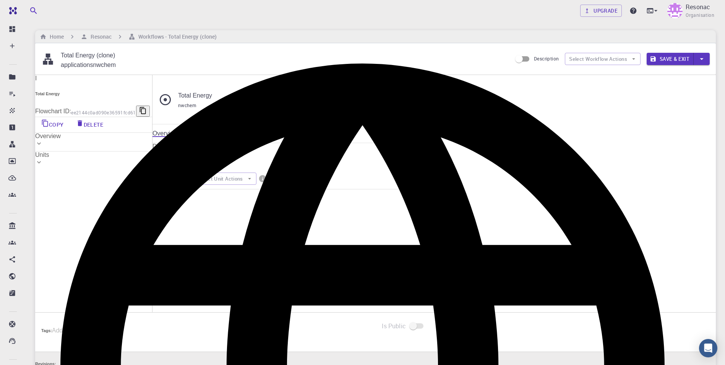
click at [526, 13] on div at bounding box center [362, 182] width 725 height 365
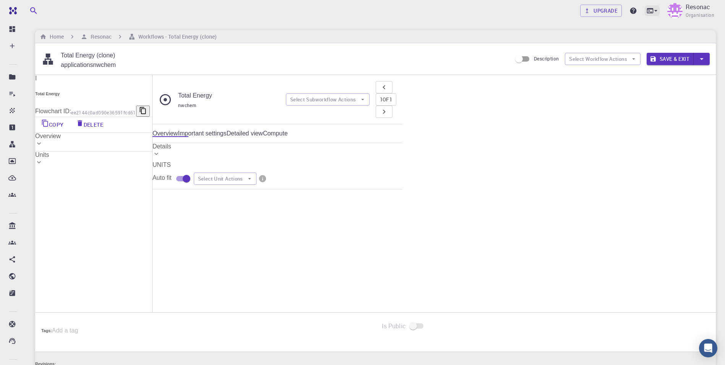
click at [655, 13] on icon at bounding box center [656, 11] width 8 height 8
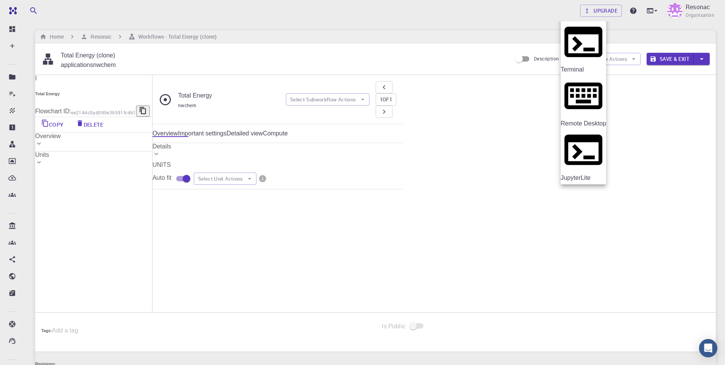
click at [606, 31] on li "Terminal" at bounding box center [583, 46] width 45 height 54
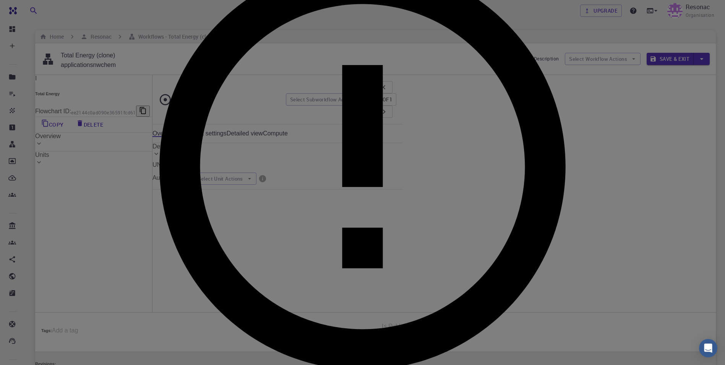
click at [462, 59] on div "This option is presently unavailable Your current account lacks privileges requ…" at bounding box center [362, 182] width 725 height 365
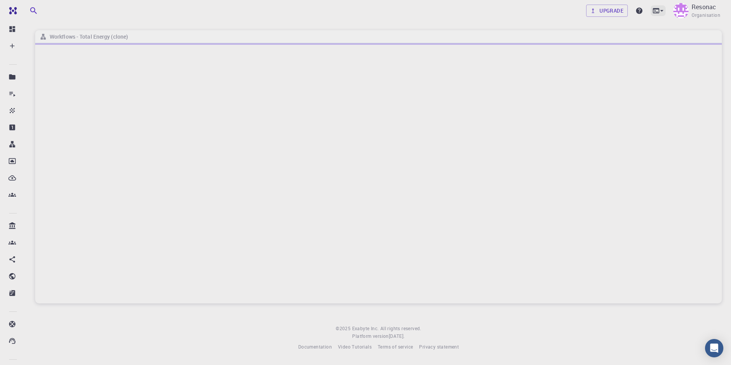
click at [657, 11] on icon at bounding box center [656, 11] width 8 height 8
click at [517, 12] on div at bounding box center [365, 182] width 731 height 365
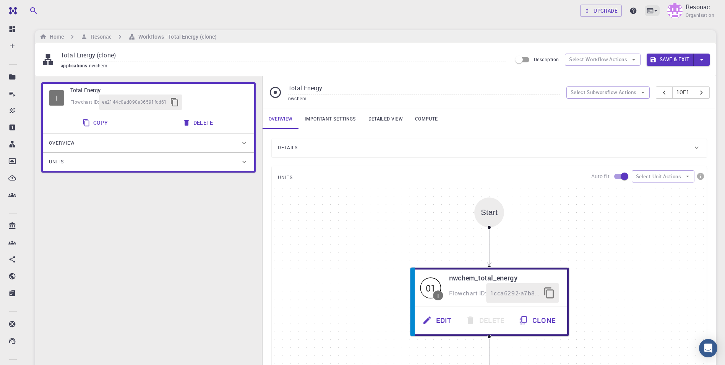
click at [654, 13] on icon at bounding box center [656, 11] width 8 height 8
click at [582, 32] on div "Terminal" at bounding box center [589, 32] width 24 height 9
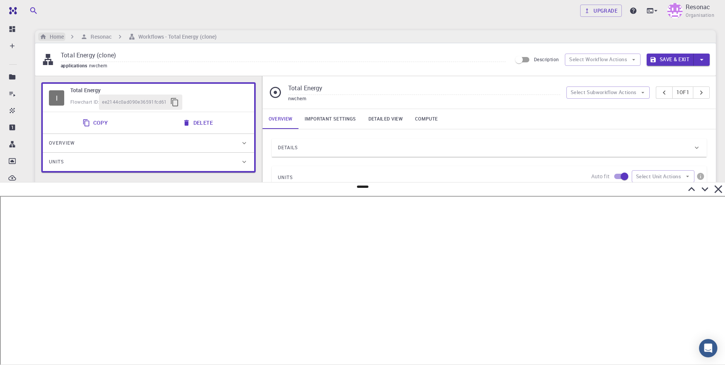
click at [61, 33] on h6 "Home" at bounding box center [55, 36] width 17 height 8
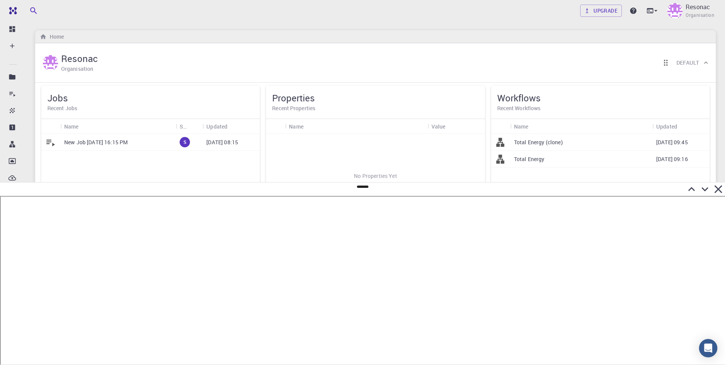
click at [95, 144] on p "New Job [DATE] 16:15 PM" at bounding box center [95, 142] width 63 height 8
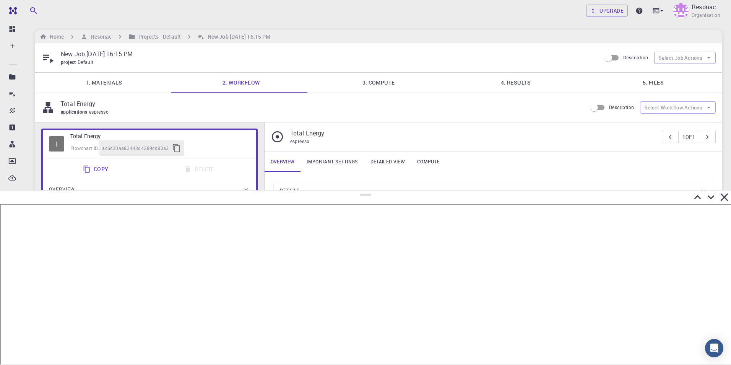
type input "/export/share/pseudo/si/gga/pbe/gbrv/1.0/us/si_pbe_gbrv_1.0.upf"
click at [373, 199] on div at bounding box center [362, 205] width 725 height 13
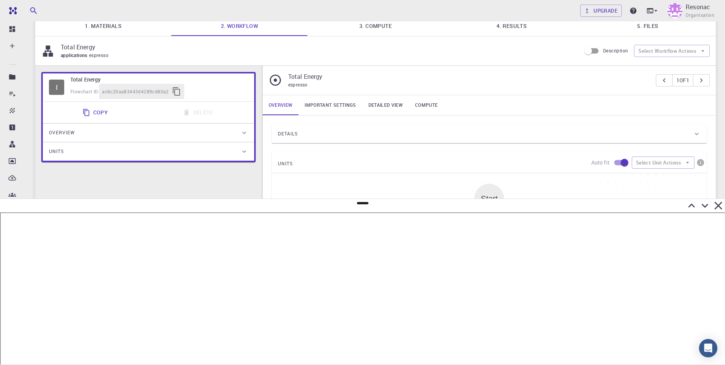
scroll to position [39, 0]
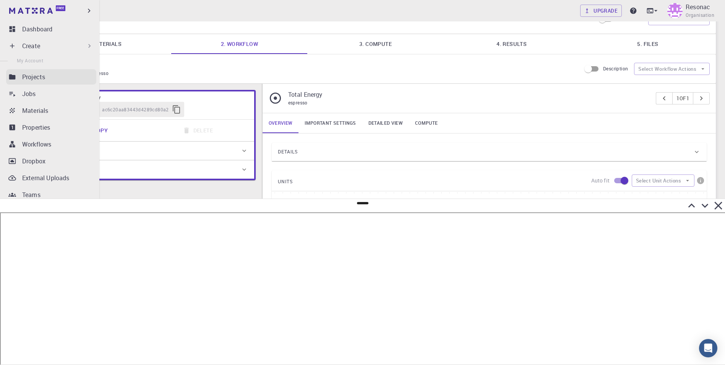
click at [8, 75] on link "Projects" at bounding box center [51, 76] width 90 height 15
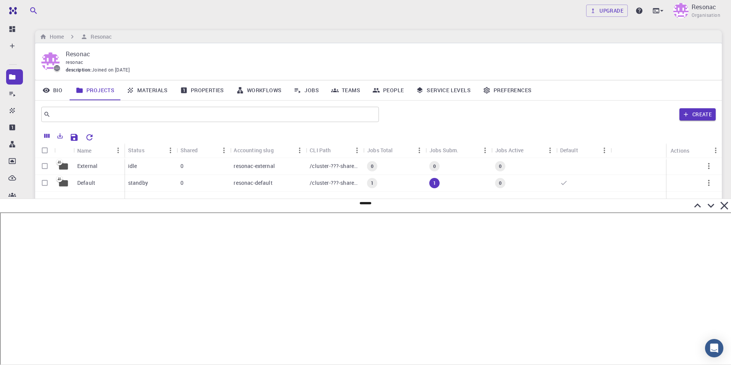
click at [266, 26] on div "Upgrade Resonac Organisation Home Resonac Resonac resonac description : Joined …" at bounding box center [378, 181] width 705 height 362
click at [87, 180] on p "Default" at bounding box center [86, 183] width 18 height 8
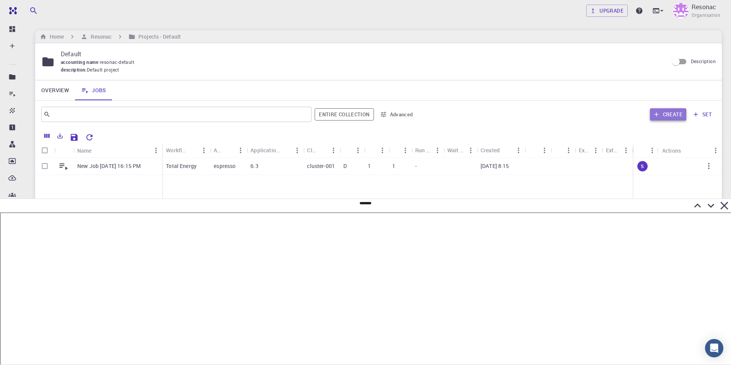
click at [670, 113] on button "Create" at bounding box center [668, 114] width 36 height 12
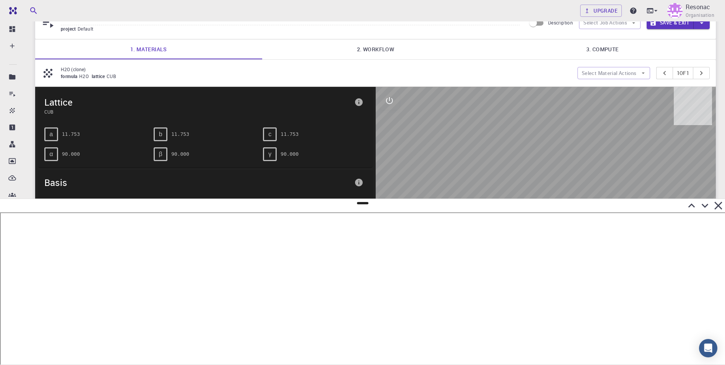
scroll to position [28, 0]
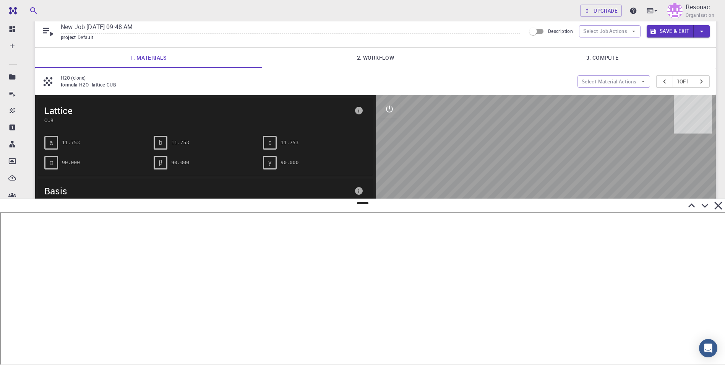
click at [381, 58] on link "2. Workflow" at bounding box center [375, 58] width 227 height 20
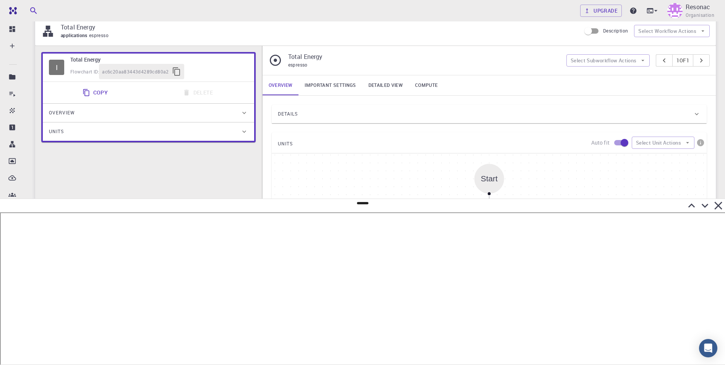
scroll to position [66, 0]
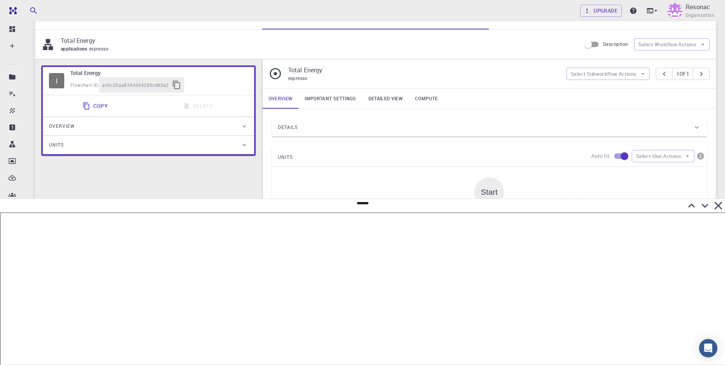
click at [297, 77] on span "espresso" at bounding box center [297, 78] width 19 height 6
click at [663, 44] on button "Select Workflow Actions" at bounding box center [672, 44] width 76 height 12
click at [532, 64] on div "Total Energy espresso Select Subworkflow Actions 1 of 1" at bounding box center [489, 73] width 453 height 29
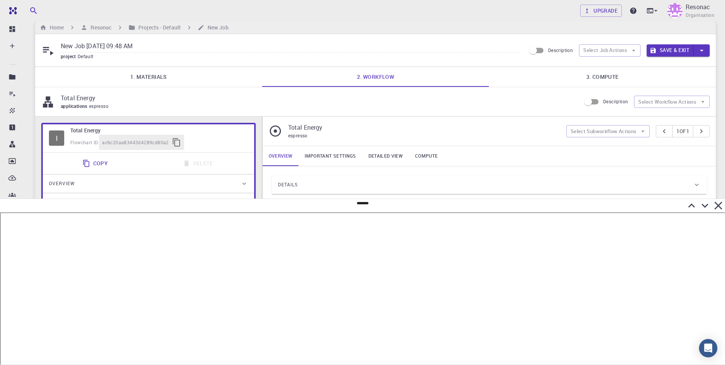
scroll to position [0, 0]
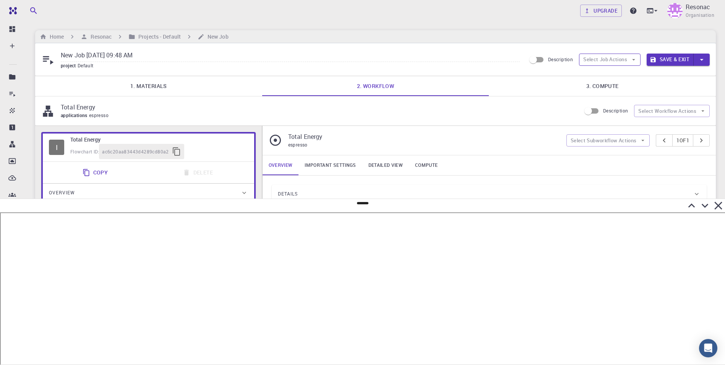
click at [631, 62] on icon "button" at bounding box center [633, 59] width 7 height 7
click at [632, 61] on icon "button" at bounding box center [633, 59] width 7 height 7
click at [618, 96] on span "Select workflow" at bounding box center [616, 100] width 36 height 8
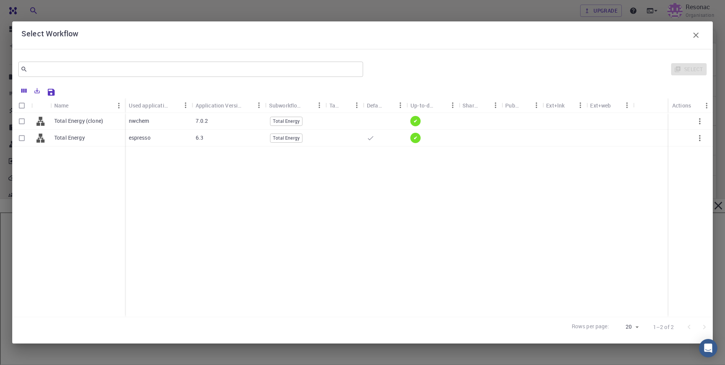
click at [78, 123] on p "Total Energy (clone)" at bounding box center [78, 121] width 49 height 8
checkbox input "true"
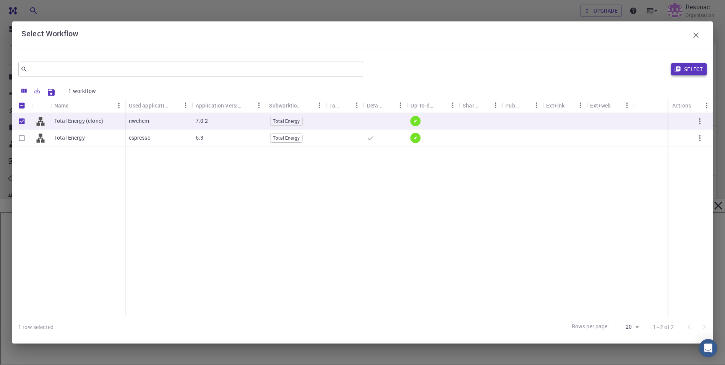
click at [694, 70] on button "Select" at bounding box center [689, 69] width 36 height 12
type input "nwchem"
type input "7.0.2"
type input "DFT Hybrid B3LYP"
type input "Wave function: LCAO - Pople basis set (6-31G)"
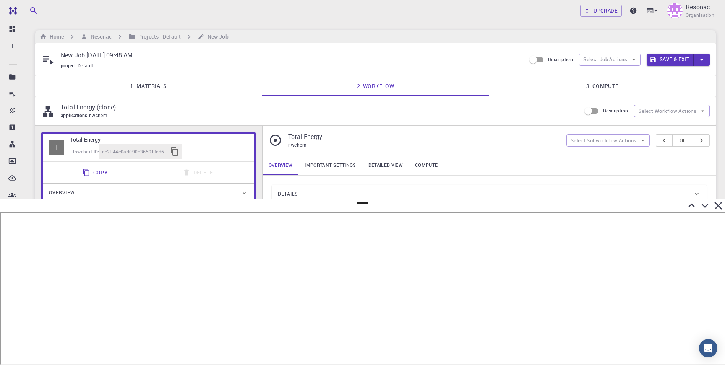
click at [603, 84] on link "3. Compute" at bounding box center [602, 86] width 227 height 20
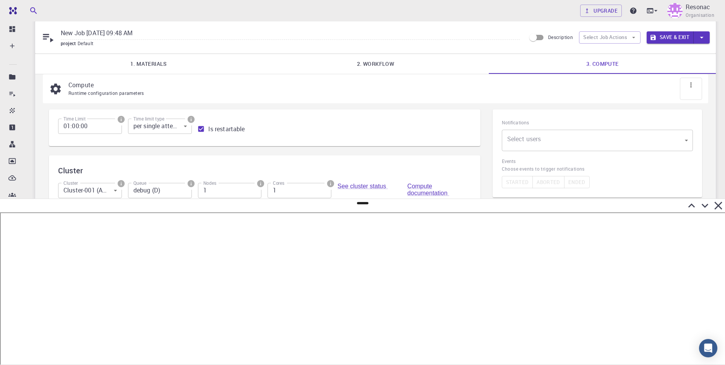
scroll to position [32, 0]
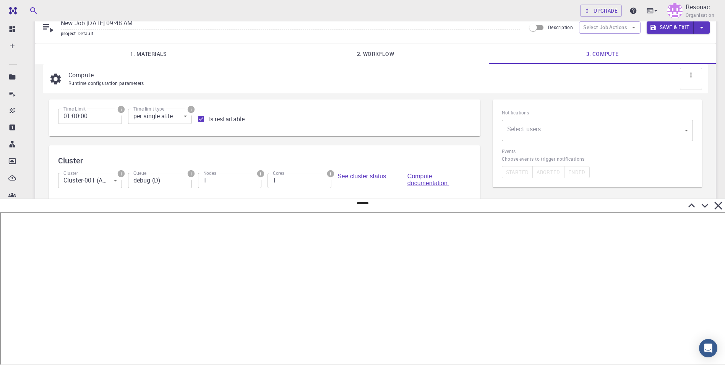
click at [423, 177] on link "Compute documentation" at bounding box center [428, 179] width 42 height 13
click at [669, 28] on button "Save & Exit" at bounding box center [670, 27] width 47 height 12
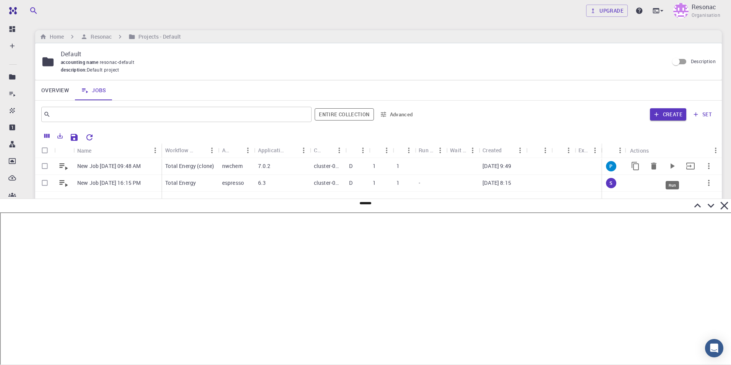
click at [671, 165] on icon "Run" at bounding box center [672, 165] width 4 height 5
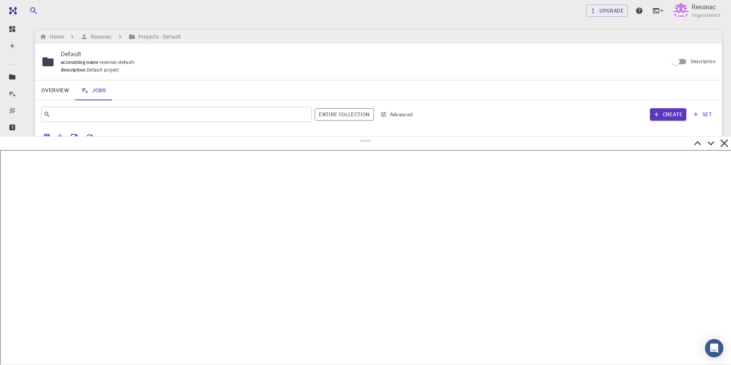
drag, startPoint x: 367, startPoint y: 203, endPoint x: 384, endPoint y: 63, distance: 141.6
click at [384, 136] on div at bounding box center [365, 250] width 731 height 228
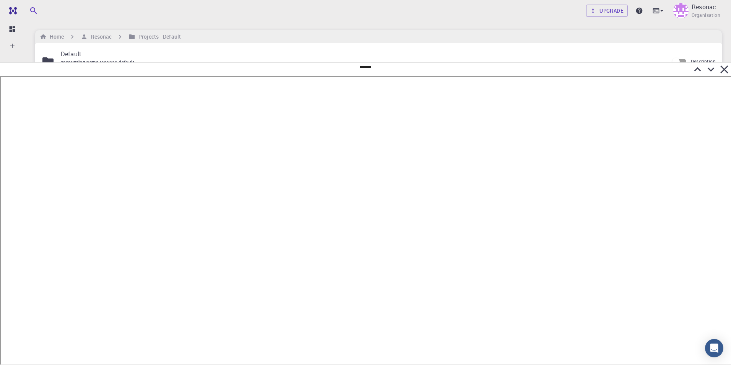
click at [475, 21] on div "Upgrade Resonac Organisation Home Resonac Projects - Default Default accounting…" at bounding box center [378, 181] width 705 height 362
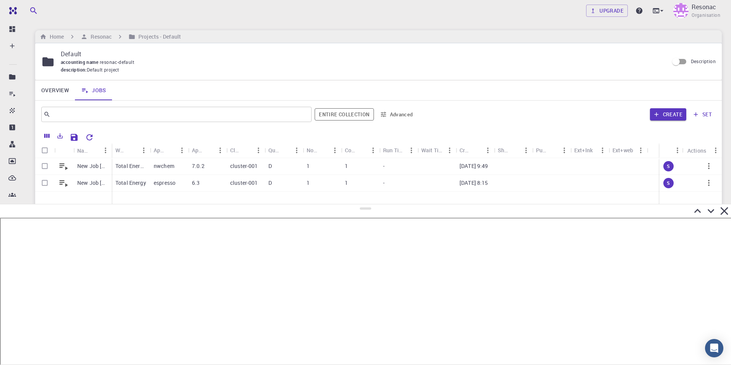
drag, startPoint x: 367, startPoint y: 66, endPoint x: 350, endPoint y: 204, distance: 138.9
click at [350, 204] on div at bounding box center [365, 284] width 731 height 161
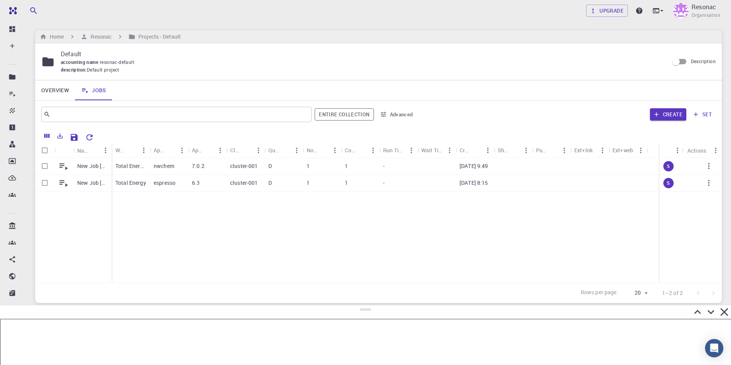
drag, startPoint x: 365, startPoint y: 207, endPoint x: 360, endPoint y: 306, distance: 98.3
click at [360, 306] on div at bounding box center [365, 335] width 731 height 60
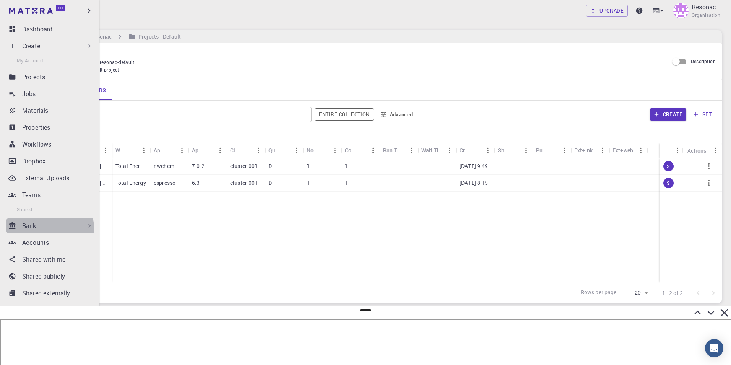
click at [28, 229] on p "Bank" at bounding box center [29, 225] width 14 height 9
click at [34, 260] on p "Workflows" at bounding box center [34, 258] width 29 height 9
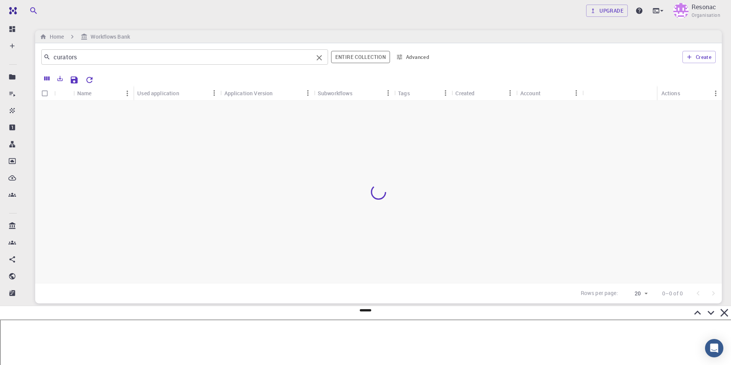
click at [208, 58] on input "curators" at bounding box center [181, 57] width 263 height 11
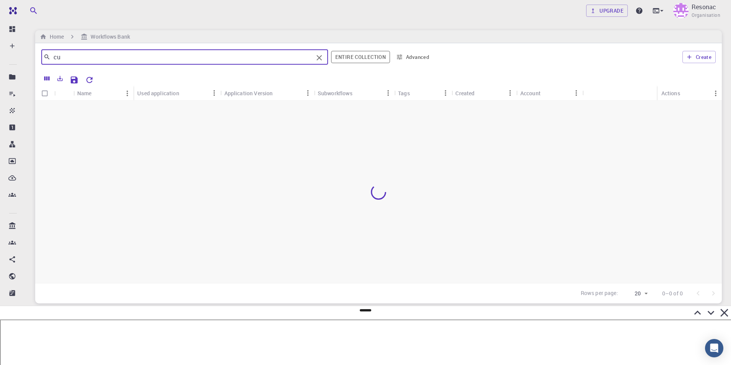
type input "c"
type input "g"
type input "G"
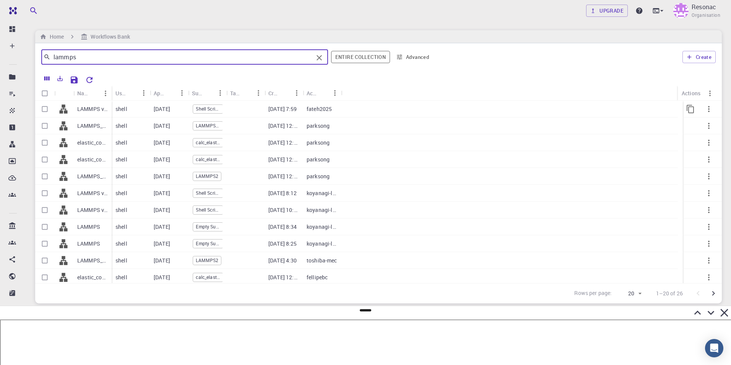
type input "lammps"
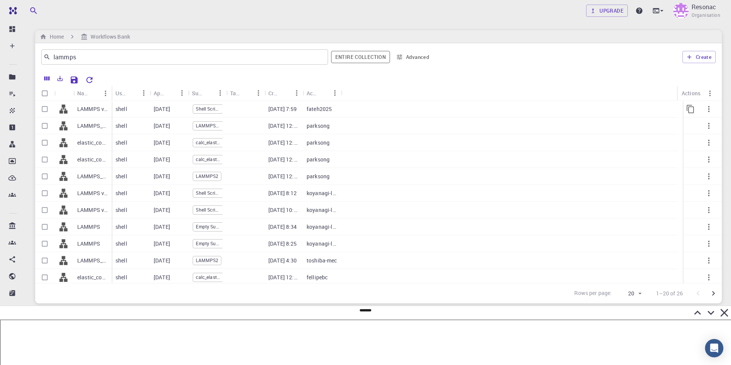
click at [86, 108] on p "LAMMPS via Shell script Workflow (clone)" at bounding box center [92, 109] width 31 height 8
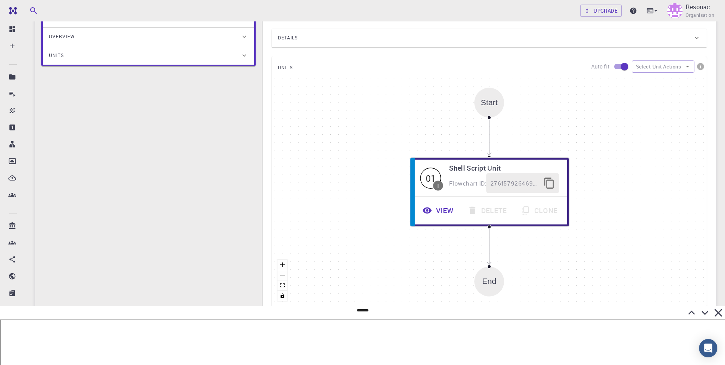
scroll to position [115, 0]
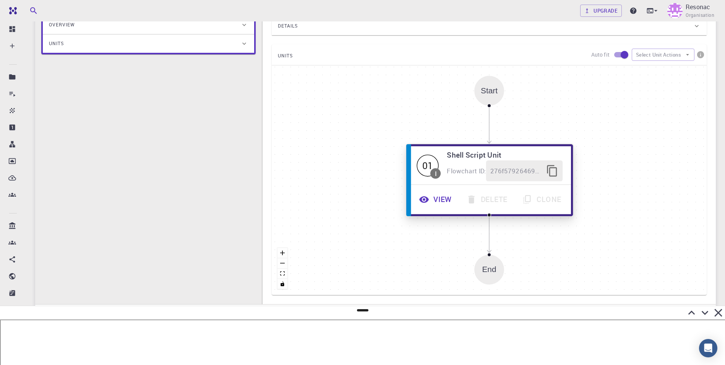
click at [436, 201] on button "View" at bounding box center [435, 199] width 47 height 21
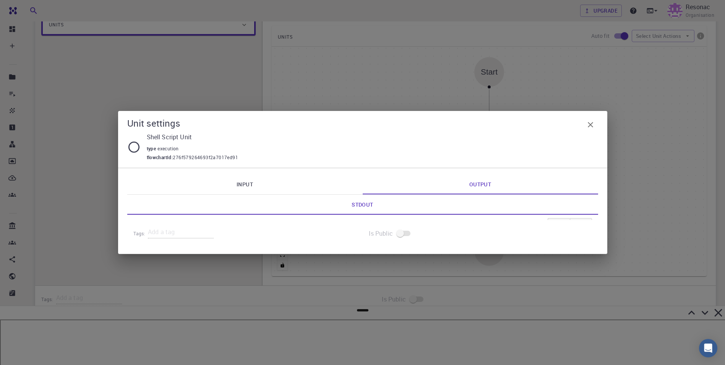
scroll to position [142, 0]
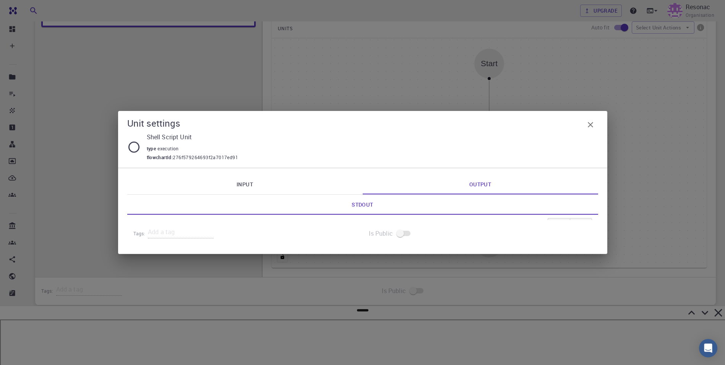
click at [249, 187] on link "Input" at bounding box center [244, 184] width 235 height 20
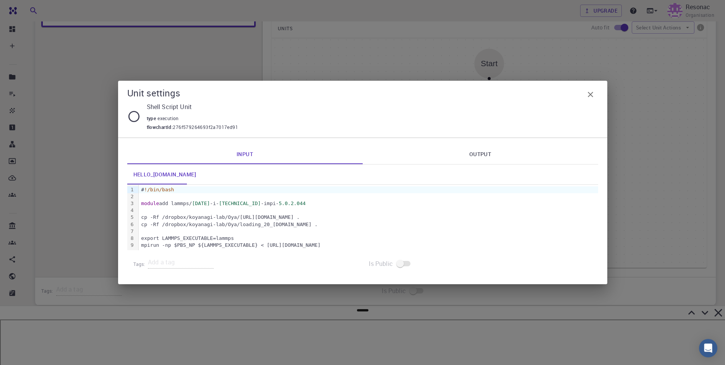
click at [590, 96] on icon "button" at bounding box center [590, 94] width 9 height 9
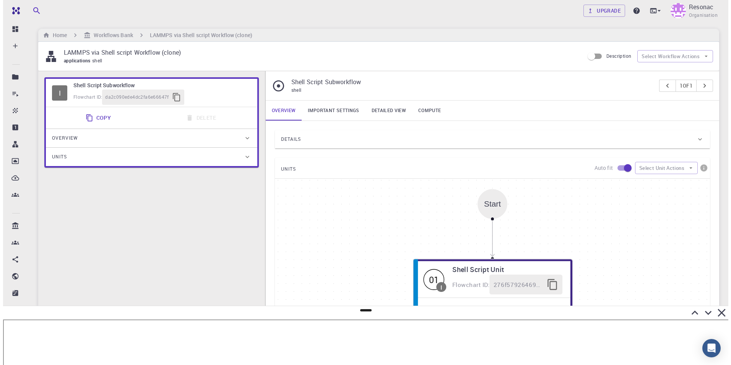
scroll to position [0, 0]
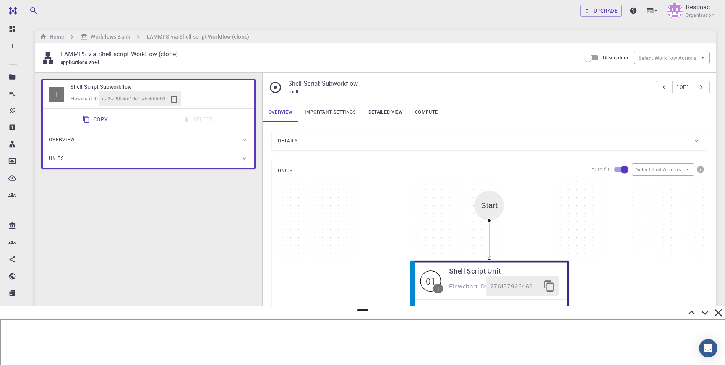
click at [714, 312] on icon at bounding box center [718, 312] width 8 height 8
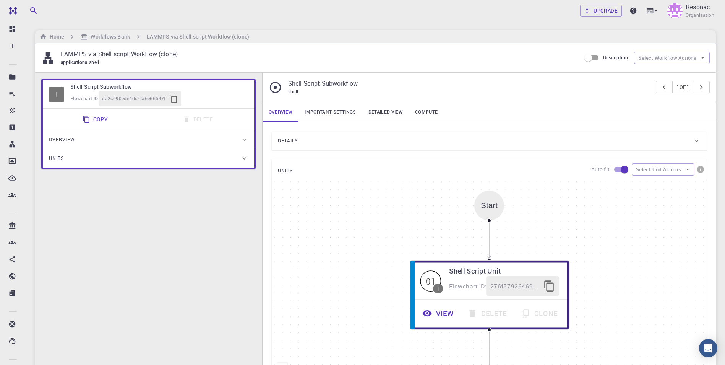
click at [129, 233] on div "I Shell Script Subworkflow Flowchart ID: da2c090ede4dc2fa6e66647f Copy Delete O…" at bounding box center [148, 252] width 227 height 358
click at [145, 237] on div "I Shell Script Subworkflow Flowchart ID: da2c090ede4dc2fa6e66647f Copy Delete O…" at bounding box center [148, 252] width 227 height 358
click at [701, 6] on p "Resonac" at bounding box center [697, 6] width 24 height 9
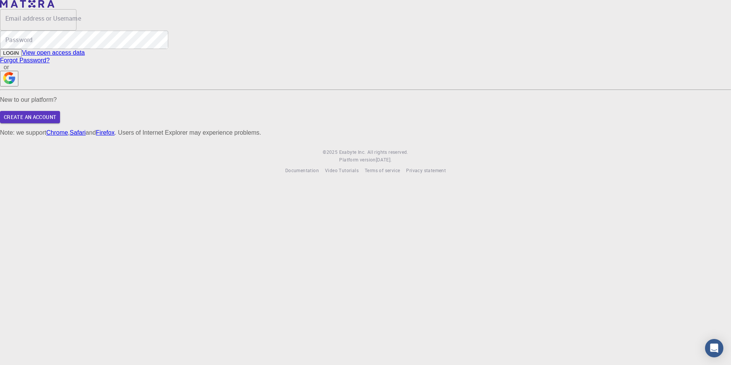
type input "asoma"
